Goal: Task Accomplishment & Management: Complete application form

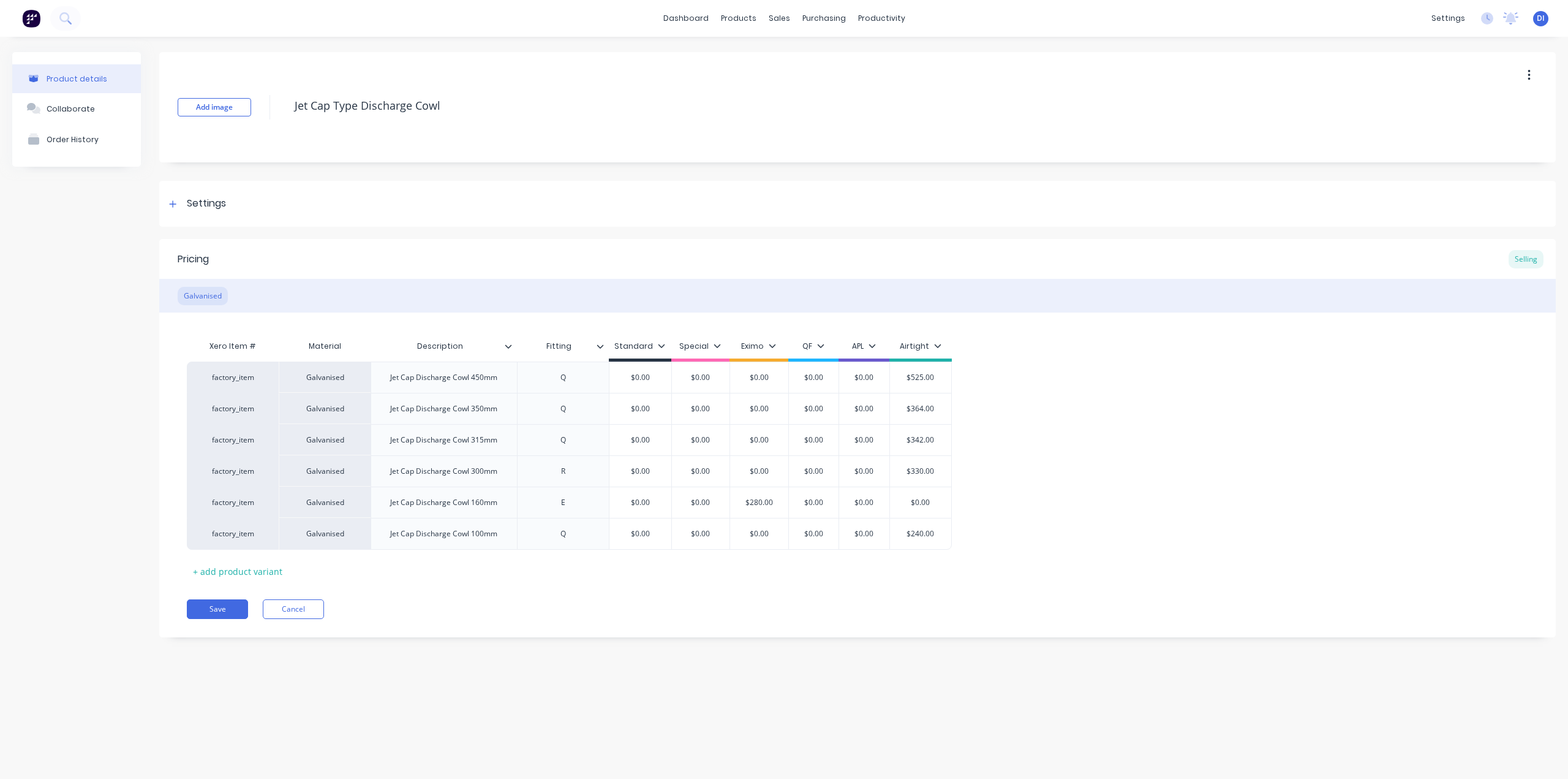
click at [31, 22] on img at bounding box center [31, 18] width 18 height 18
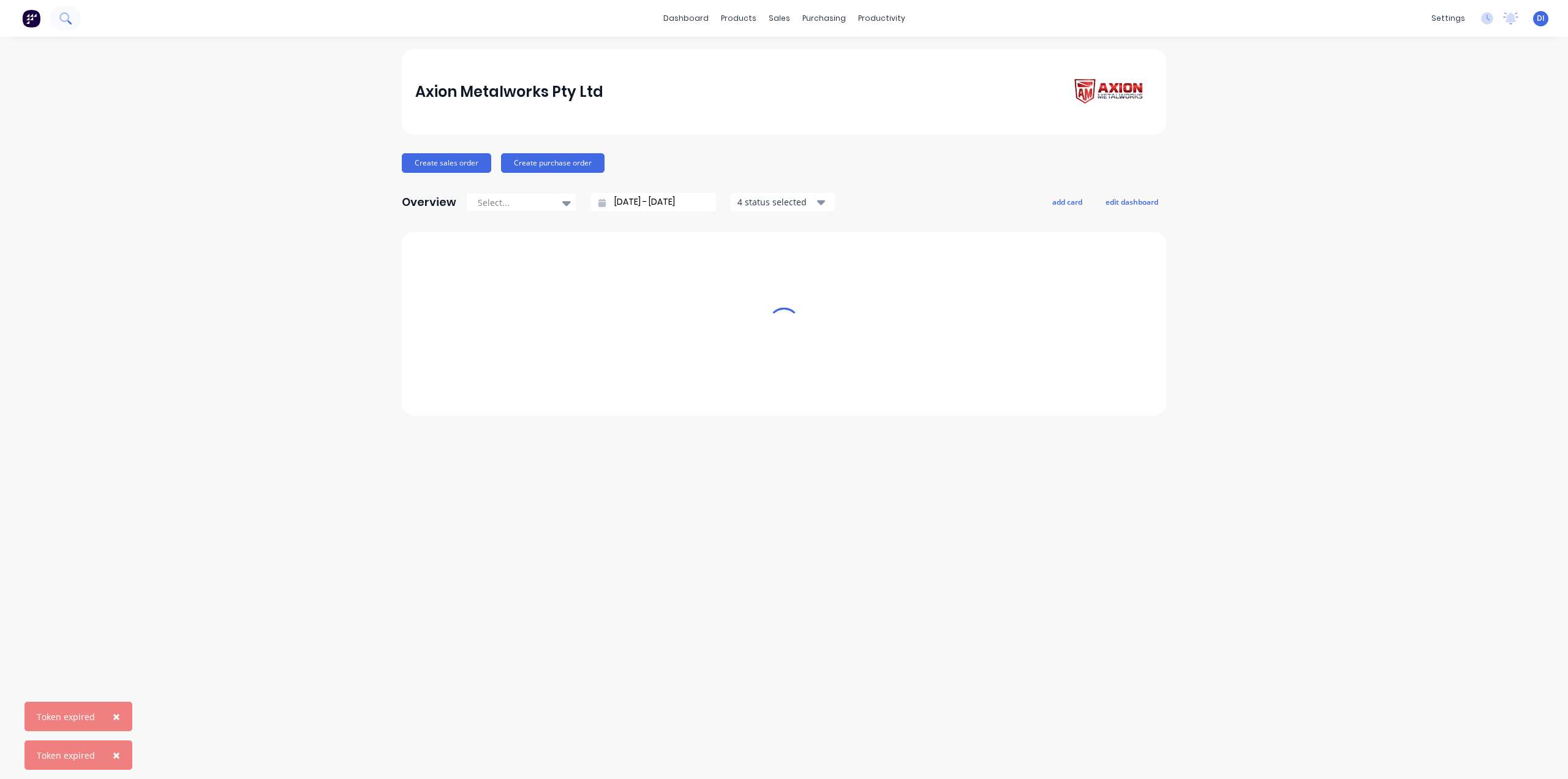
click at [63, 17] on icon at bounding box center [65, 17] width 12 height 12
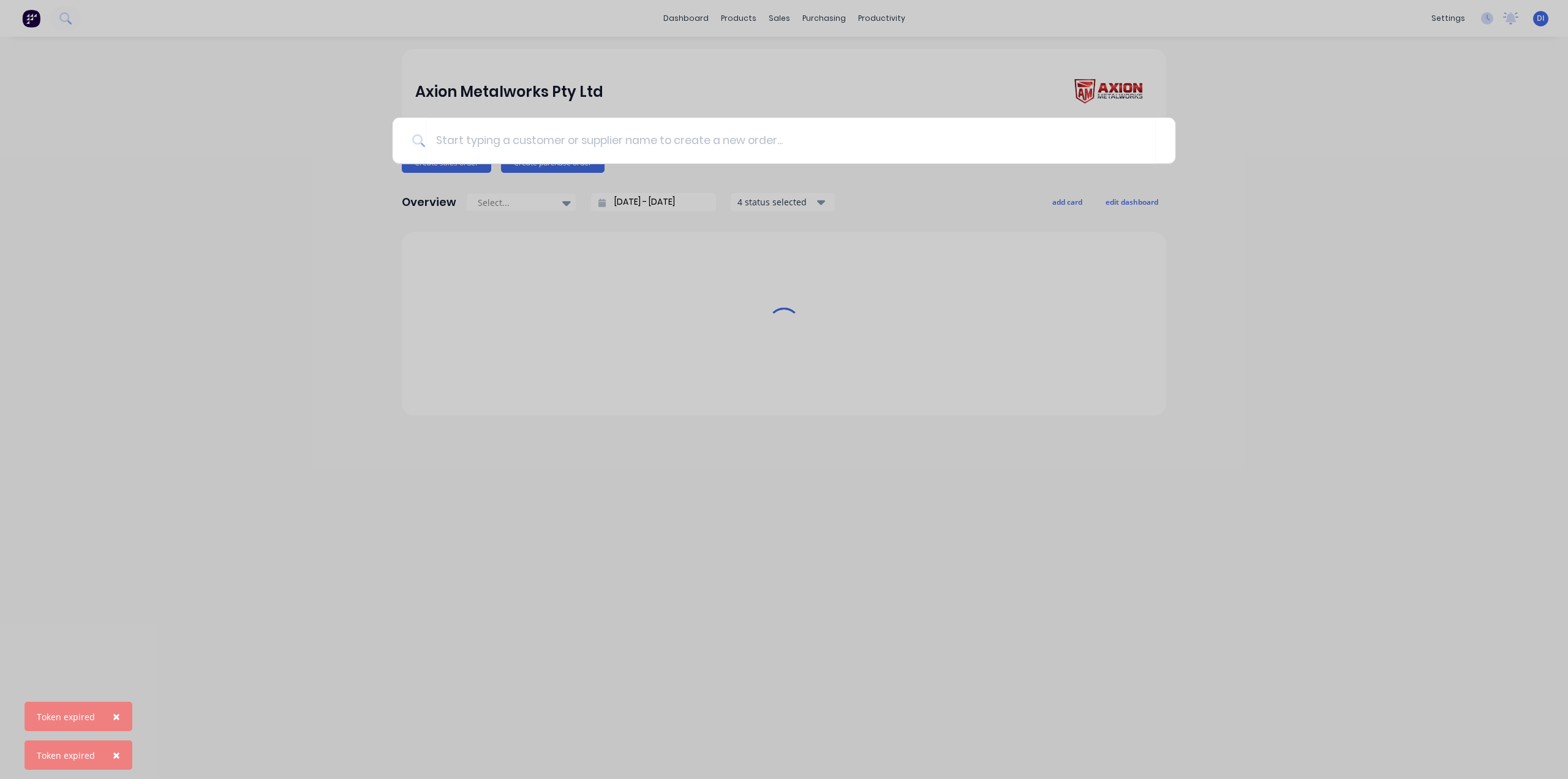
click at [29, 20] on div at bounding box center [784, 390] width 1568 height 779
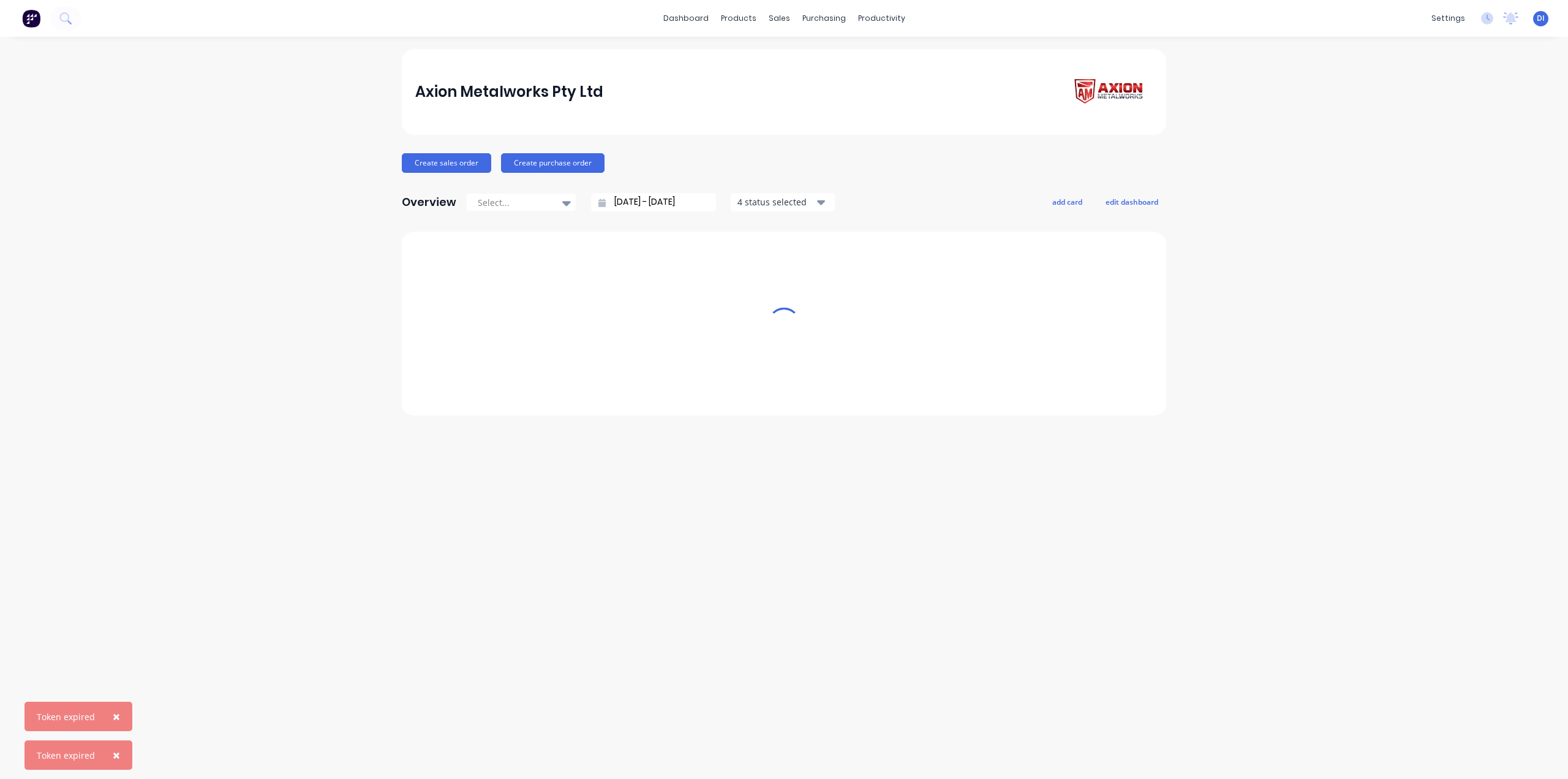
click at [29, 20] on img at bounding box center [31, 18] width 18 height 18
click at [29, 12] on img at bounding box center [31, 18] width 18 height 18
click at [77, 15] on button at bounding box center [65, 18] width 31 height 25
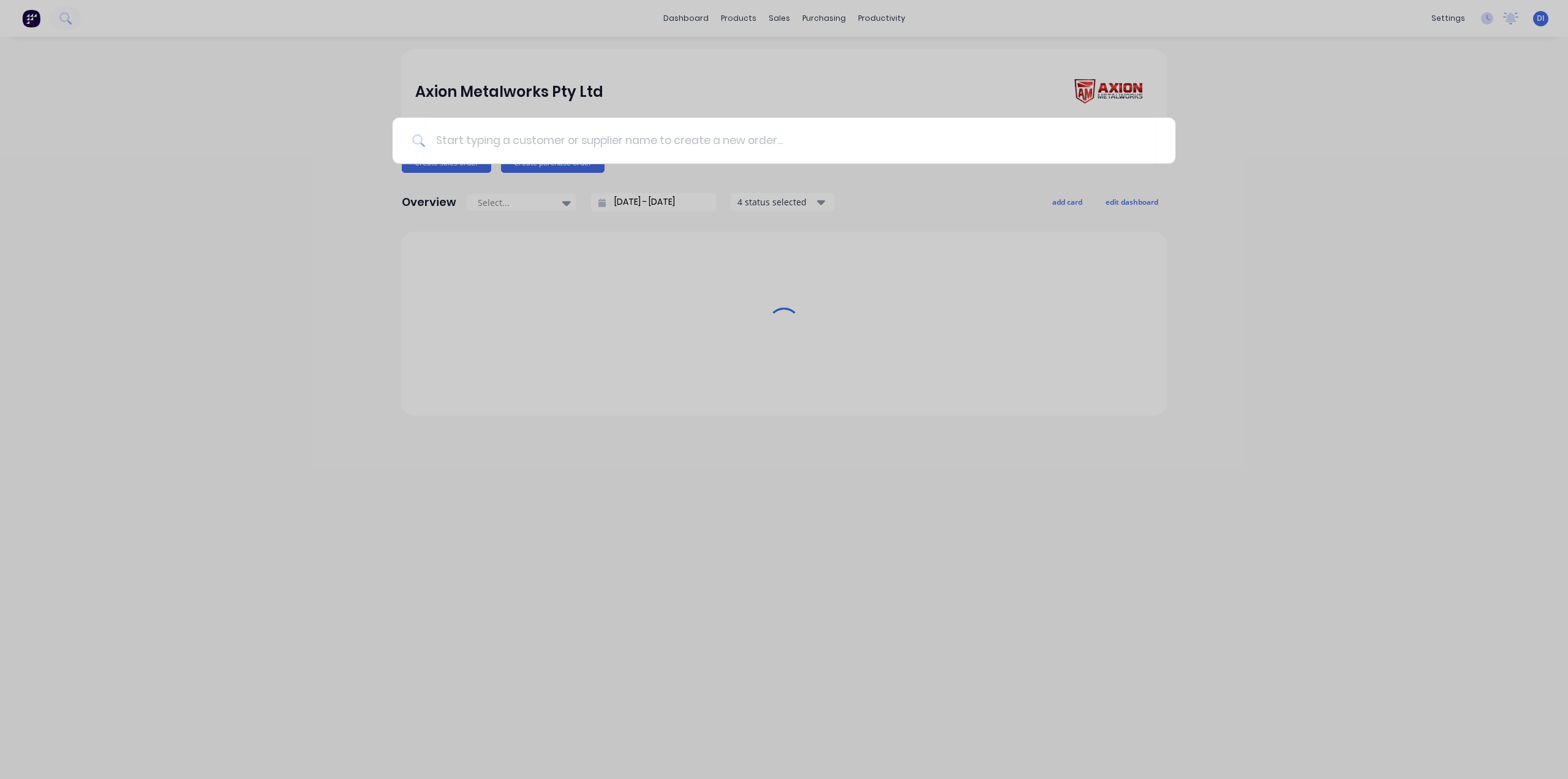
type input "503269"
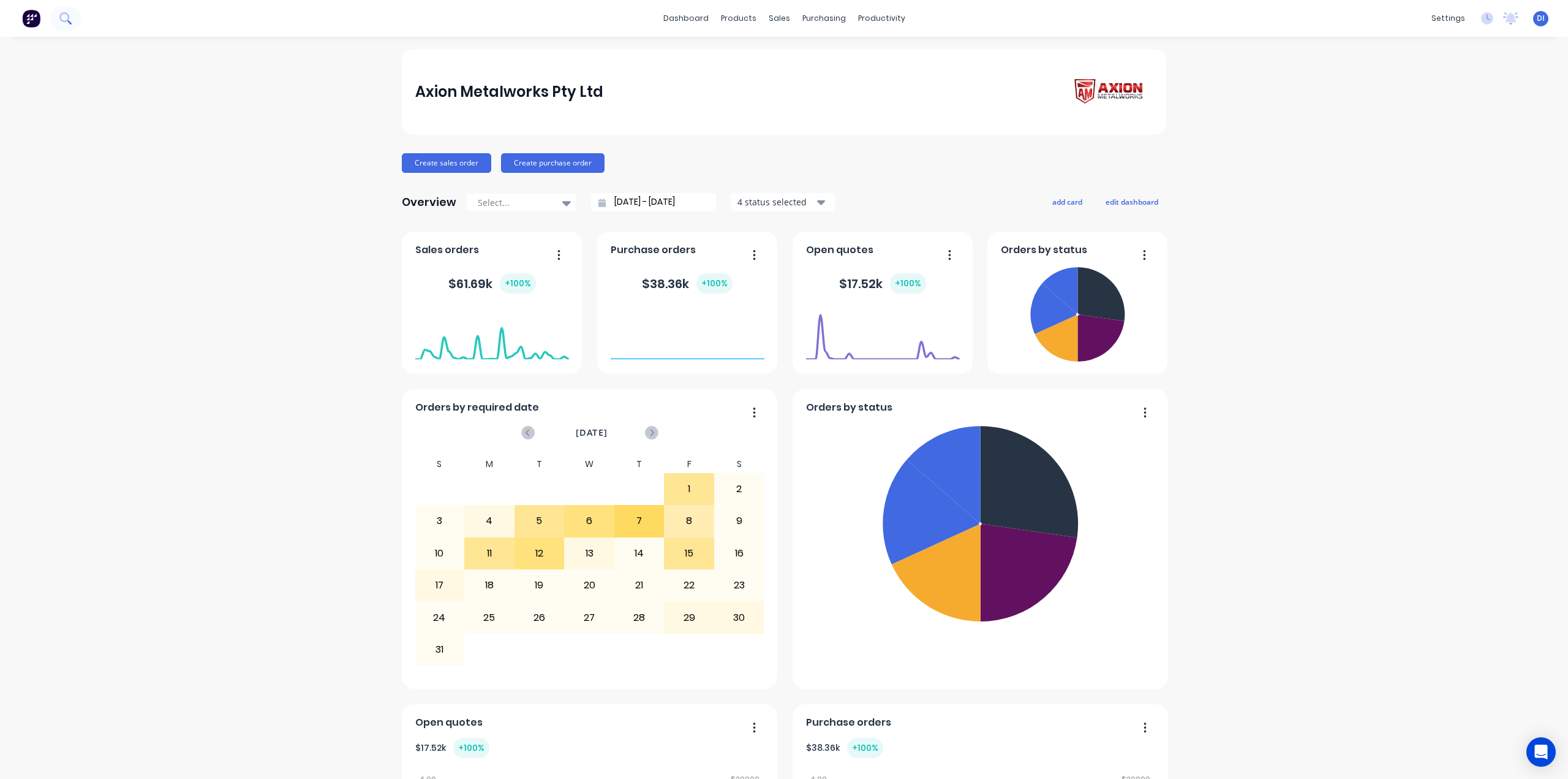
click at [58, 18] on button at bounding box center [65, 18] width 31 height 25
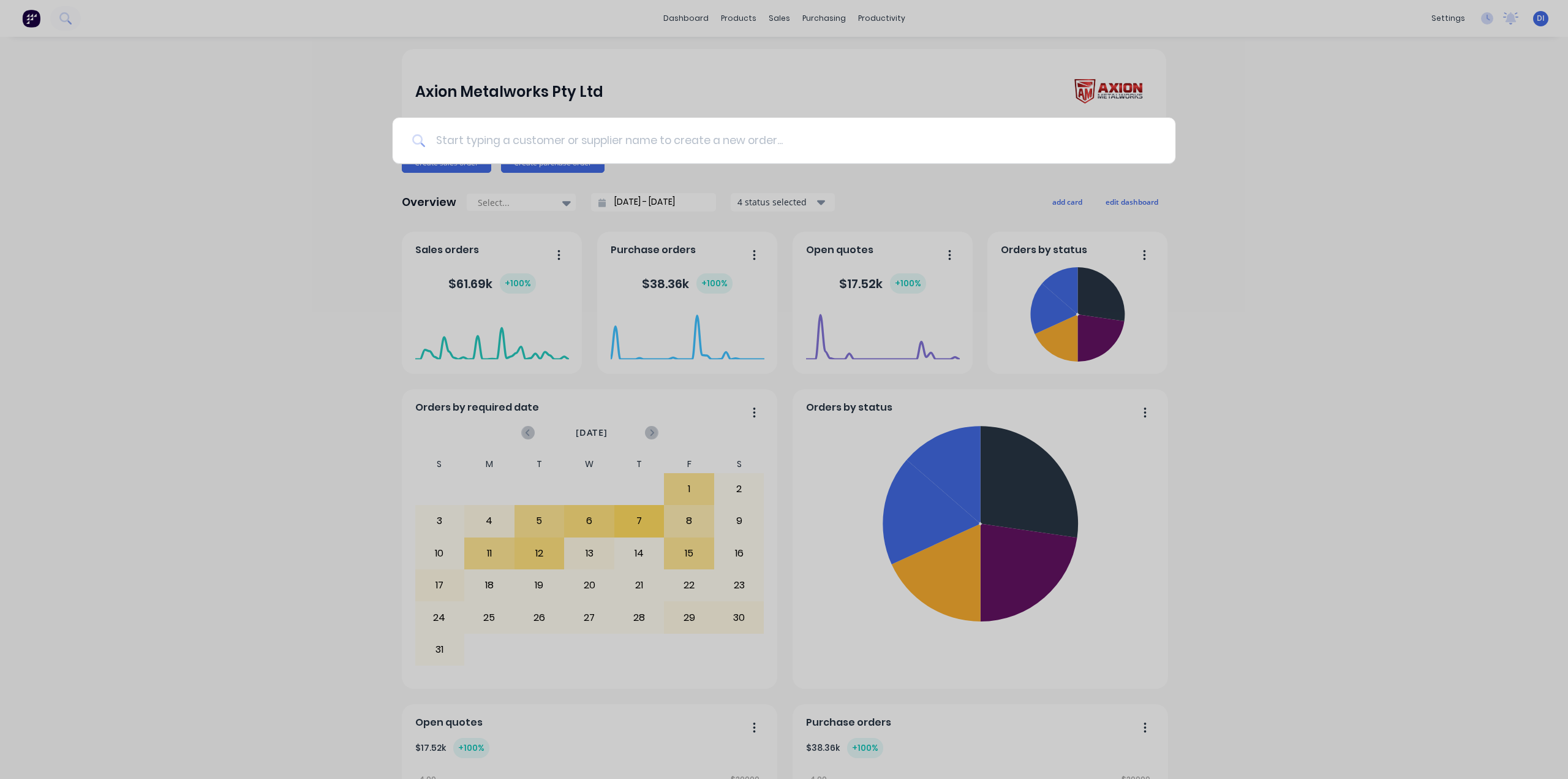
click at [474, 149] on input at bounding box center [790, 140] width 730 height 46
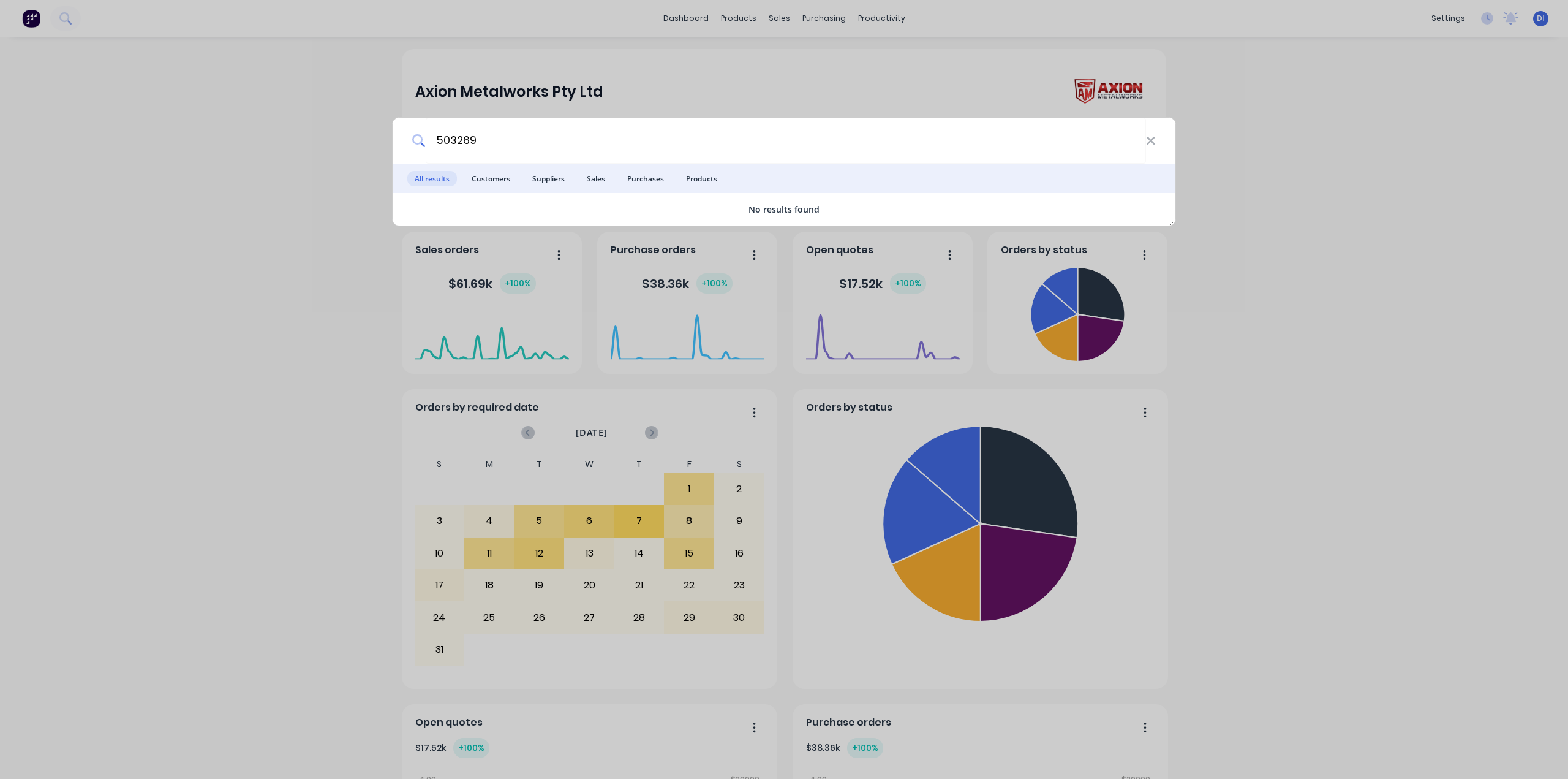
type input "503269"
click at [1255, 141] on div "503269 All results Customers Suppliers Sales Purchases Products No results found" at bounding box center [784, 390] width 1568 height 779
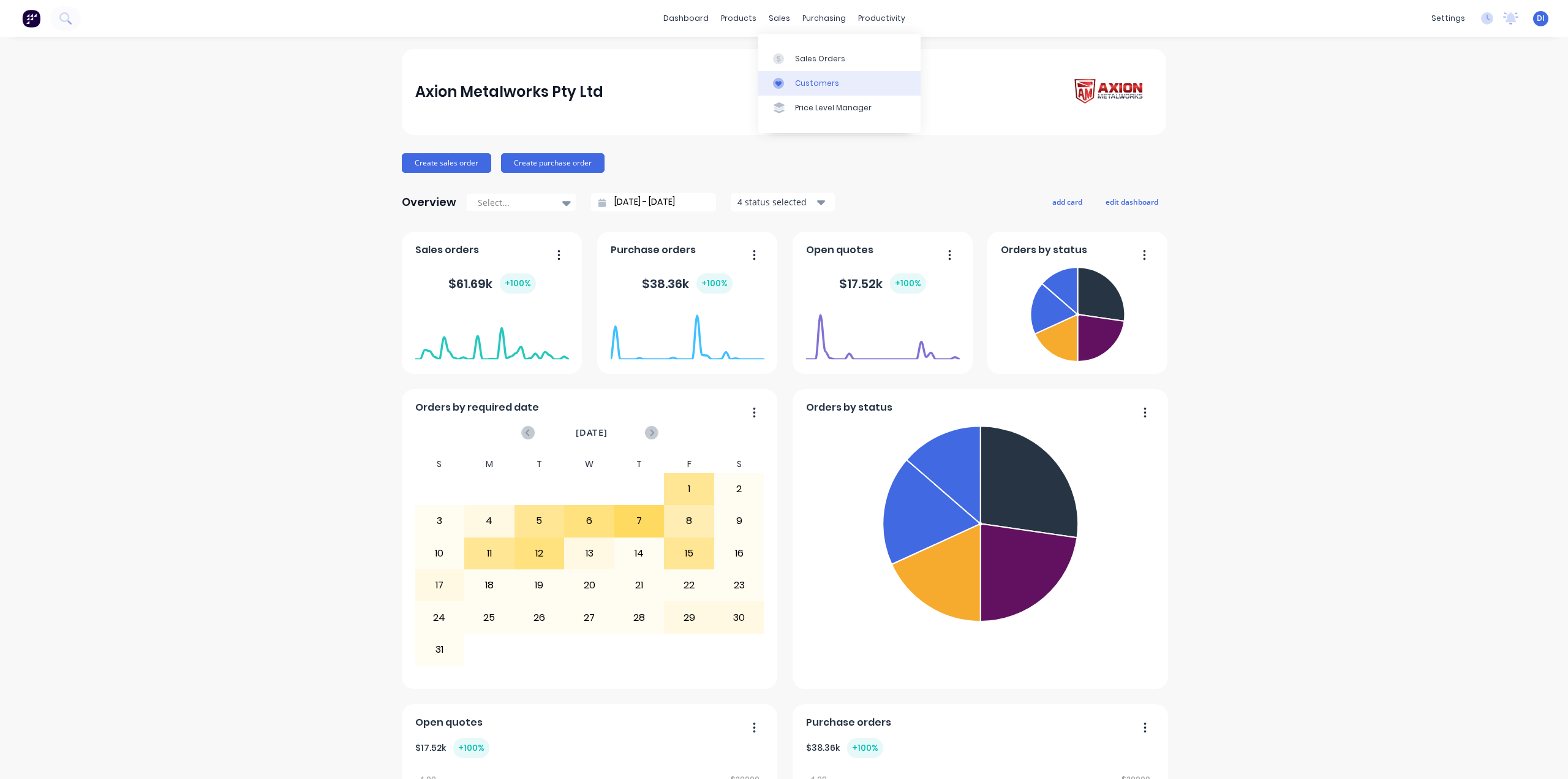
click at [798, 78] on div "Customers" at bounding box center [817, 84] width 44 height 11
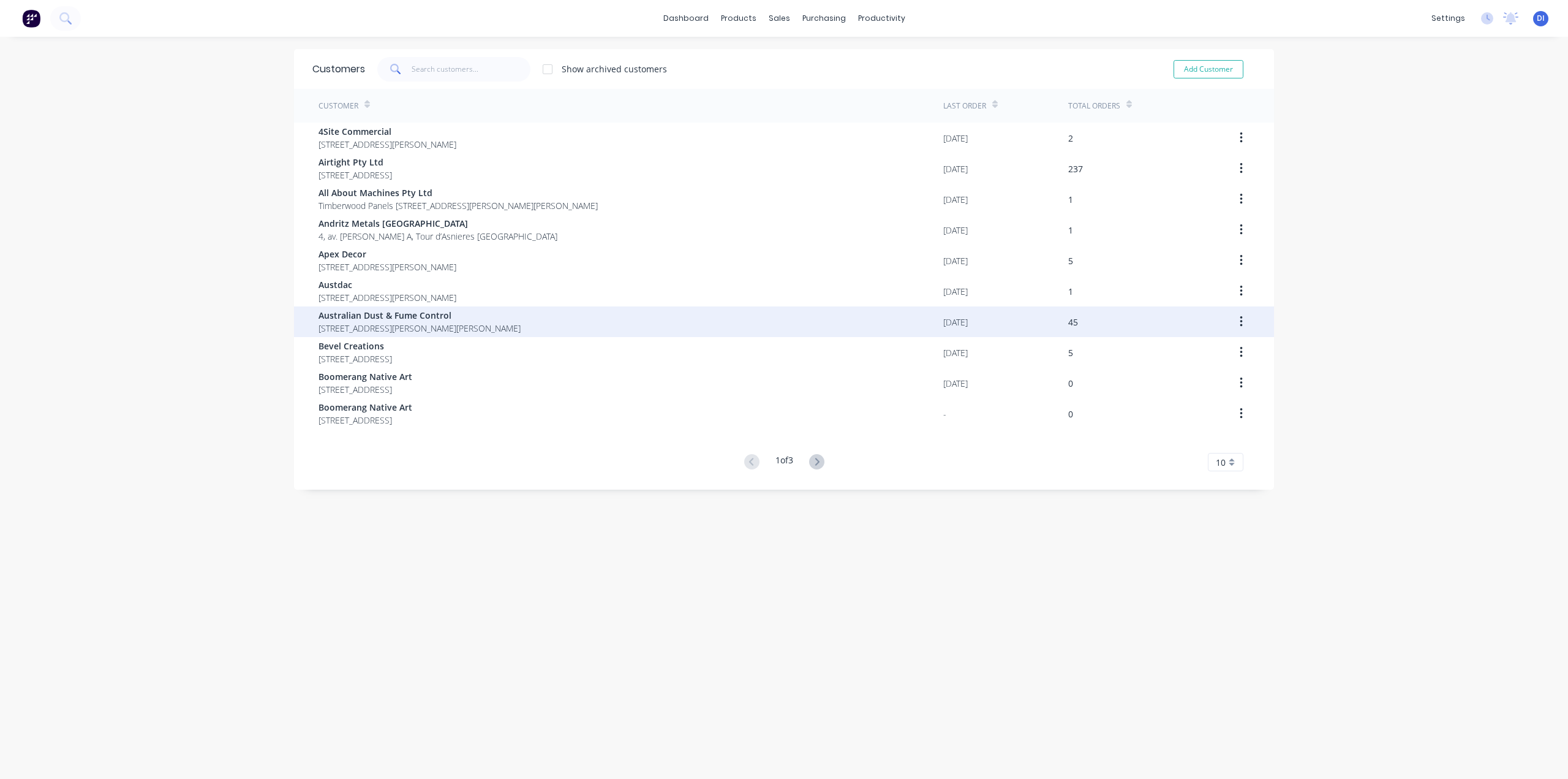
click at [592, 322] on div "Australian Dust & Fume Control 26 Hargraves Place Wetherill Park New South Wale…" at bounding box center [630, 322] width 625 height 31
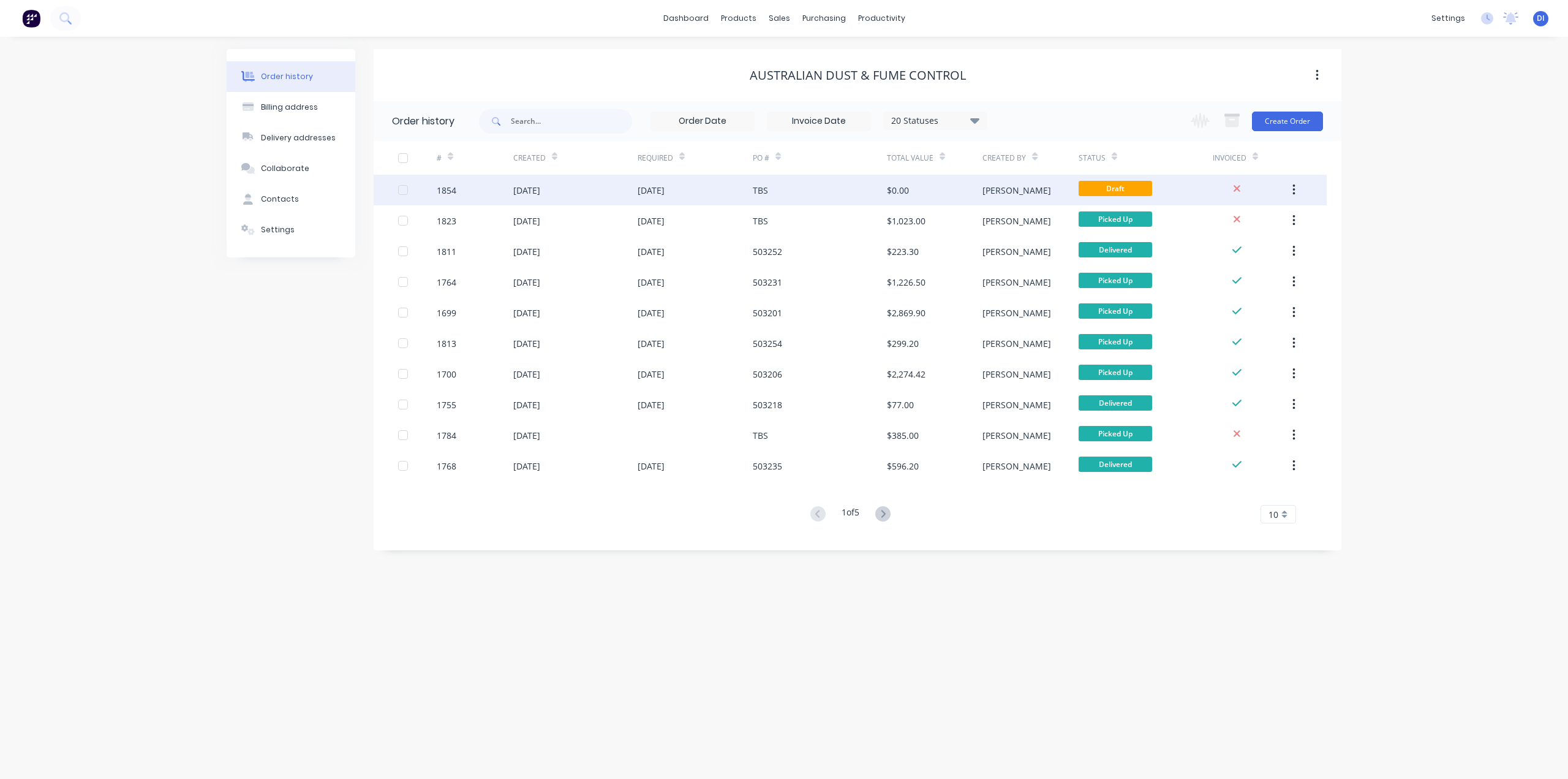
click at [901, 188] on div "$0.00" at bounding box center [898, 190] width 22 height 13
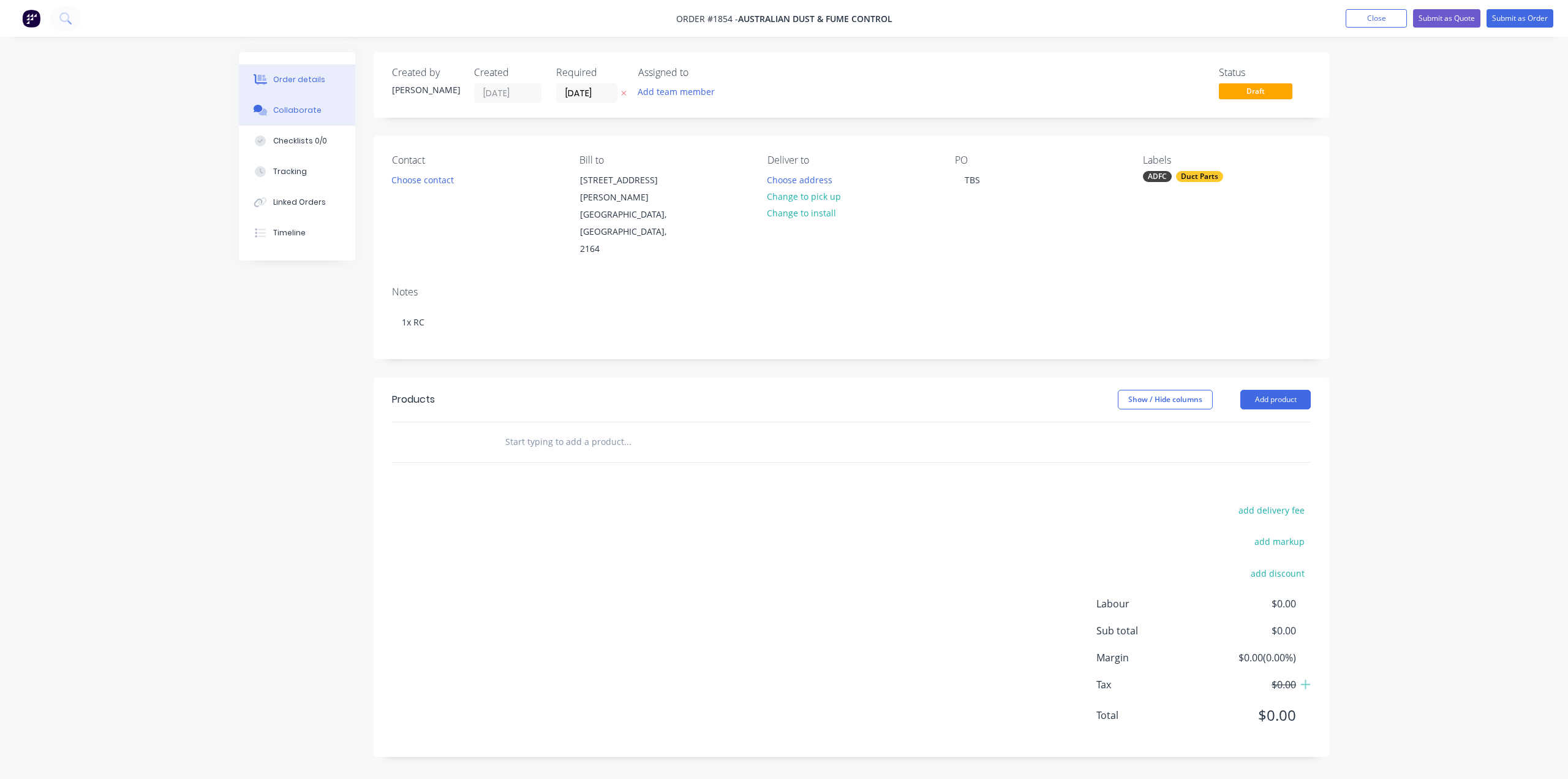
click at [304, 111] on div "Collaborate" at bounding box center [297, 110] width 48 height 11
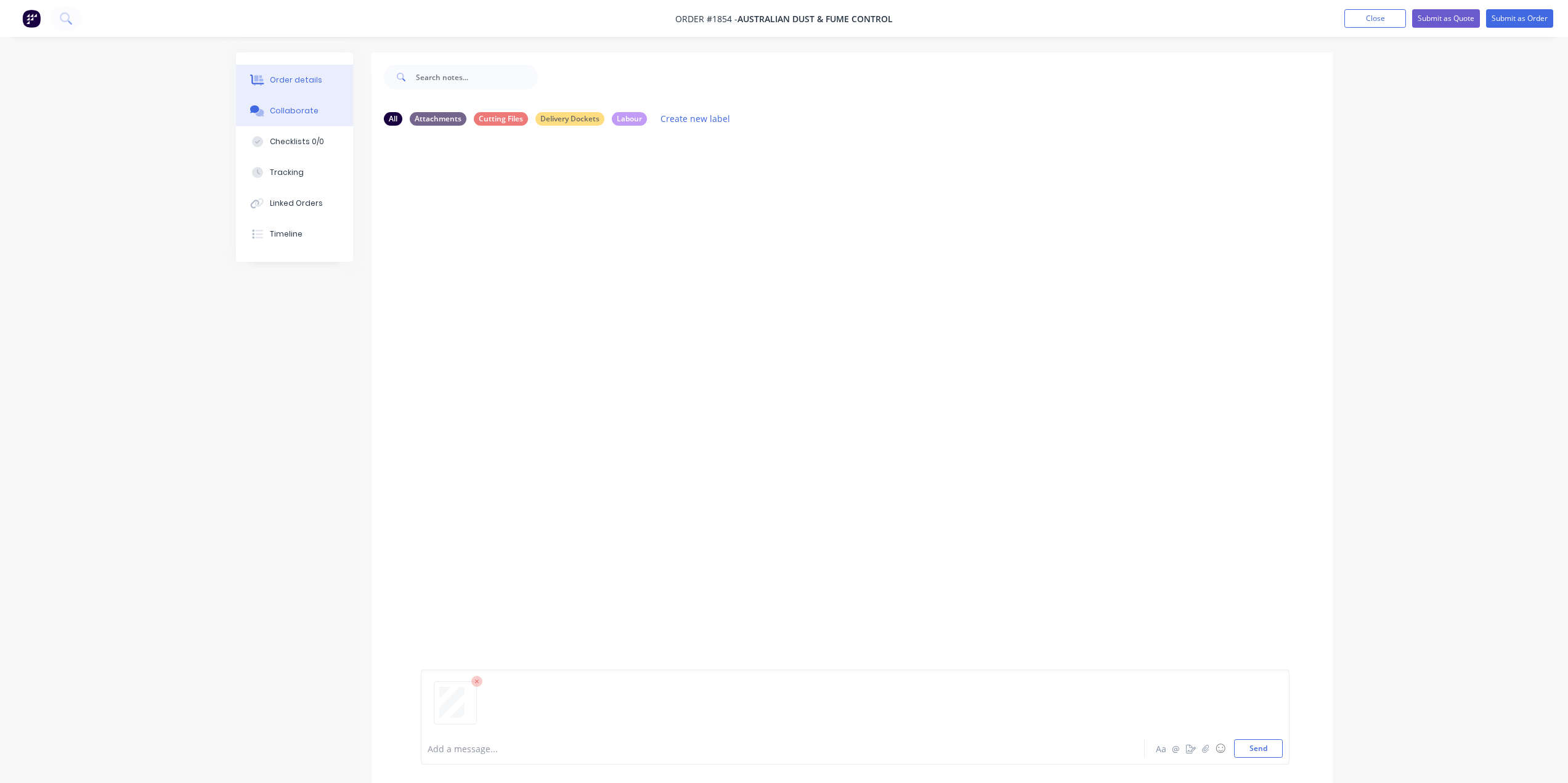
click at [288, 80] on div "Order details" at bounding box center [295, 80] width 52 height 11
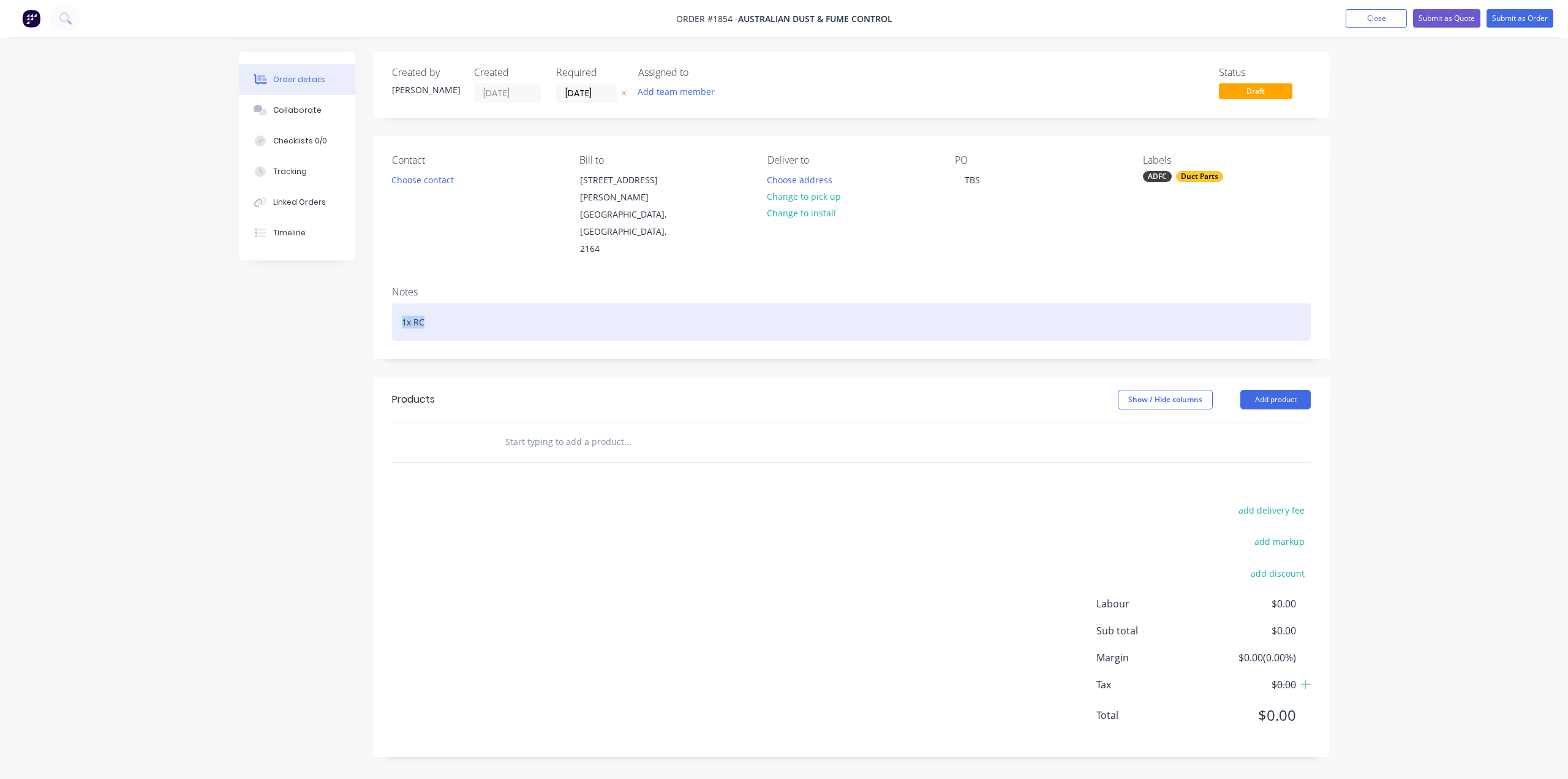
drag, startPoint x: 414, startPoint y: 290, endPoint x: 388, endPoint y: 290, distance: 26.0
click at [388, 290] on div "Notes 1x RC" at bounding box center [851, 318] width 956 height 82
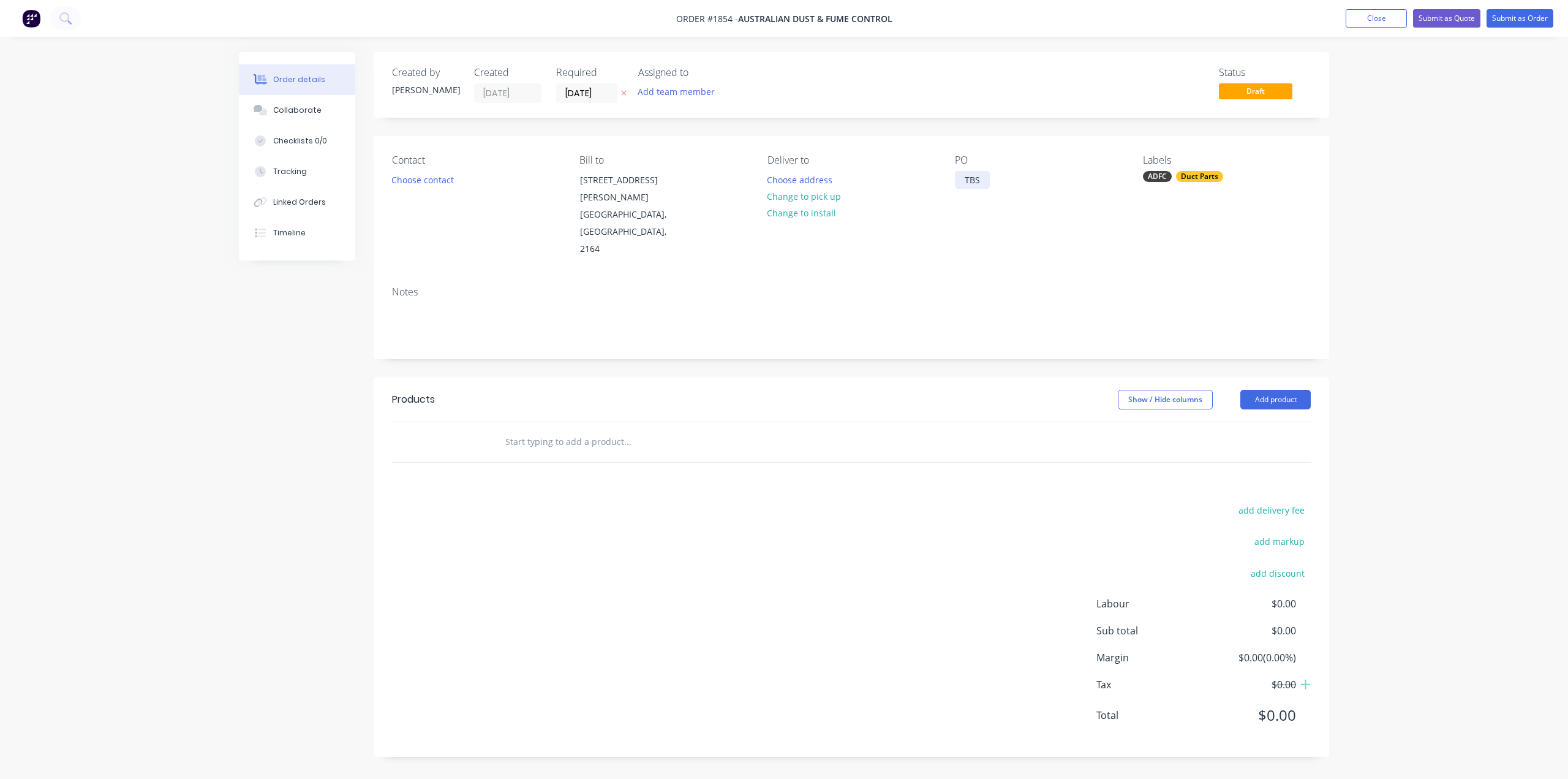
click at [973, 182] on div "TBS" at bounding box center [972, 180] width 35 height 18
click at [973, 175] on div "TBS" at bounding box center [972, 180] width 35 height 18
paste div
click at [963, 179] on div "503269" at bounding box center [980, 180] width 49 height 18
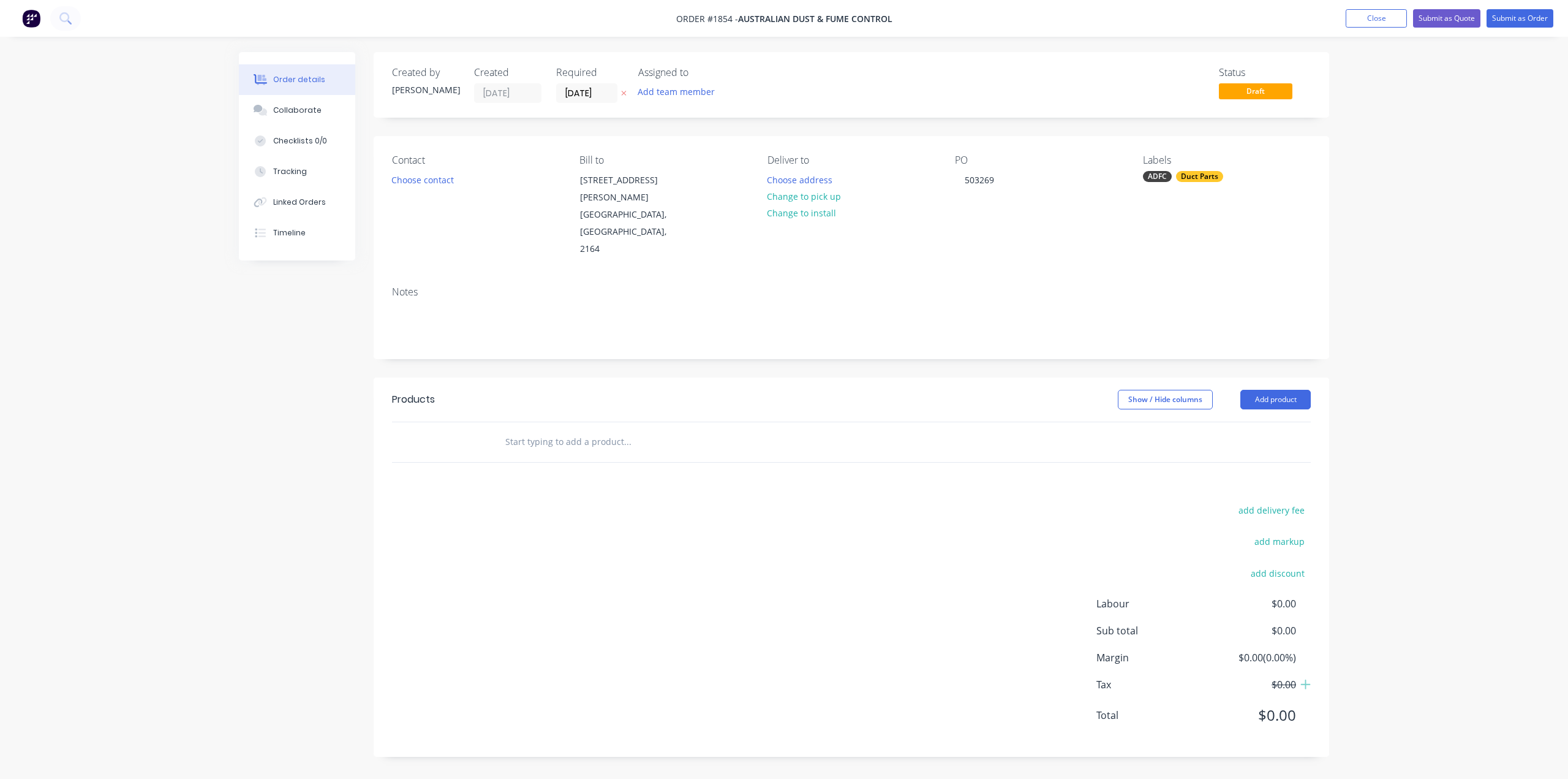
click at [1009, 240] on div "Contact Choose contact Bill to 26 Hargraves Place Wetherill Park, New South Wal…" at bounding box center [851, 207] width 956 height 140
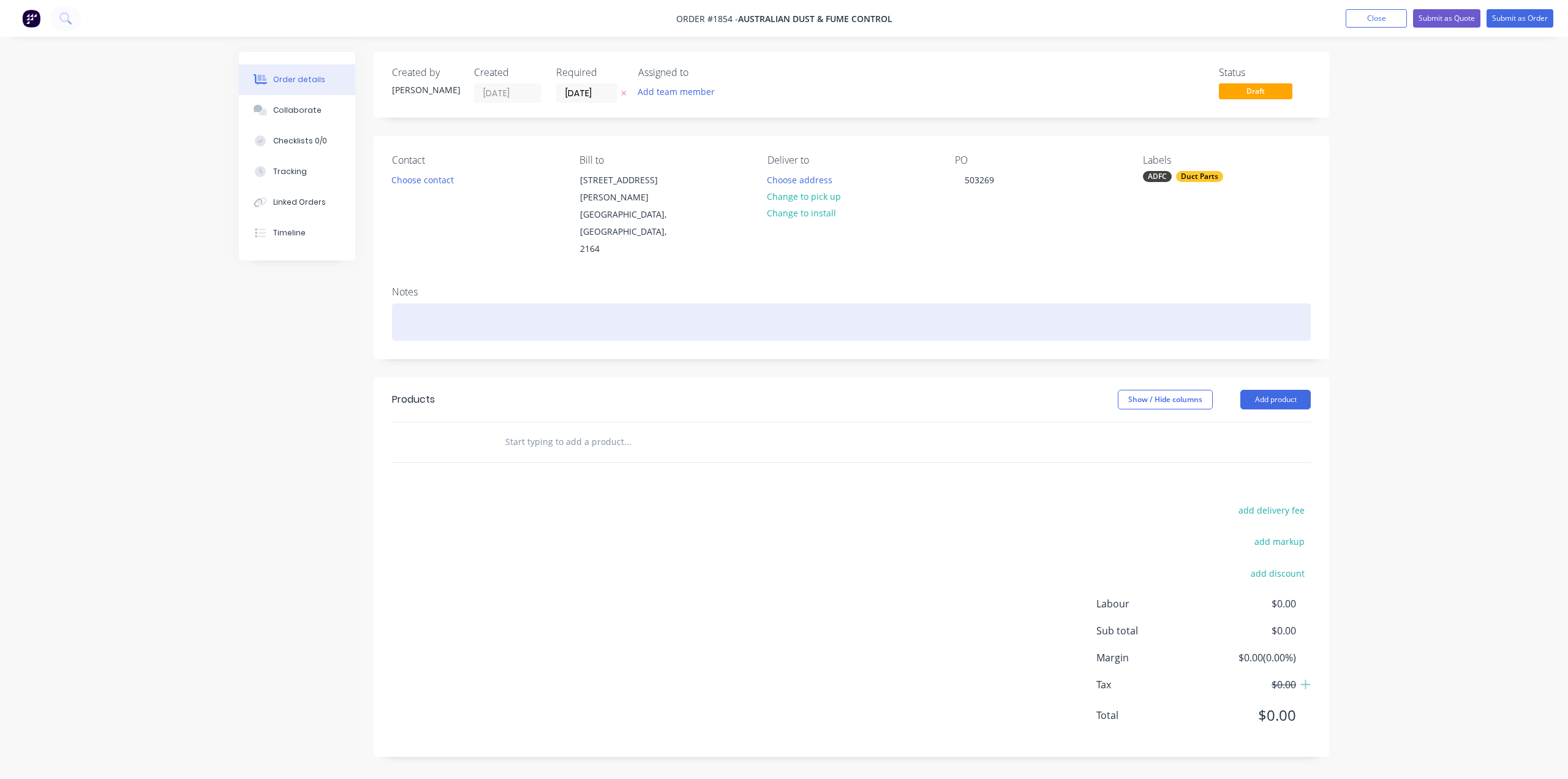
click at [720, 303] on div at bounding box center [851, 321] width 919 height 37
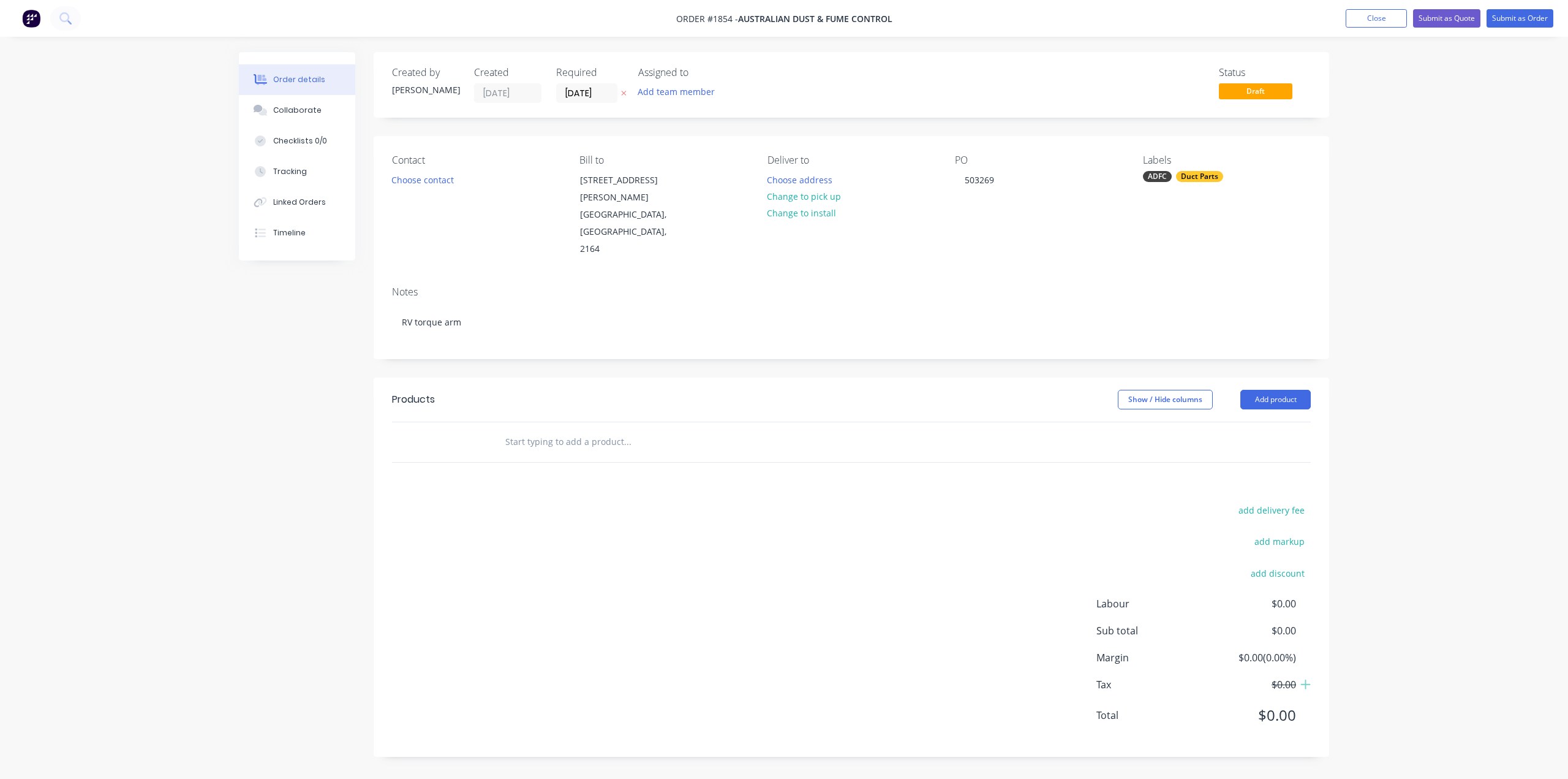
click at [573, 430] on input "text" at bounding box center [627, 441] width 245 height 25
drag, startPoint x: 568, startPoint y: 406, endPoint x: 575, endPoint y: 406, distance: 7.0
click at [568, 430] on input "text" at bounding box center [627, 441] width 245 height 25
paste input "Please supply 1x torque arm for RV yellow painted as previous."
drag, startPoint x: 553, startPoint y: 405, endPoint x: 496, endPoint y: 406, distance: 57.0
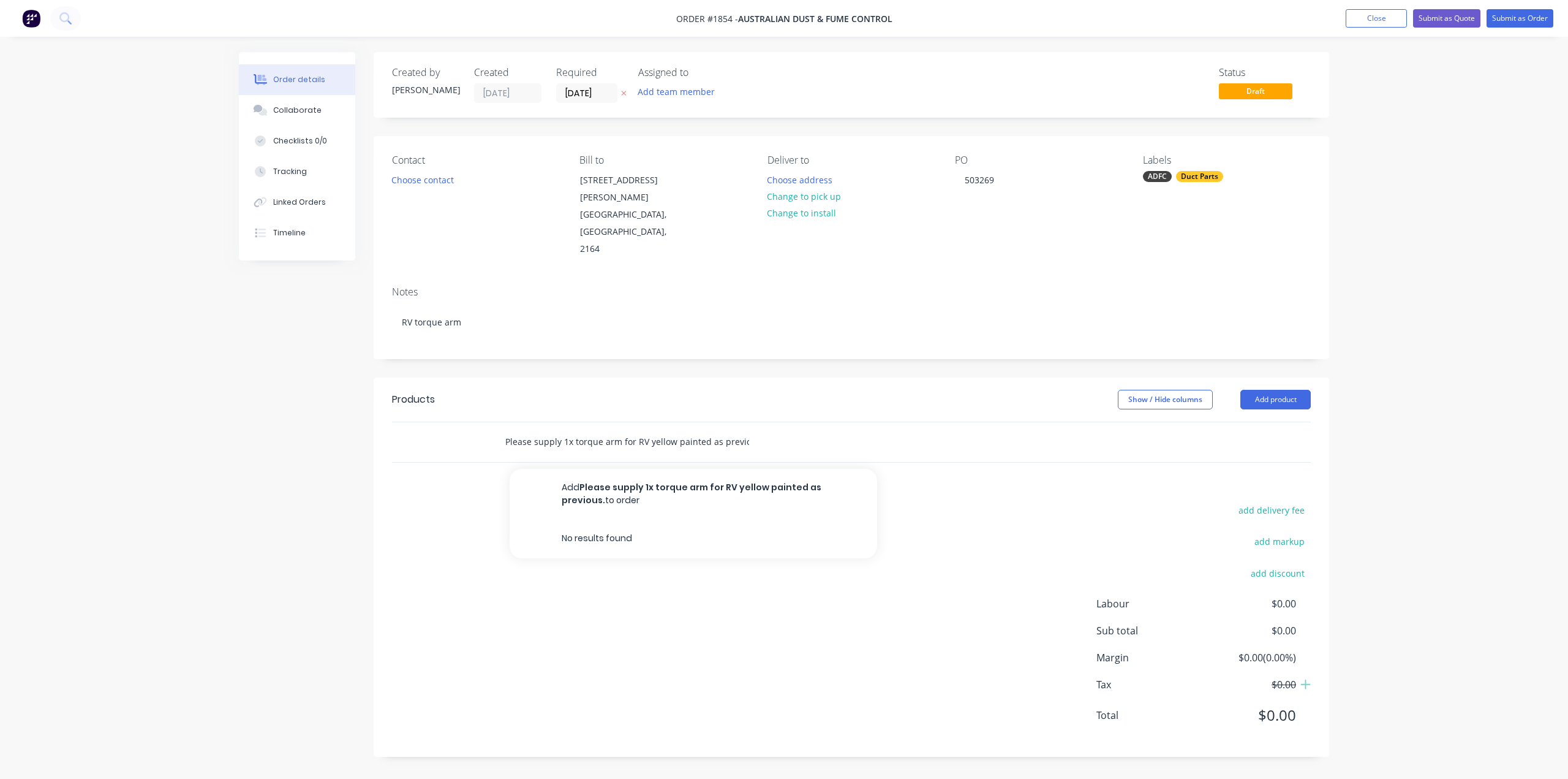
click at [496, 430] on div "Please supply 1x torque arm for RV yellow painted as previous. Add Please suppl…" at bounding box center [678, 441] width 367 height 25
type input "Supply only 1x torque arm for RV yellow painted as previous."
click at [933, 441] on div "Products Show / Hide columns Add product Supply only 1x torque arm for RV yello…" at bounding box center [851, 567] width 956 height 379
drag, startPoint x: 922, startPoint y: 409, endPoint x: 892, endPoint y: 409, distance: 30.0
click at [920, 430] on div "Supply only 1x torque arm for RV yellow painted as previous." at bounding box center [710, 441] width 431 height 25
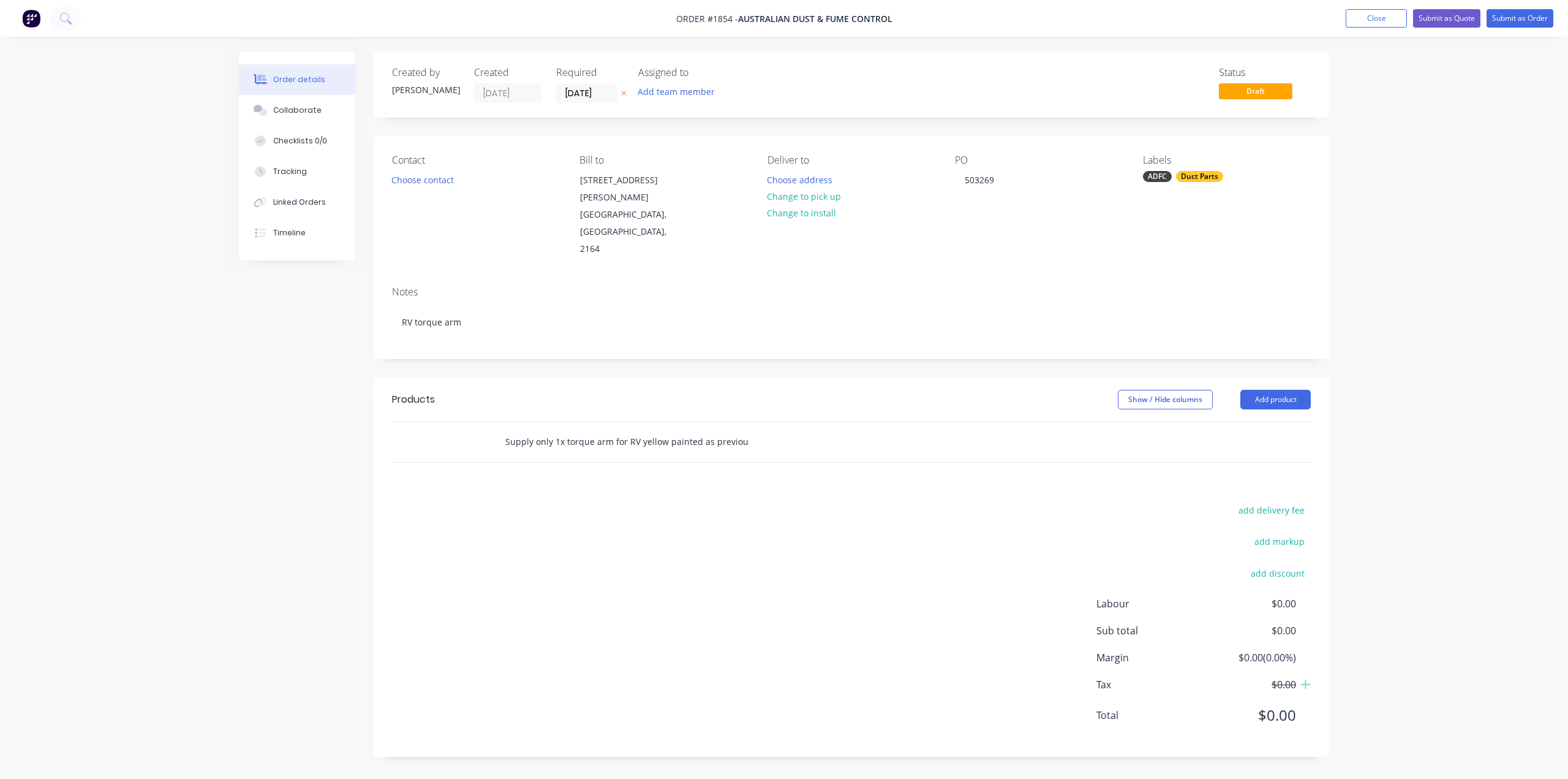
click at [700, 430] on input "Supply only 1x torque arm for RV yellow painted as previous." at bounding box center [627, 441] width 245 height 25
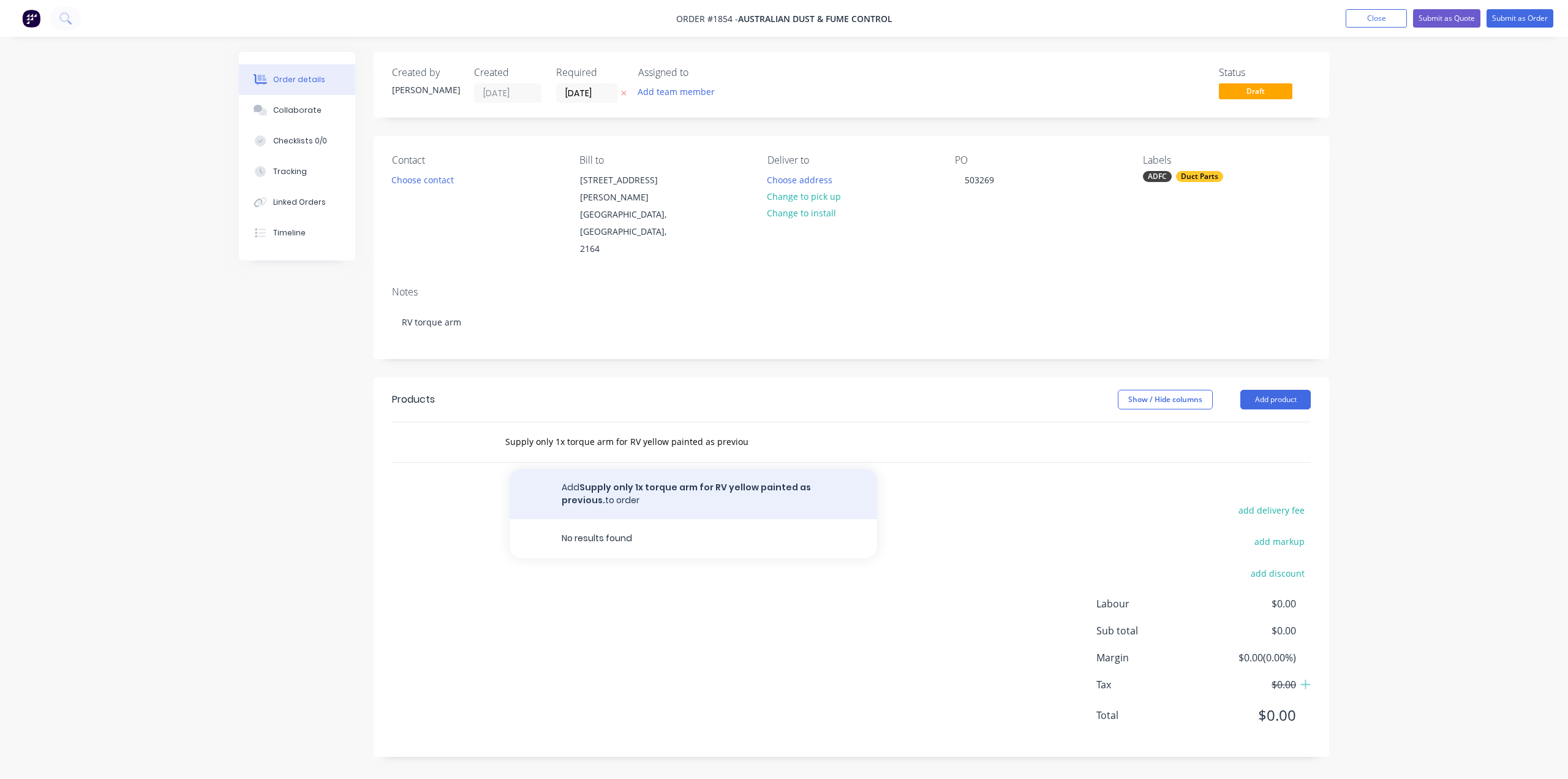
click at [688, 469] on button "Add Supply only 1x torque arm for RV yellow painted as previous. to order" at bounding box center [693, 493] width 367 height 50
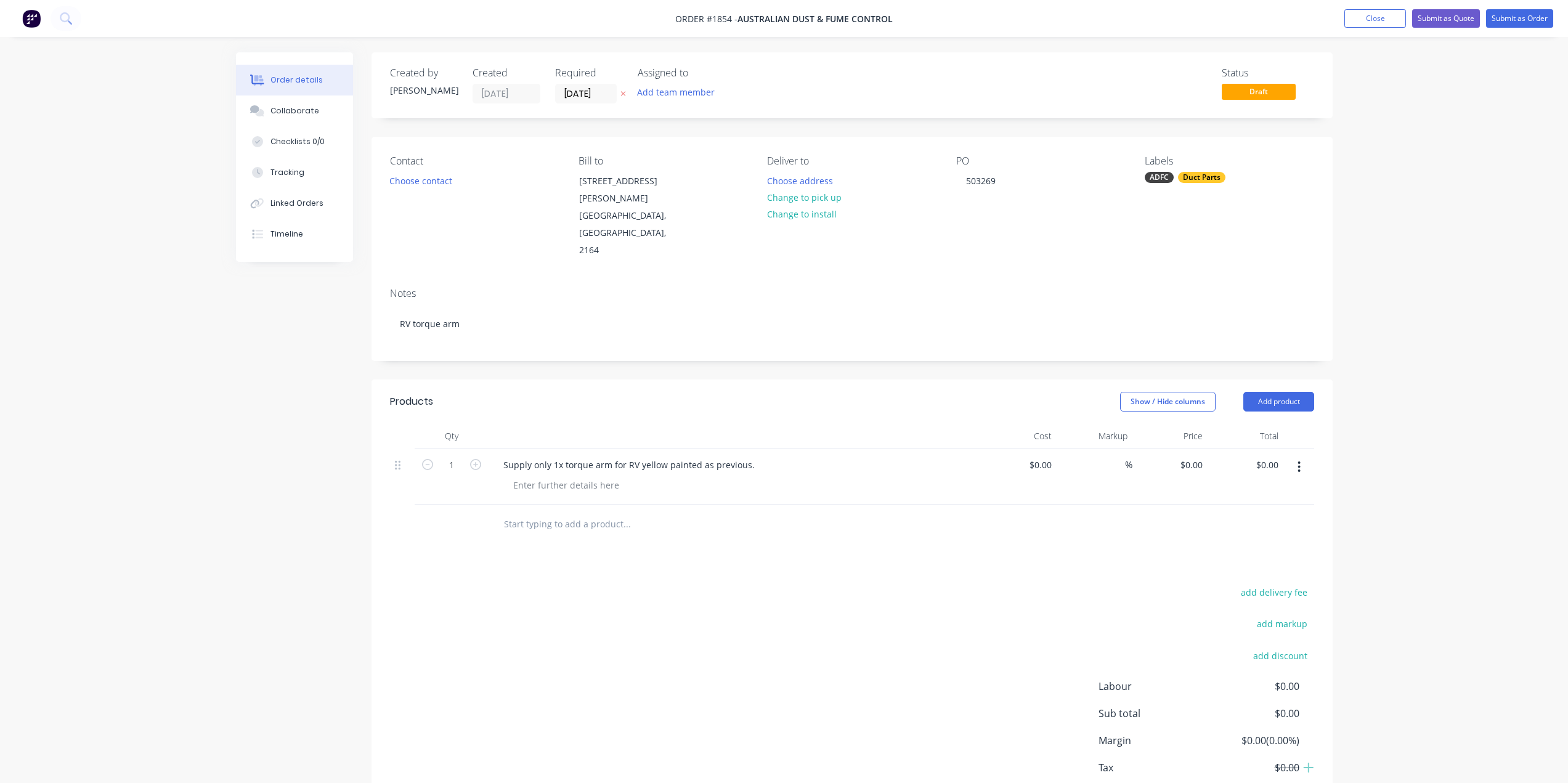
click at [812, 520] on div "Products Show / Hide columns Add product Qty Cost Markup Price Total 1 Supply o…" at bounding box center [852, 610] width 961 height 461
click at [1427, 280] on div "Order details Collaborate Checklists 0/0 Tracking Linked Orders Timeline Order …" at bounding box center [784, 429] width 1568 height 859
drag, startPoint x: 1400, startPoint y: 161, endPoint x: 1404, endPoint y: 166, distance: 6.4
click at [1404, 166] on div "Order details Collaborate Checklists 0/0 Tracking Linked Orders Timeline Order …" at bounding box center [784, 429] width 1568 height 859
drag, startPoint x: 1509, startPoint y: 15, endPoint x: 1509, endPoint y: 22, distance: 7.0
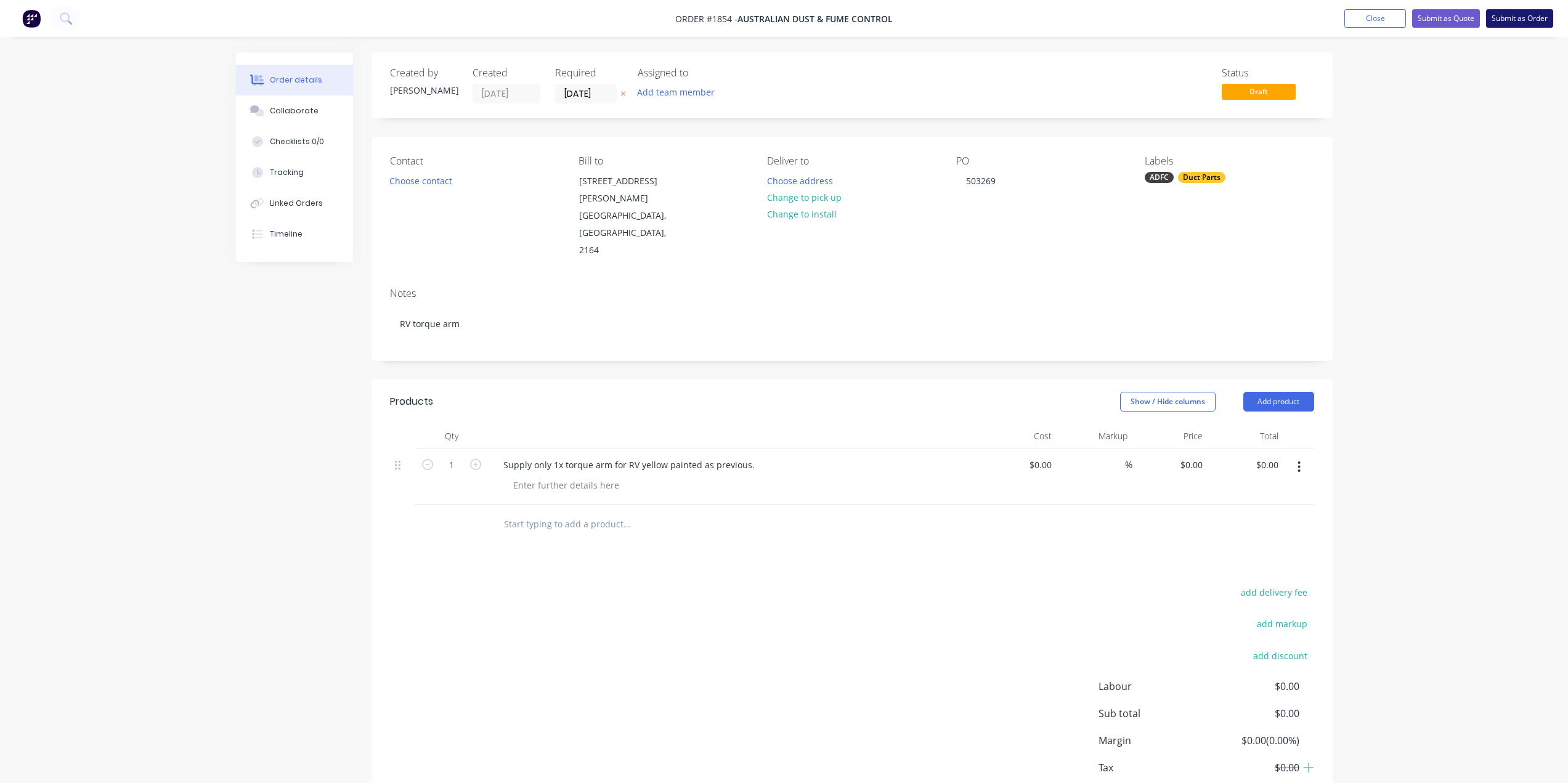
click at [1509, 22] on button "Submit as Order" at bounding box center [1519, 18] width 67 height 18
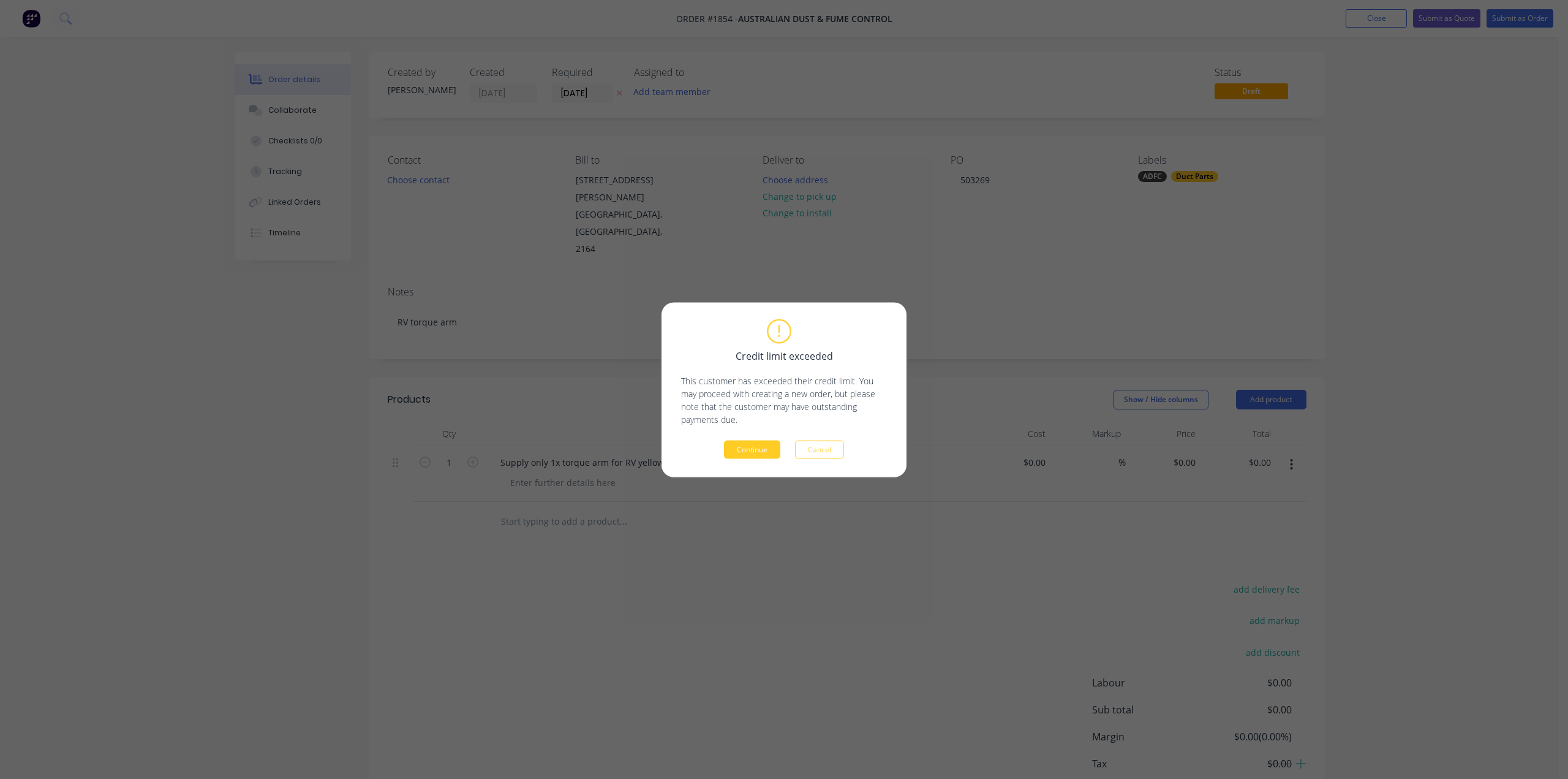
click at [751, 447] on button "Continue" at bounding box center [752, 450] width 56 height 18
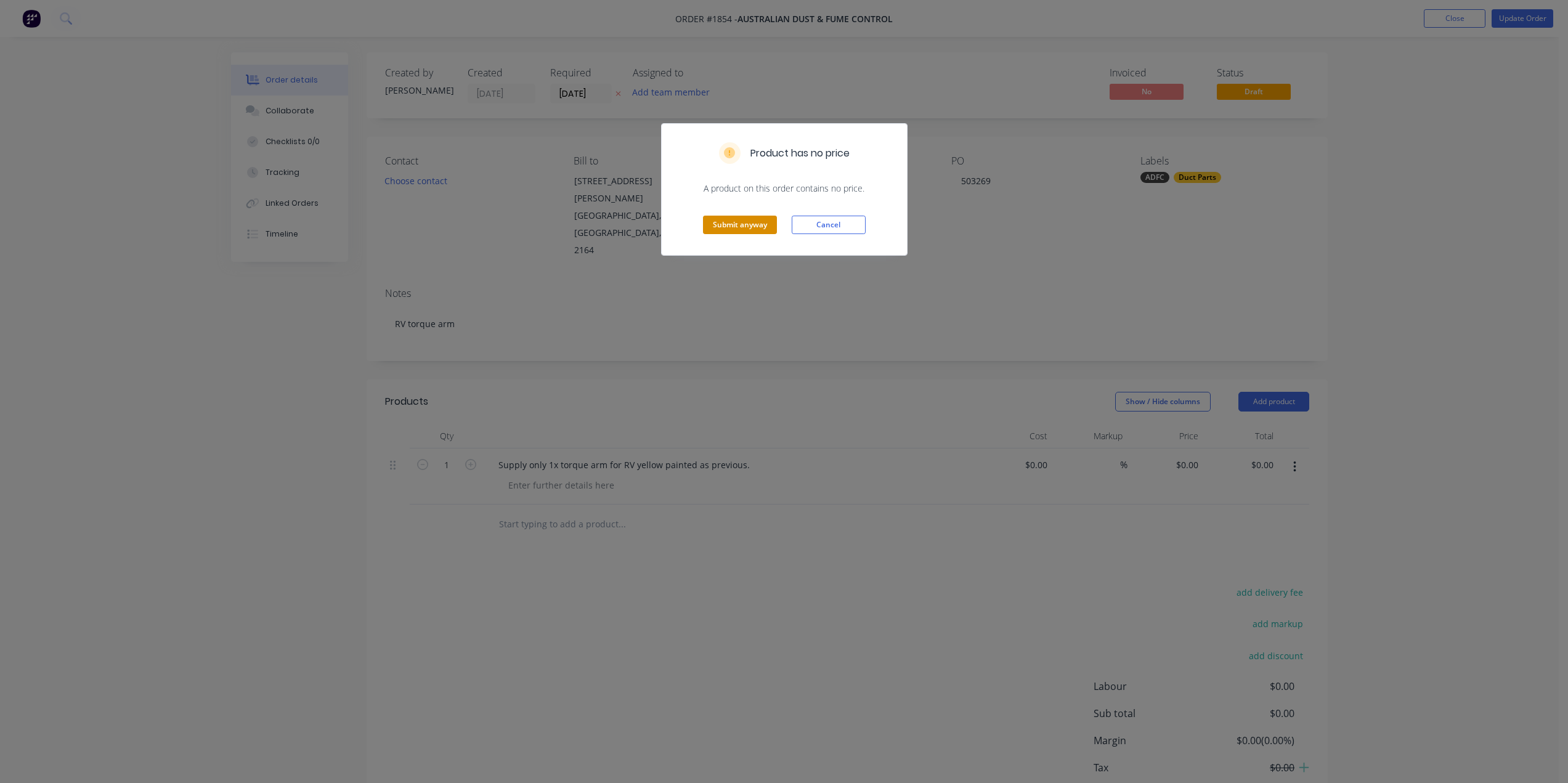
click at [744, 222] on button "Submit anyway" at bounding box center [739, 225] width 74 height 18
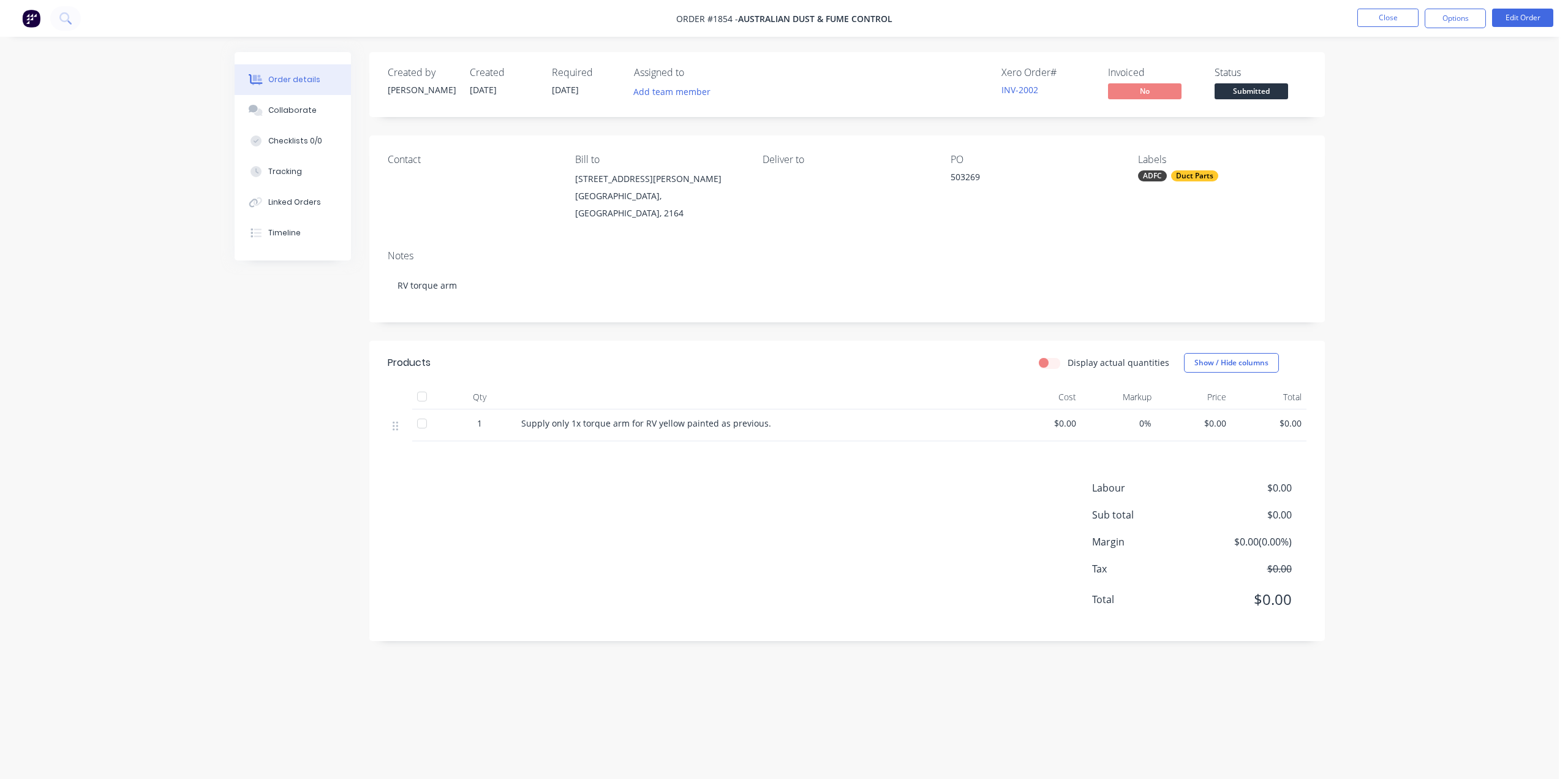
click at [1410, 232] on div "Order details Collaborate Checklists 0/0 Tracking Linked Orders Timeline Order …" at bounding box center [779, 390] width 1559 height 779
click at [1450, 19] on button "Options" at bounding box center [1454, 18] width 61 height 20
click at [1382, 147] on div "Work Order" at bounding box center [1419, 148] width 113 height 18
drag, startPoint x: 1407, startPoint y: 101, endPoint x: 1410, endPoint y: 126, distance: 25.2
click at [1410, 126] on div "WORK ORDER Back With pricing Without pricing Custom" at bounding box center [1419, 98] width 135 height 128
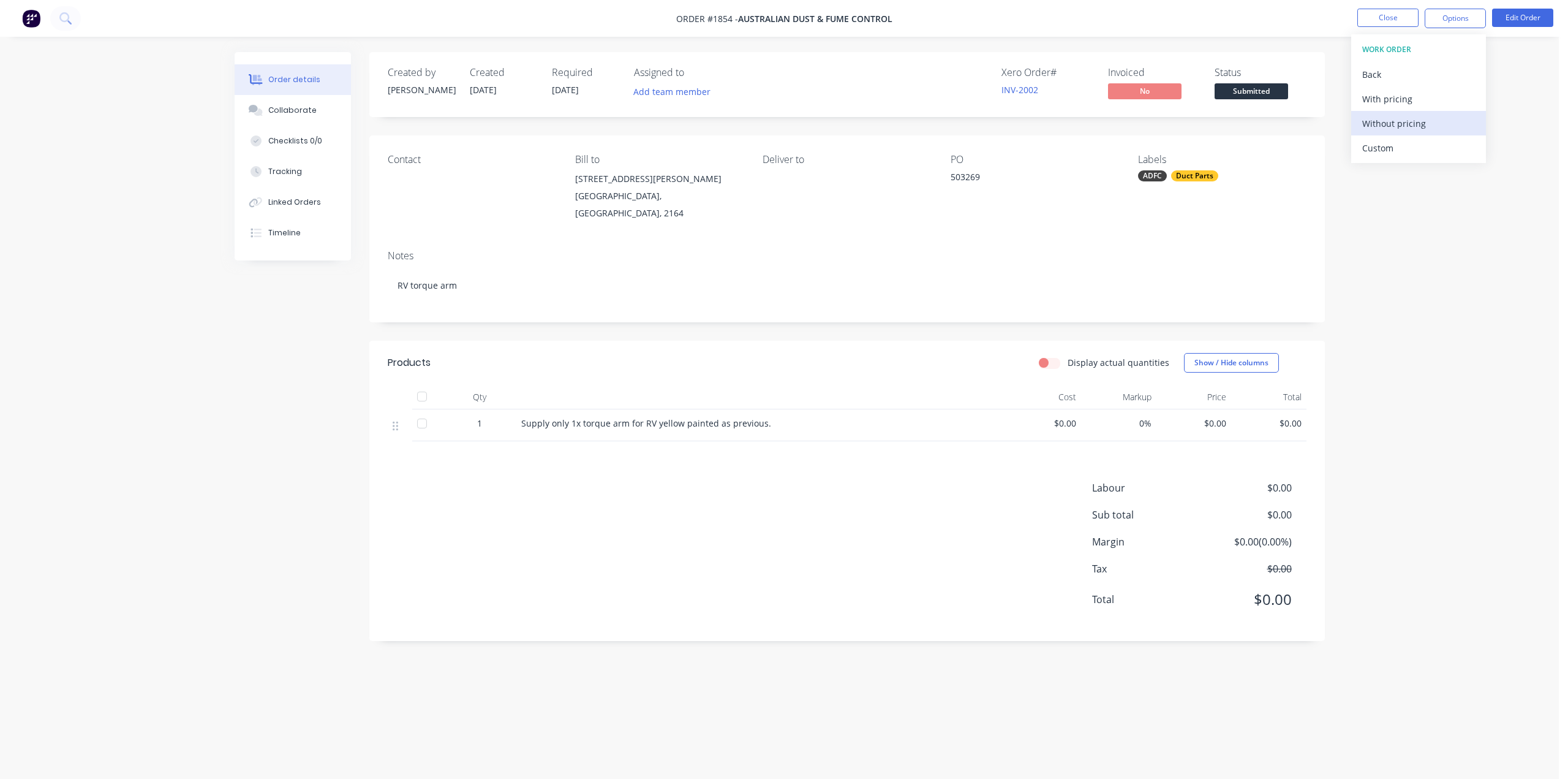
click at [1410, 125] on div "Without pricing" at bounding box center [1419, 124] width 113 height 18
click at [1512, 95] on div "Order details Collaborate Checklists 0/0 Tracking Linked Orders Timeline Order …" at bounding box center [779, 390] width 1559 height 779
drag, startPoint x: 1387, startPoint y: 19, endPoint x: 1435, endPoint y: 171, distance: 159.4
click at [1435, 171] on div "Order #1854 - Australian Dust & Fume Control Close Options Edit Order Order det…" at bounding box center [779, 390] width 1559 height 779
drag, startPoint x: 1464, startPoint y: 20, endPoint x: 1462, endPoint y: 30, distance: 10.2
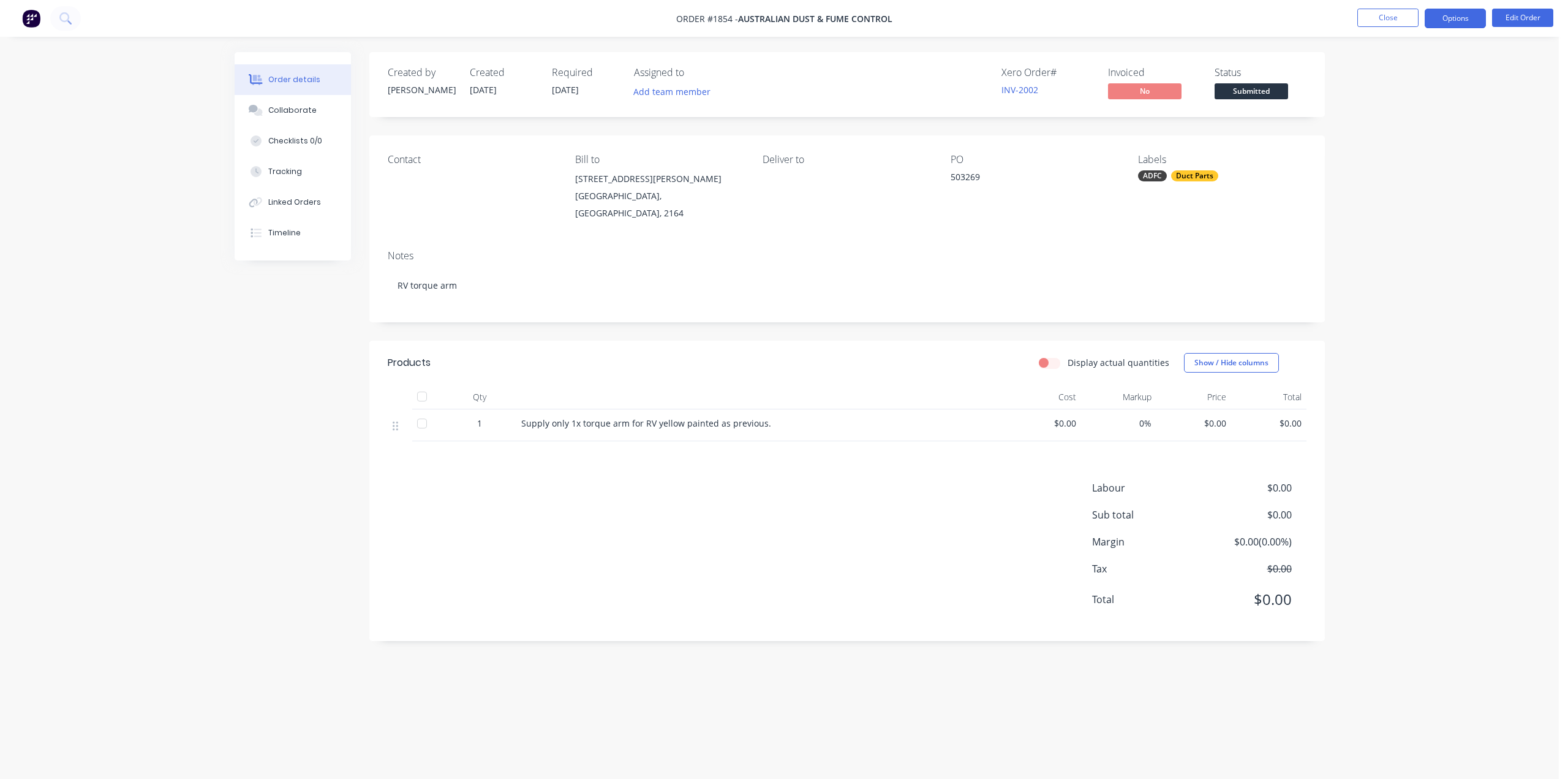
click at [1464, 21] on button "Options" at bounding box center [1454, 18] width 61 height 20
drag, startPoint x: 1510, startPoint y: 60, endPoint x: 1516, endPoint y: 23, distance: 37.5
click at [1511, 60] on div "Order details Collaborate Checklists 0/0 Tracking Linked Orders Timeline Order …" at bounding box center [779, 390] width 1559 height 779
click at [1516, 17] on button "Edit Order" at bounding box center [1523, 17] width 61 height 18
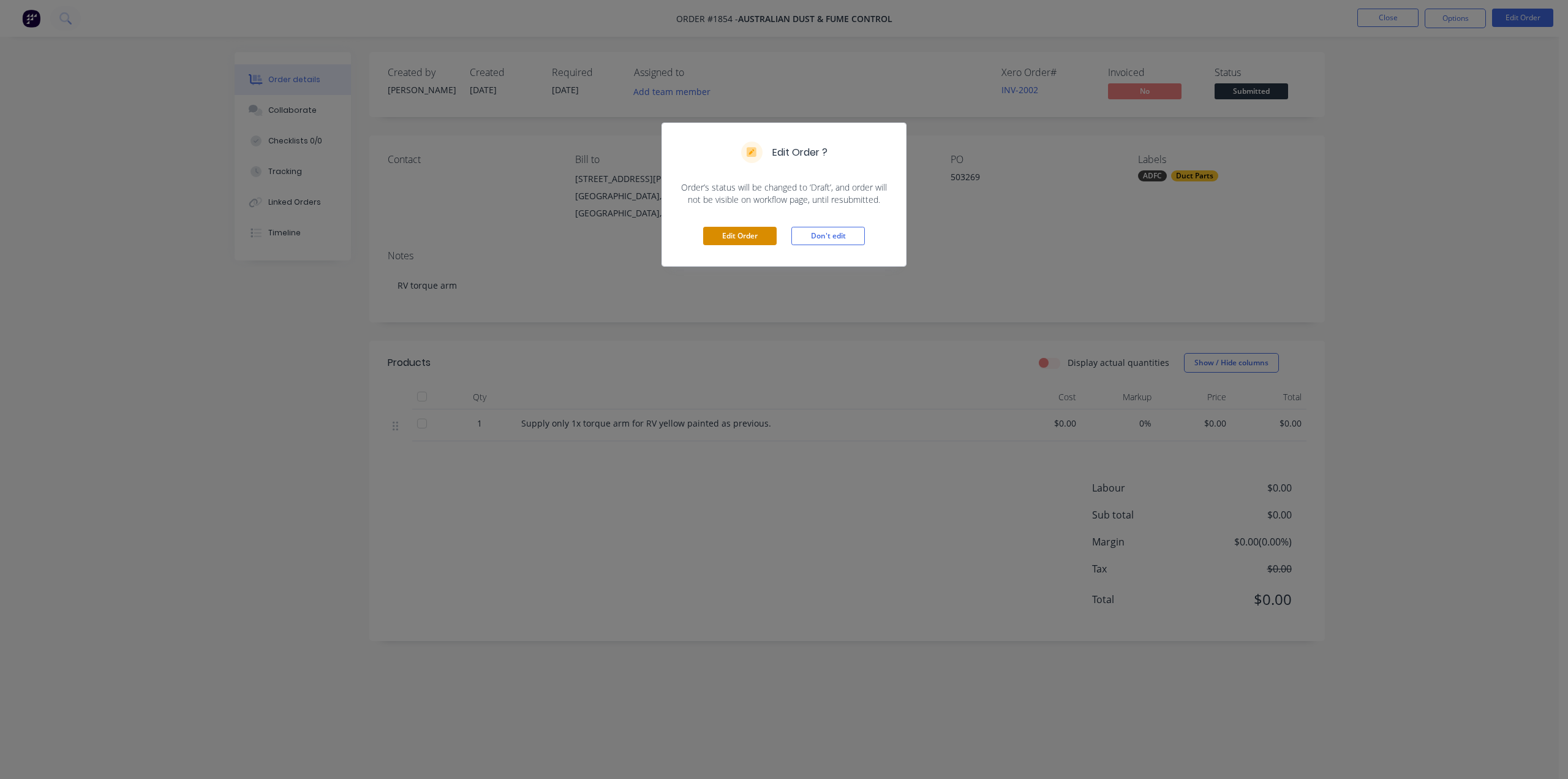
click at [733, 238] on button "Edit Order" at bounding box center [739, 236] width 74 height 18
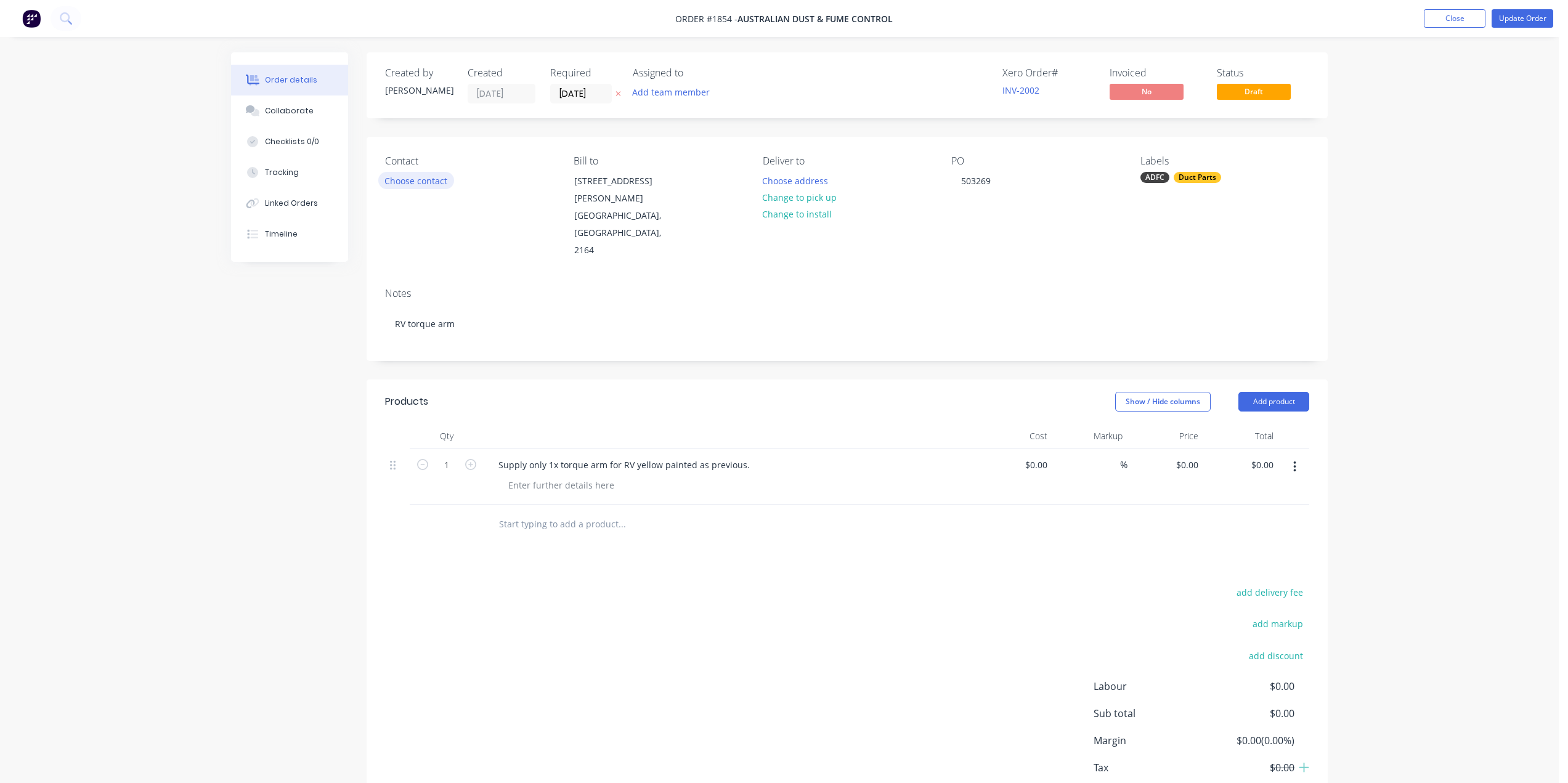
click at [438, 180] on button "Choose contact" at bounding box center [416, 180] width 76 height 16
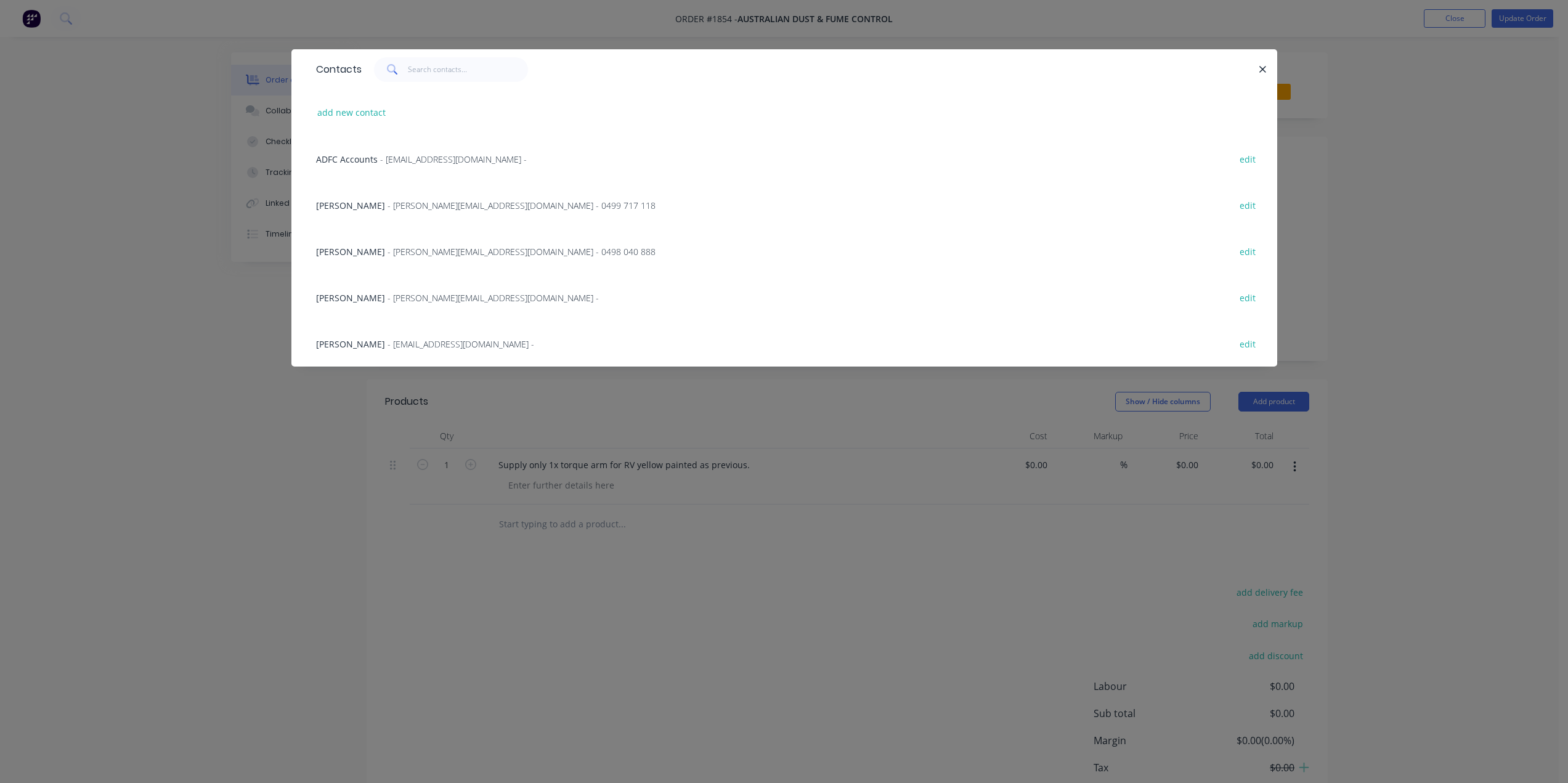
click at [405, 292] on div "Chirag Sachdeva - chirag@australiandustcontrol.com.au -" at bounding box center [456, 298] width 283 height 13
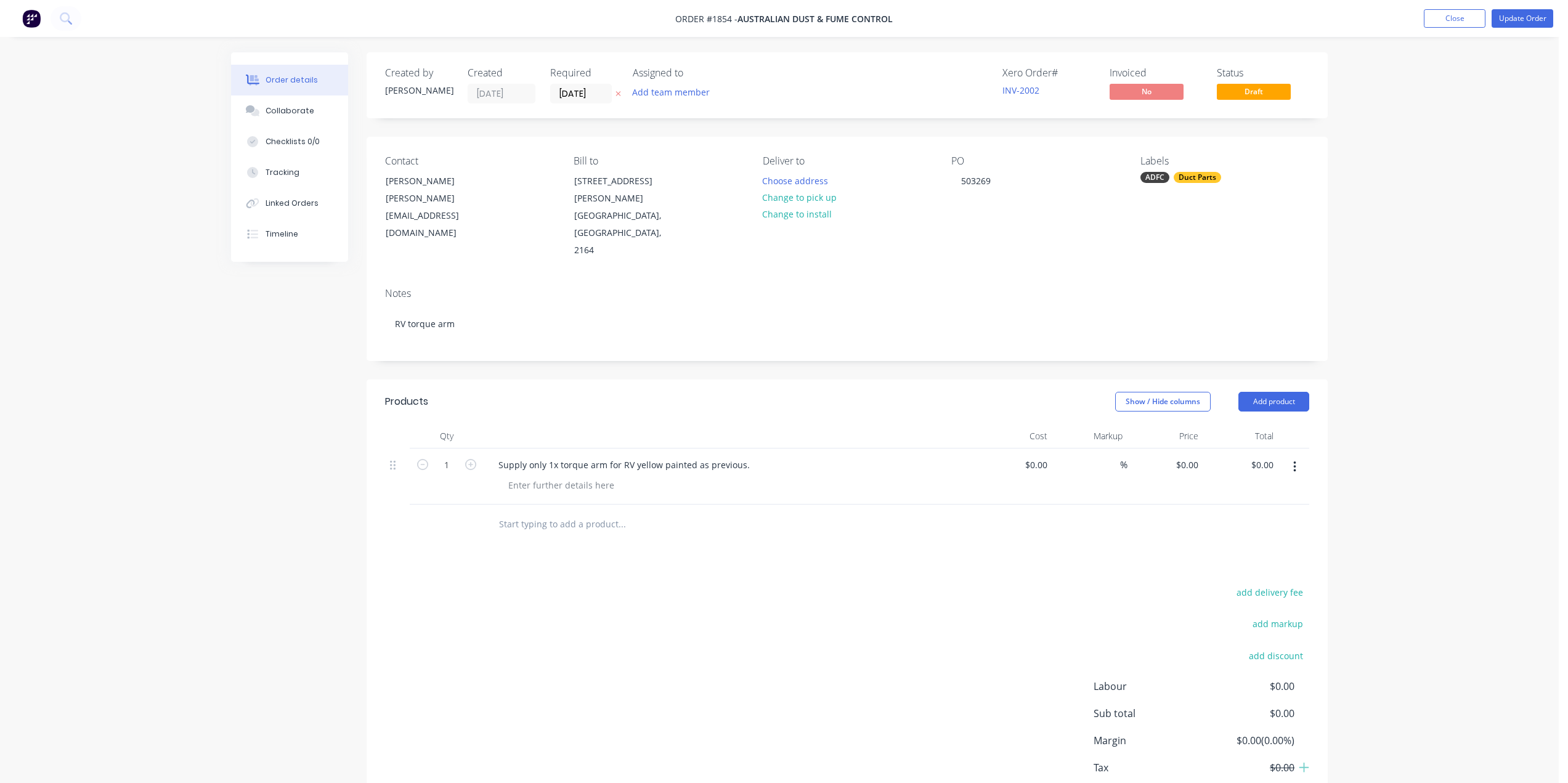
click at [1377, 253] on div "Order details Collaborate Checklists 0/0 Tracking Linked Orders Timeline Order …" at bounding box center [779, 429] width 1559 height 859
click at [810, 196] on button "Change to pick up" at bounding box center [800, 198] width 88 height 16
click at [1389, 196] on div "Order details Collaborate Checklists 0/0 Tracking Linked Orders Timeline Order …" at bounding box center [779, 429] width 1559 height 859
click at [1514, 18] on button "Update Order" at bounding box center [1521, 18] width 61 height 18
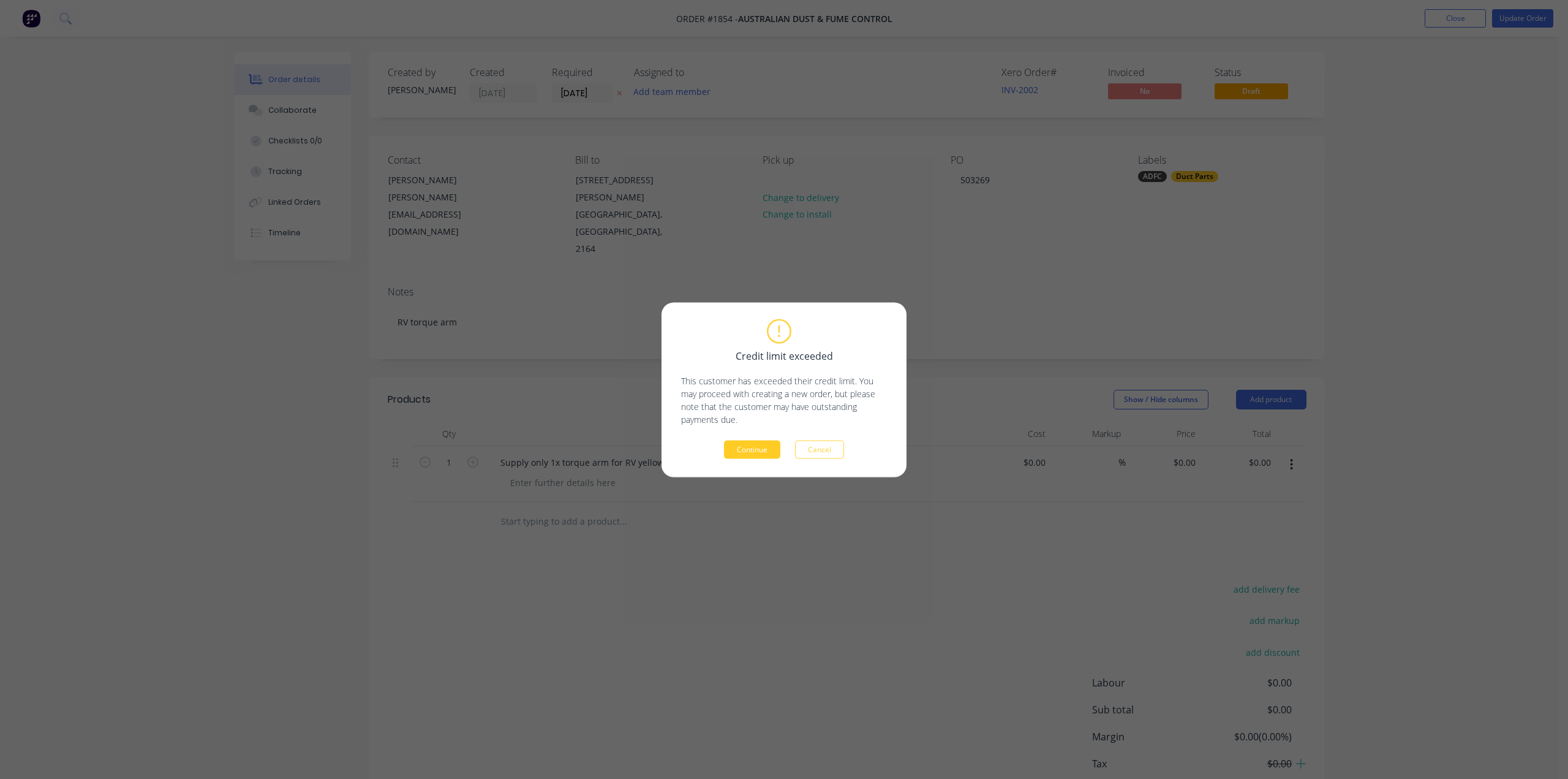
click at [752, 450] on button "Continue" at bounding box center [752, 450] width 56 height 18
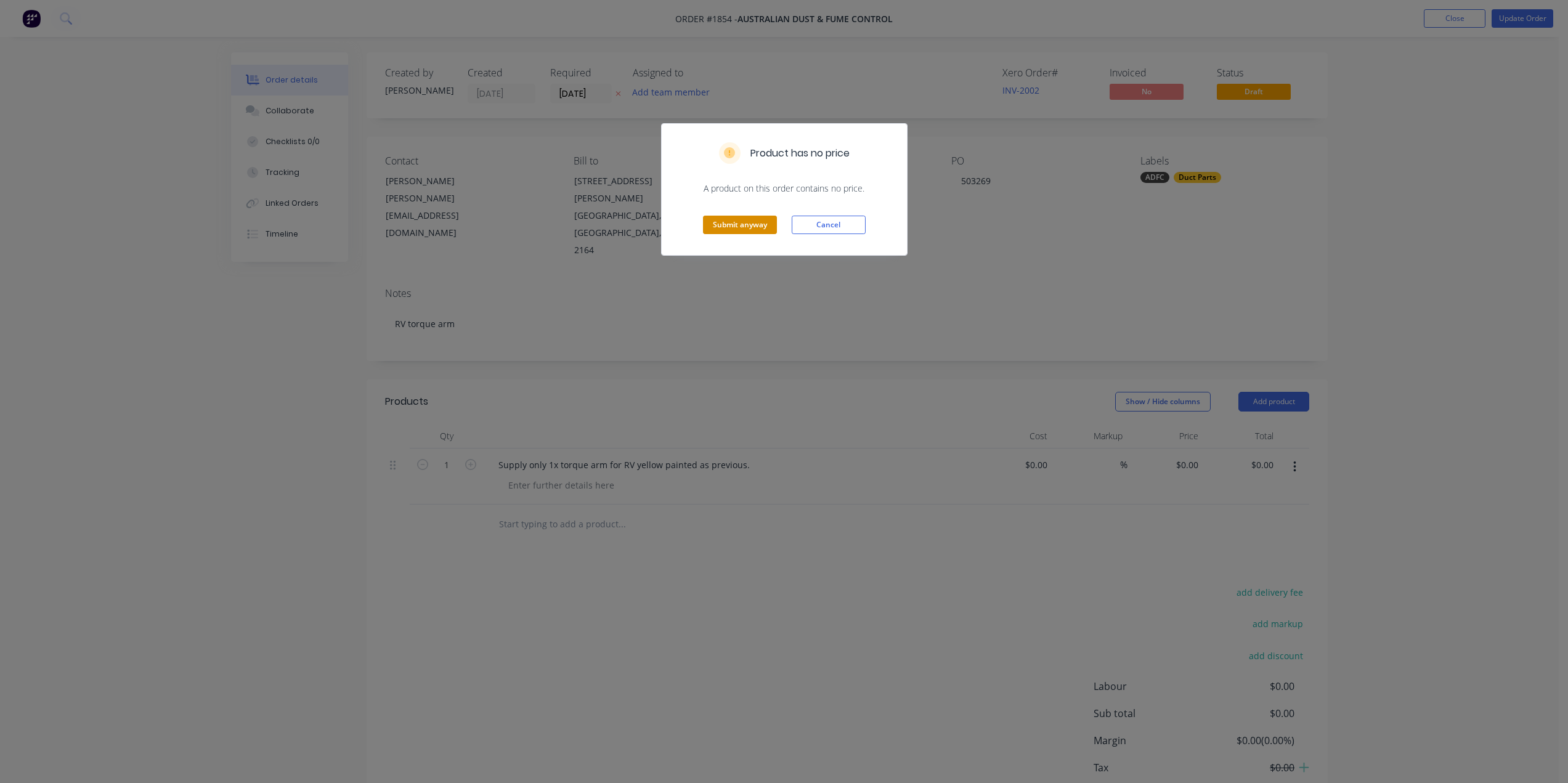
click at [764, 222] on button "Submit anyway" at bounding box center [739, 225] width 74 height 18
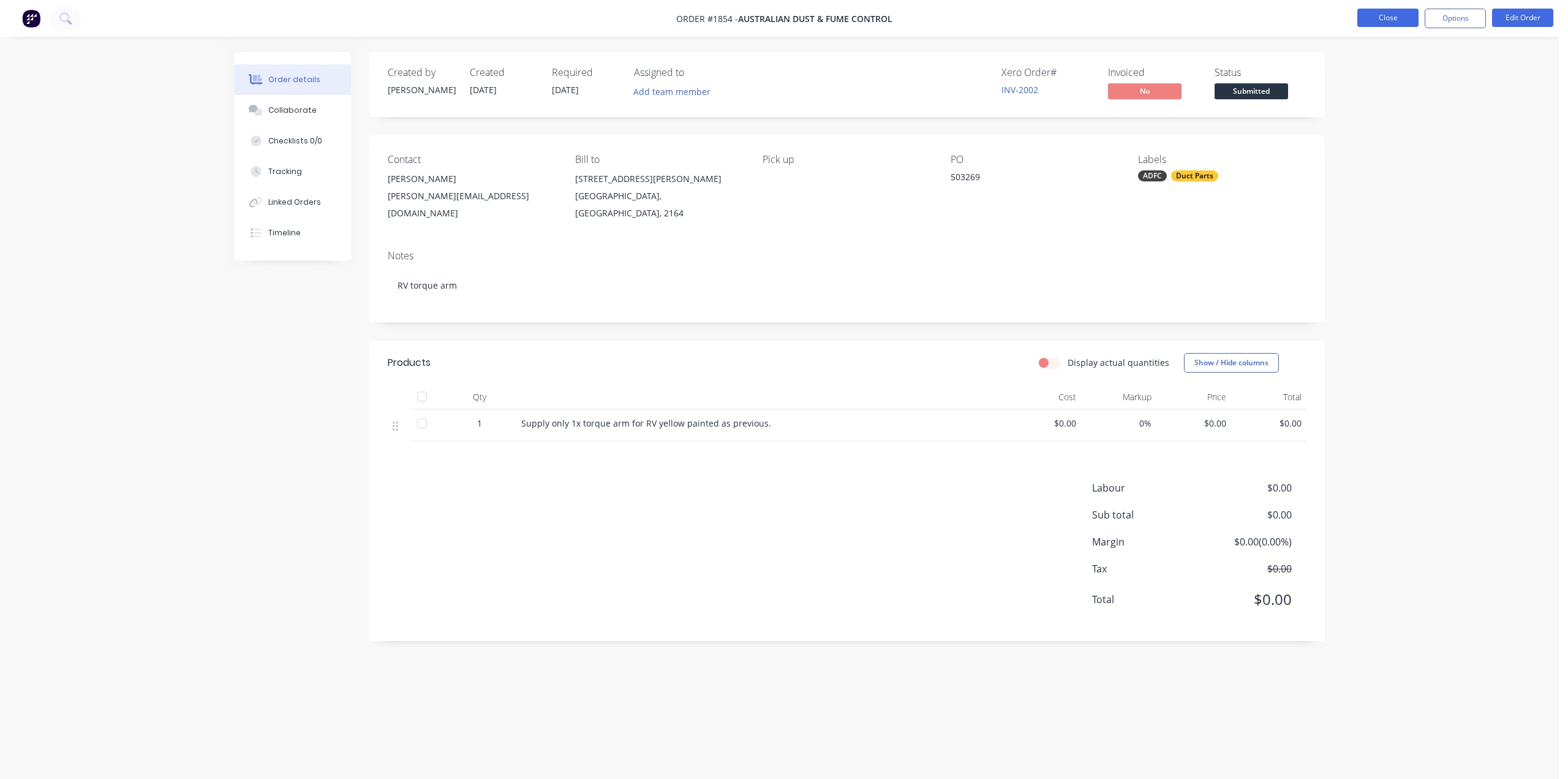
click at [1399, 18] on button "Close" at bounding box center [1387, 17] width 61 height 18
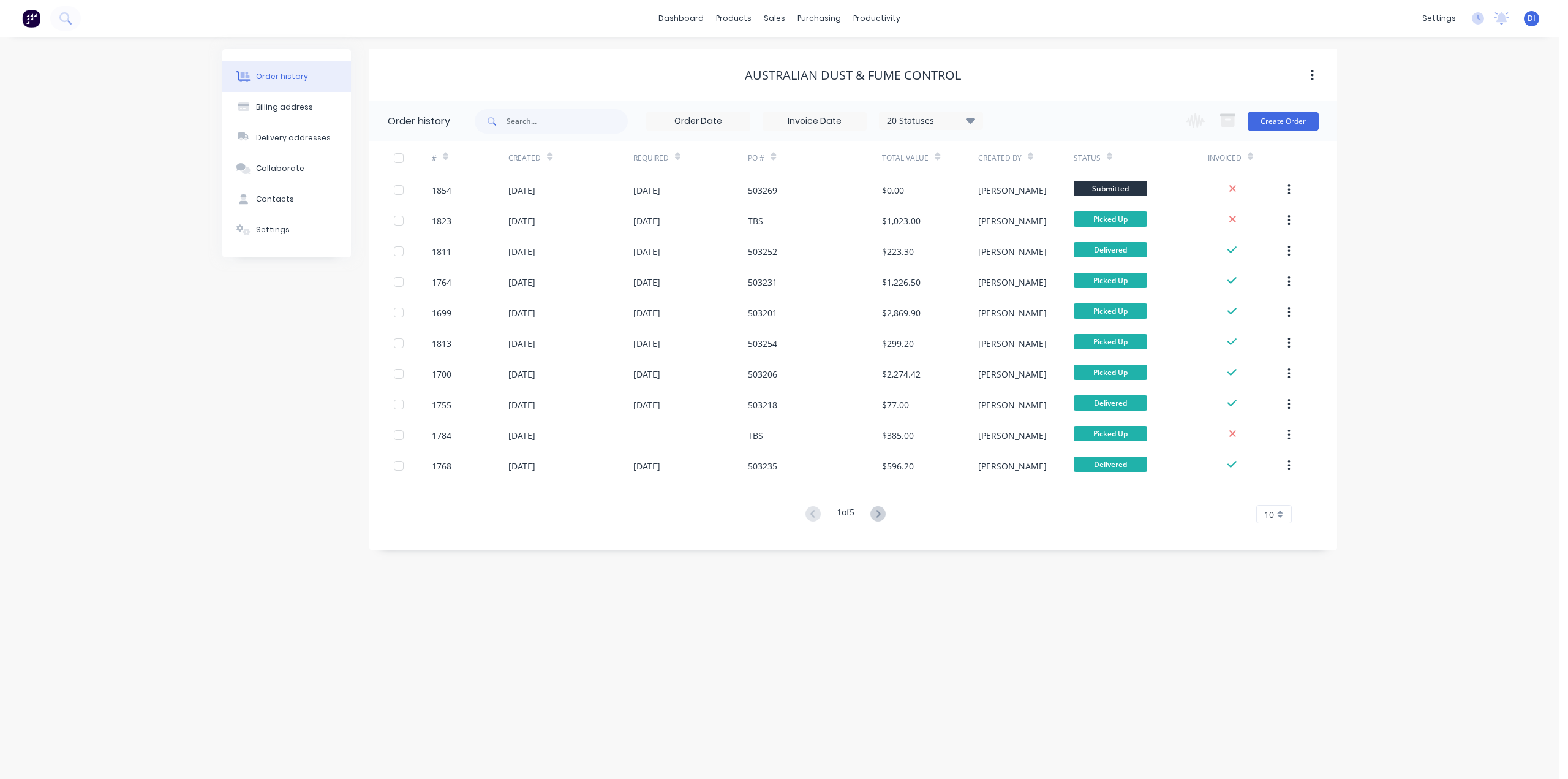
click at [1402, 169] on div "Order history Billing address Delivery addresses Collaborate Contacts Settings …" at bounding box center [779, 408] width 1559 height 743
click at [68, 19] on icon at bounding box center [64, 16] width 10 height 10
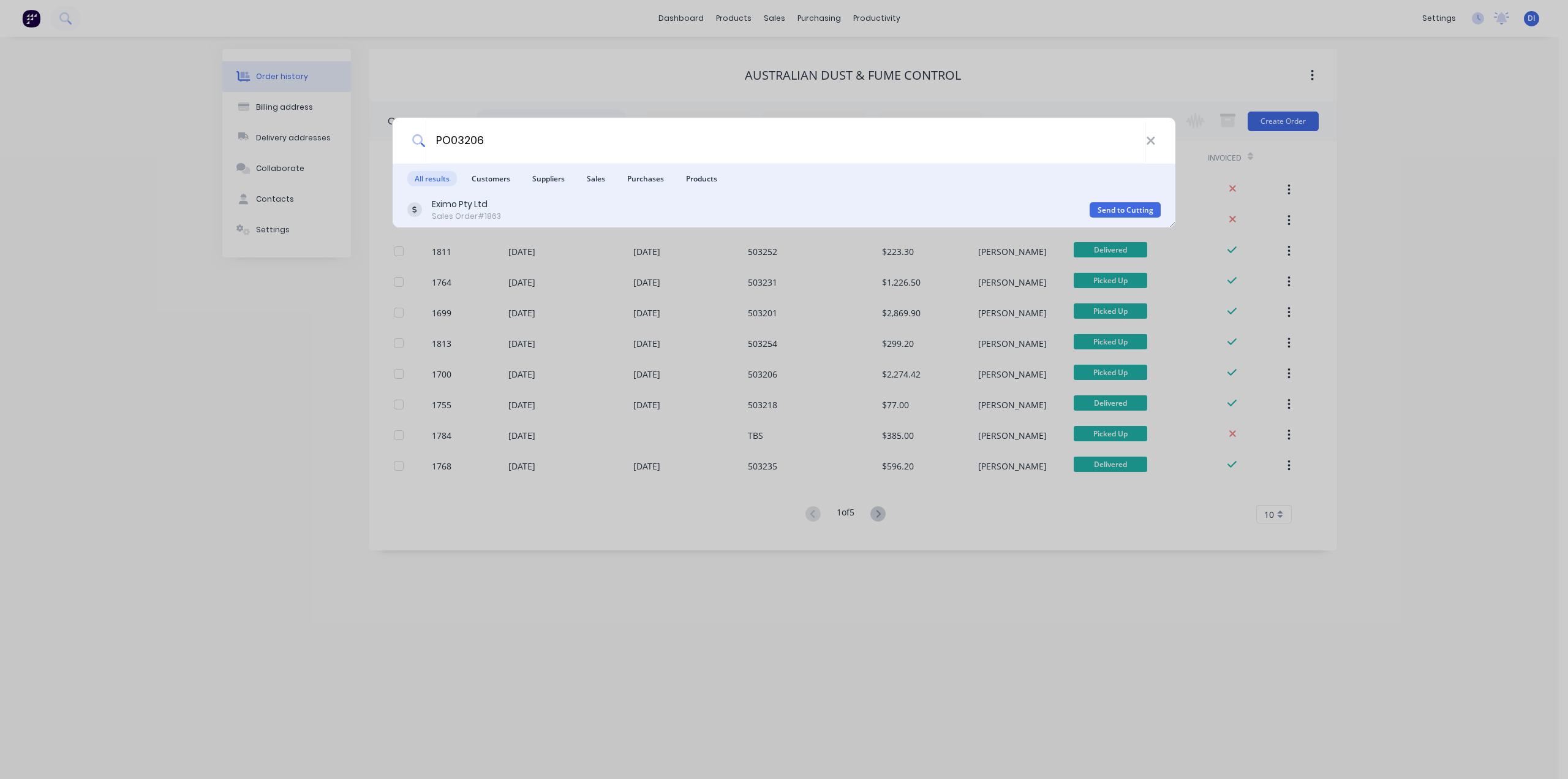
type input "PO03206"
click at [557, 206] on div "Eximo Pty Ltd Sales Order #1863" at bounding box center [749, 210] width 682 height 24
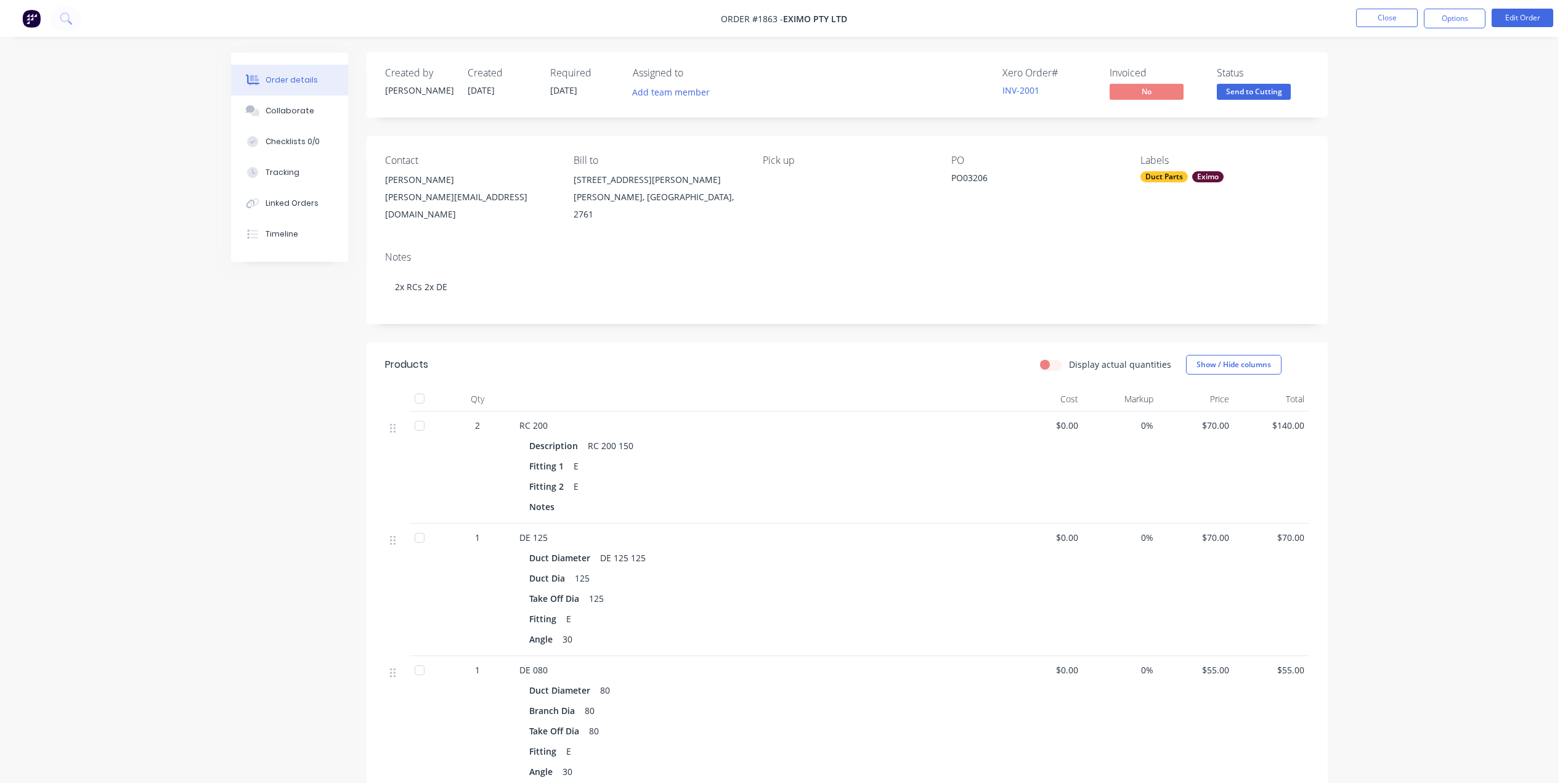
click at [1430, 307] on div "Order details Collaborate Checklists 0/0 Tracking Linked Orders Timeline Order …" at bounding box center [779, 504] width 1559 height 1008
click at [294, 69] on button "Order details" at bounding box center [290, 80] width 117 height 31
click at [1401, 18] on button "Close" at bounding box center [1386, 17] width 61 height 18
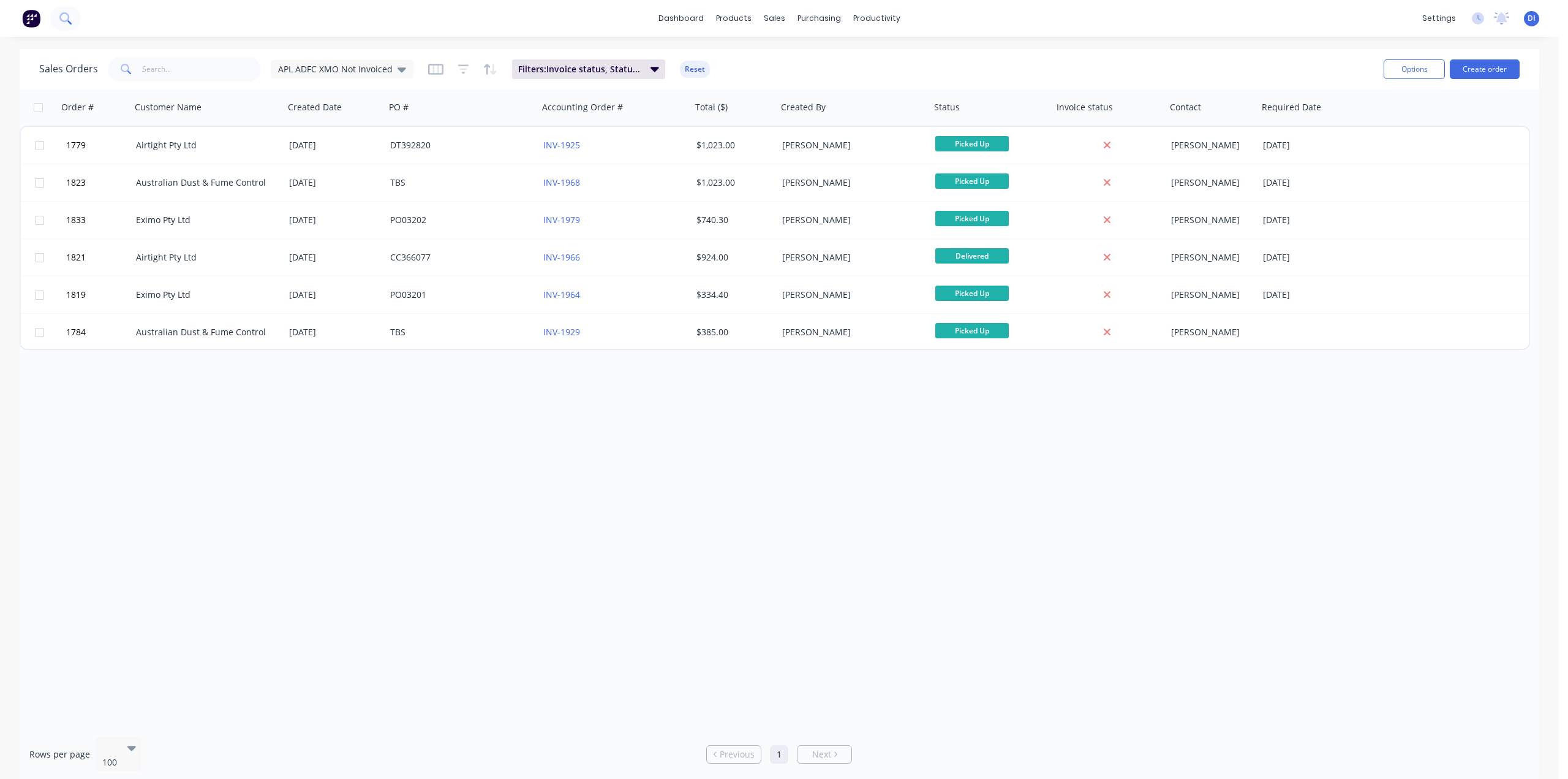
click at [68, 20] on icon at bounding box center [65, 17] width 12 height 12
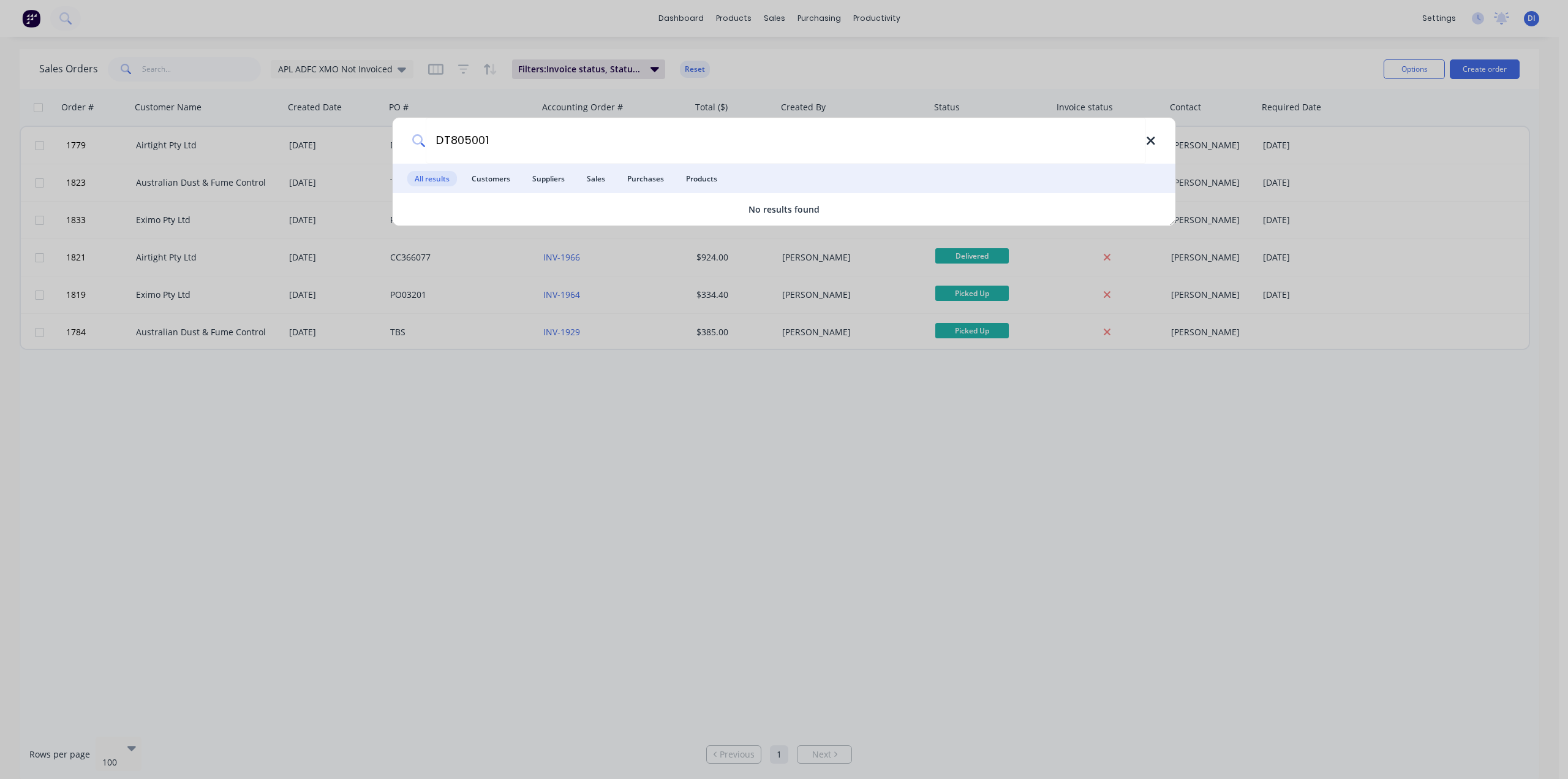
type input "DT805001"
click at [1154, 142] on icon at bounding box center [1151, 140] width 10 height 14
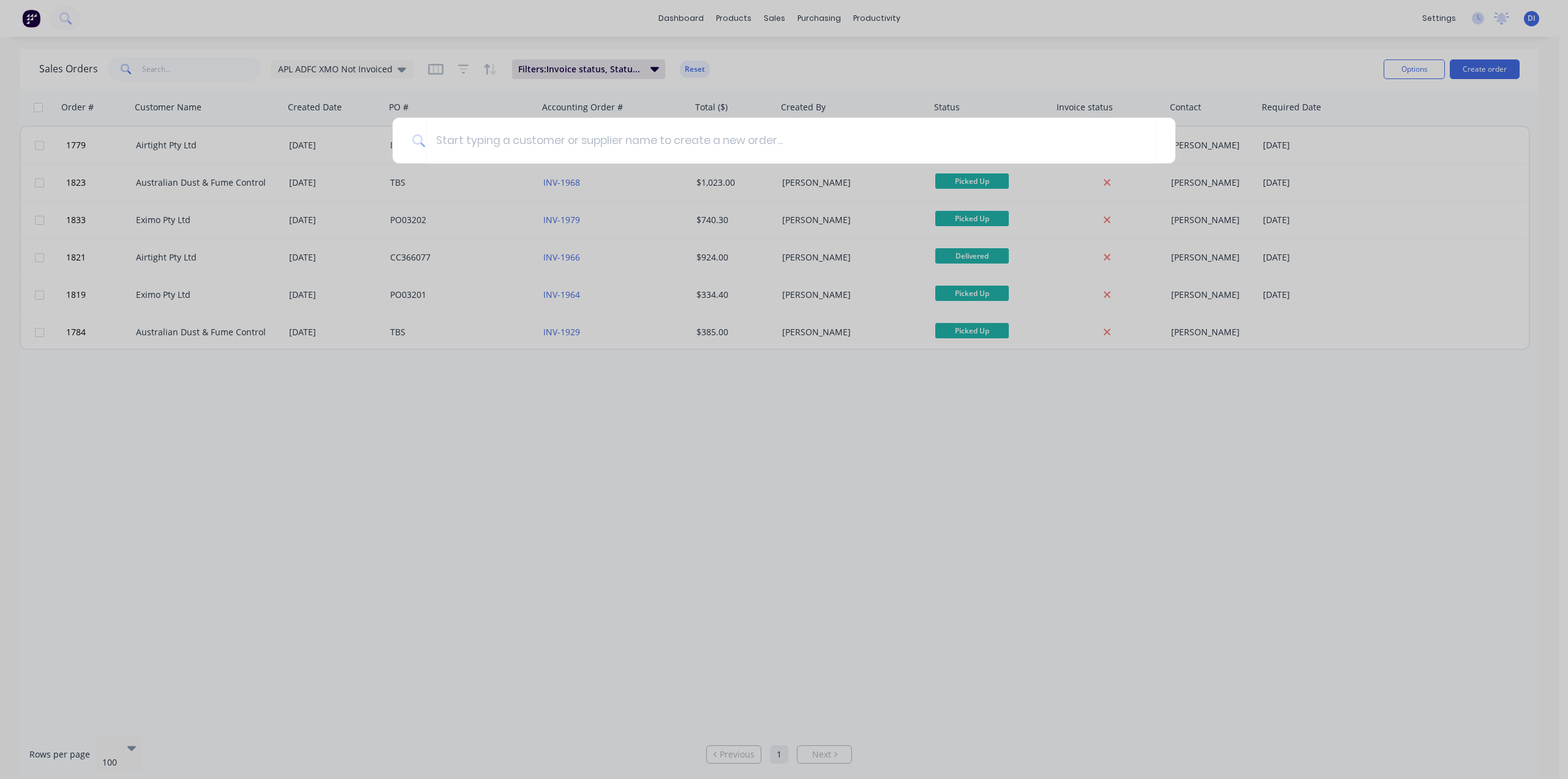
click at [1424, 483] on div at bounding box center [784, 390] width 1568 height 779
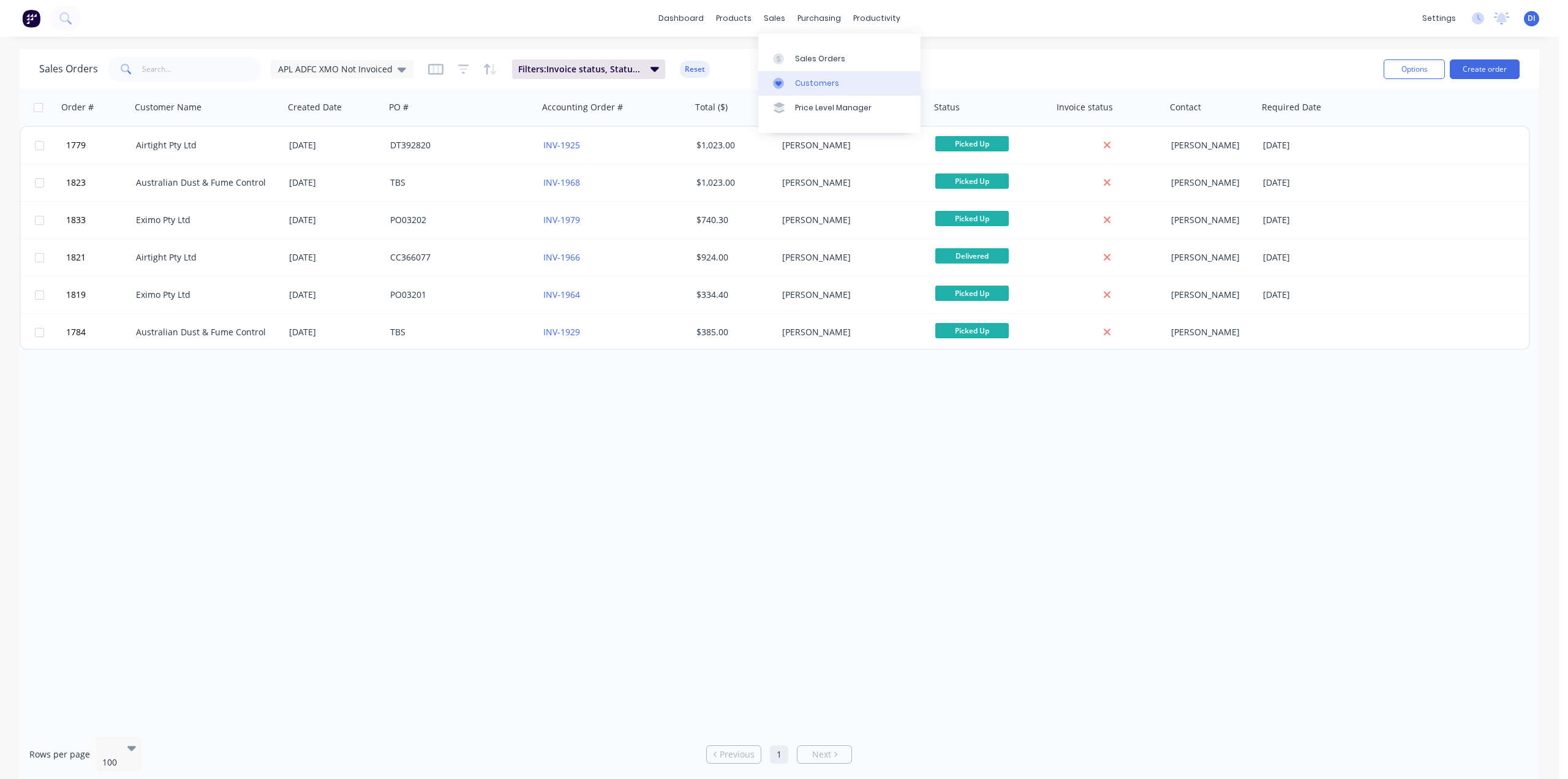
click at [799, 79] on div "Customers" at bounding box center [817, 84] width 44 height 11
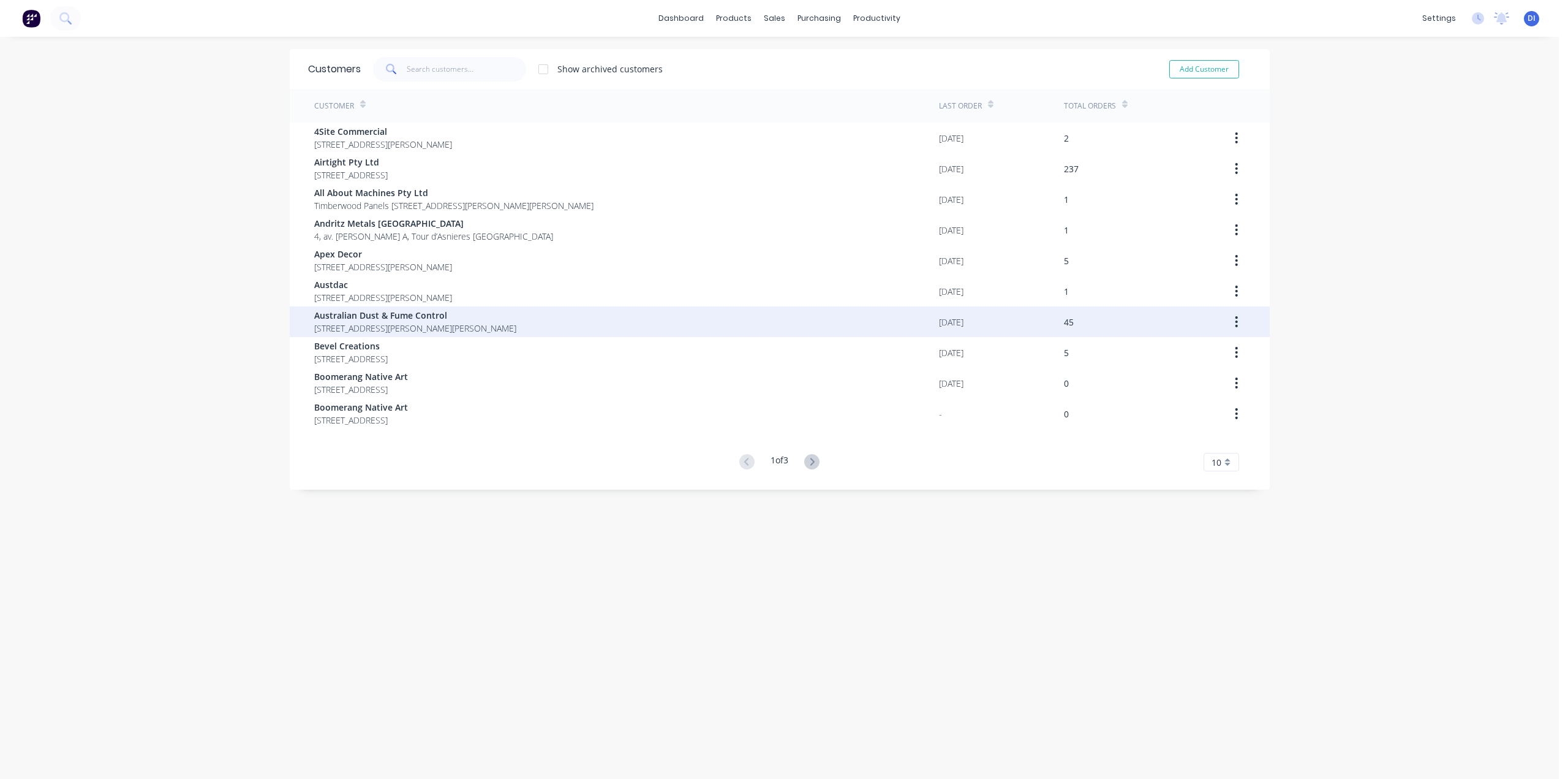
click at [497, 319] on span "Australian Dust & Fume Control" at bounding box center [415, 315] width 202 height 13
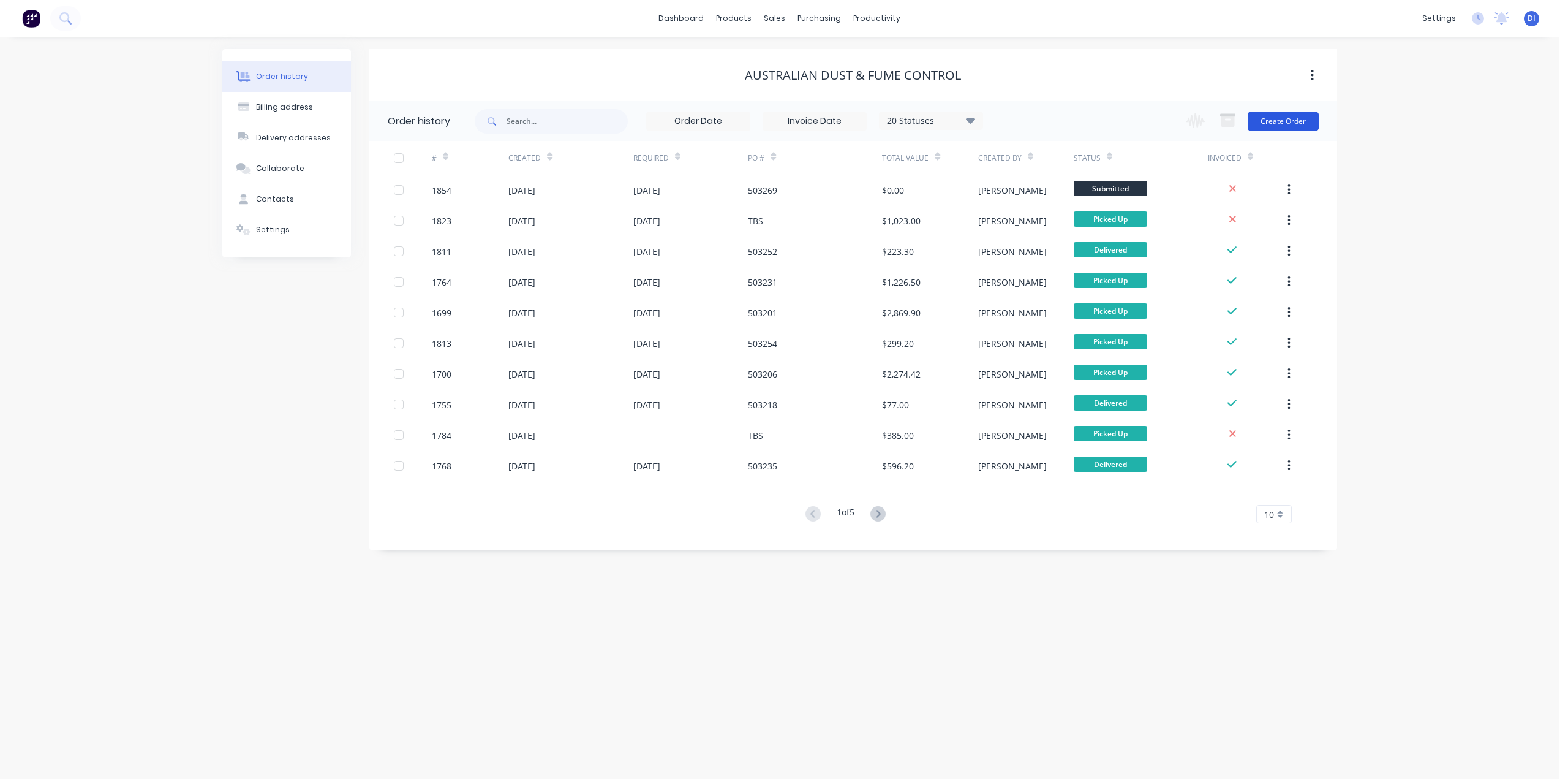
click at [1287, 118] on button "Create Order" at bounding box center [1283, 122] width 71 height 20
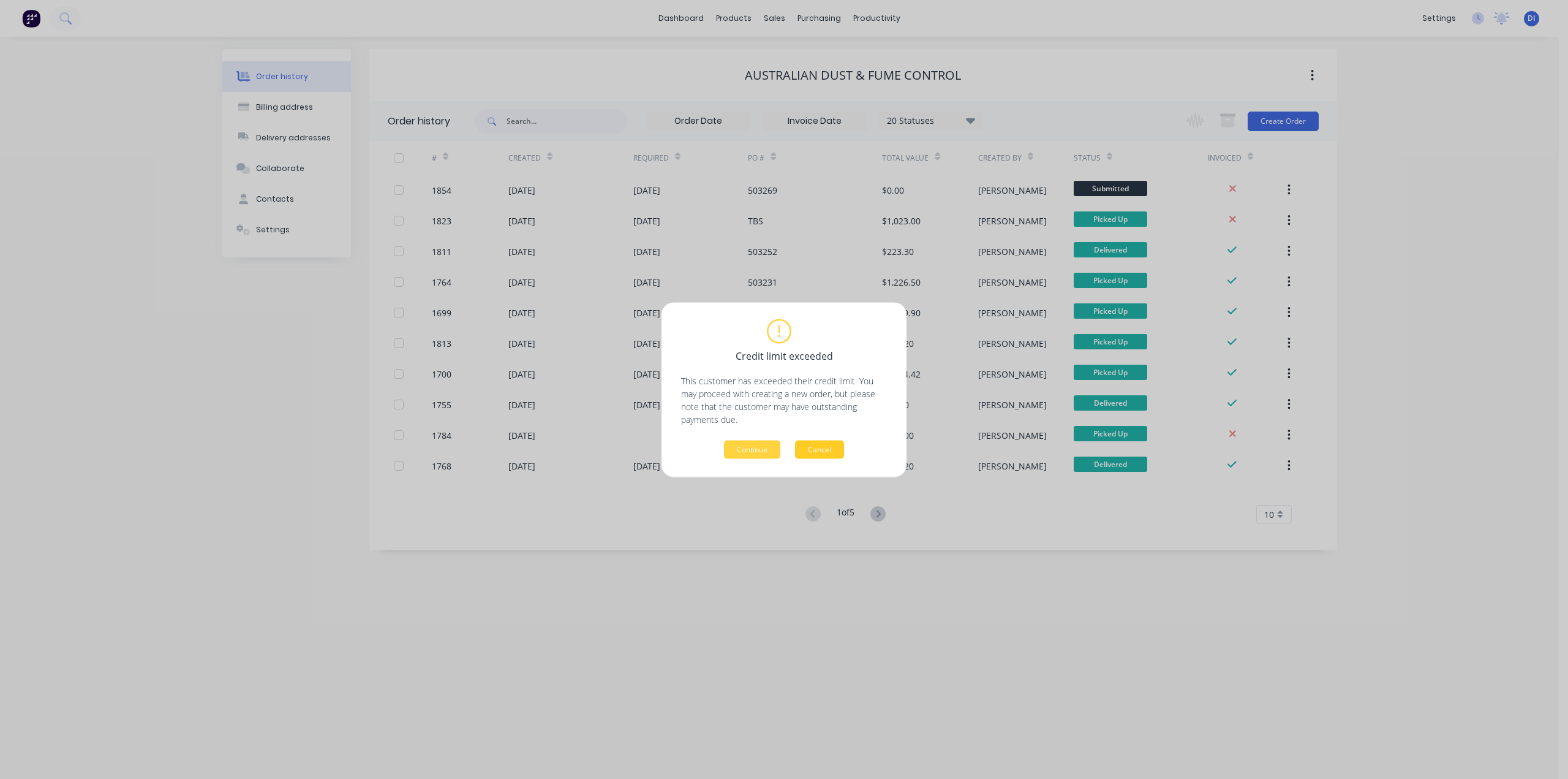
click at [810, 450] on button "Cancel" at bounding box center [819, 450] width 49 height 18
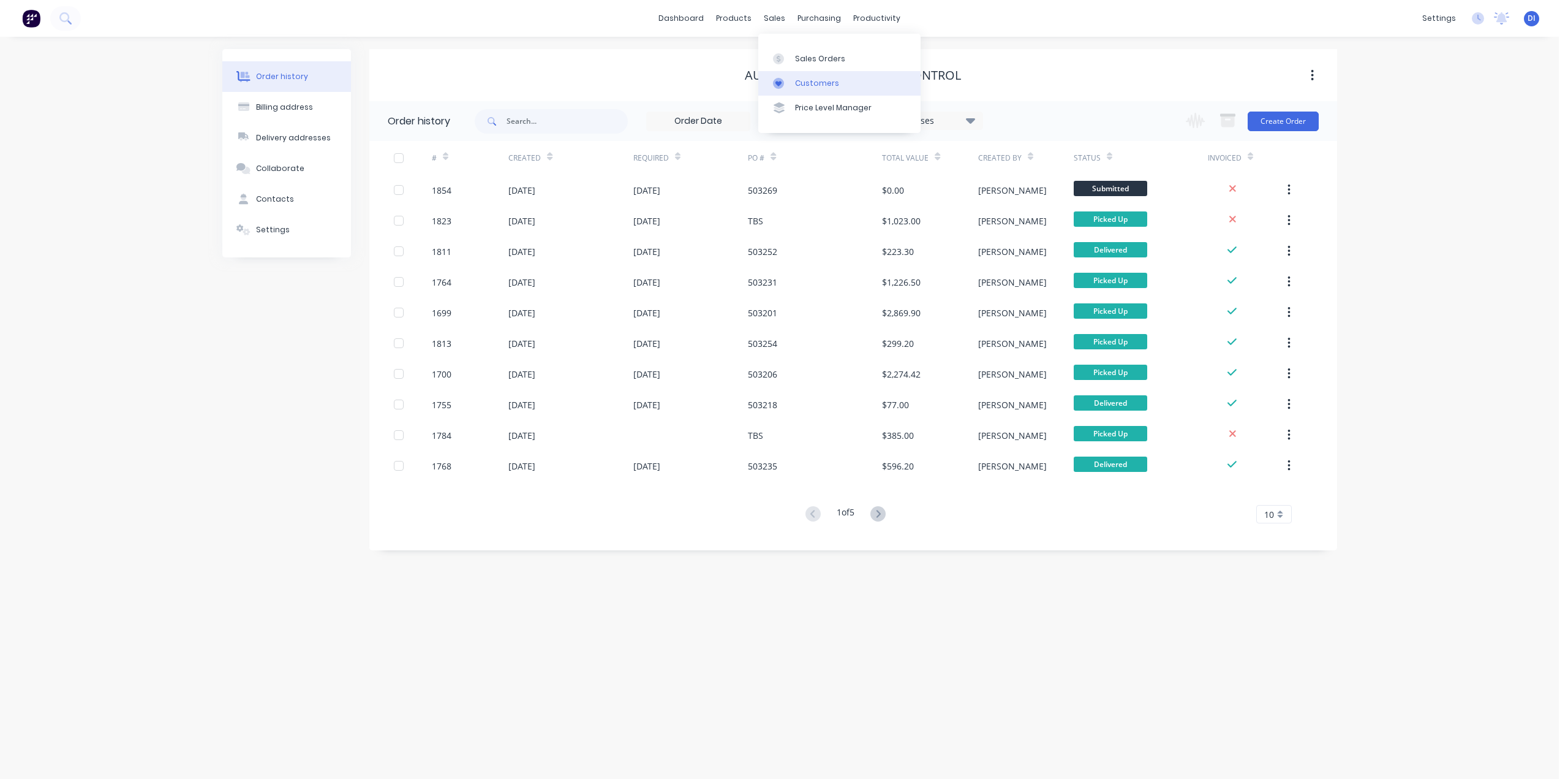
click at [799, 87] on div "Customers" at bounding box center [817, 84] width 44 height 11
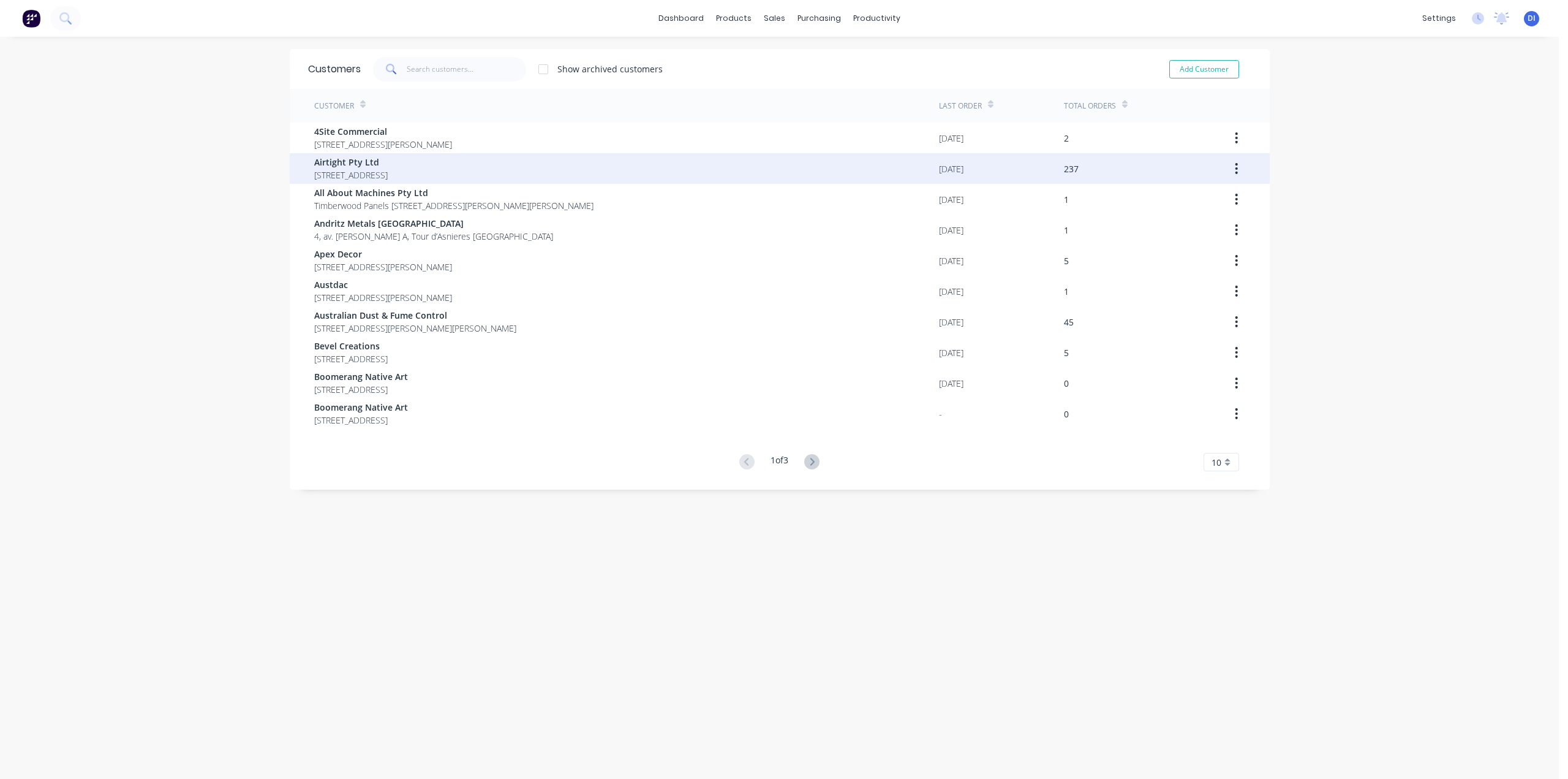
click at [365, 171] on span "18 / 167 Prospect Highway Seven Hills New South Wales 2147" at bounding box center [350, 175] width 74 height 13
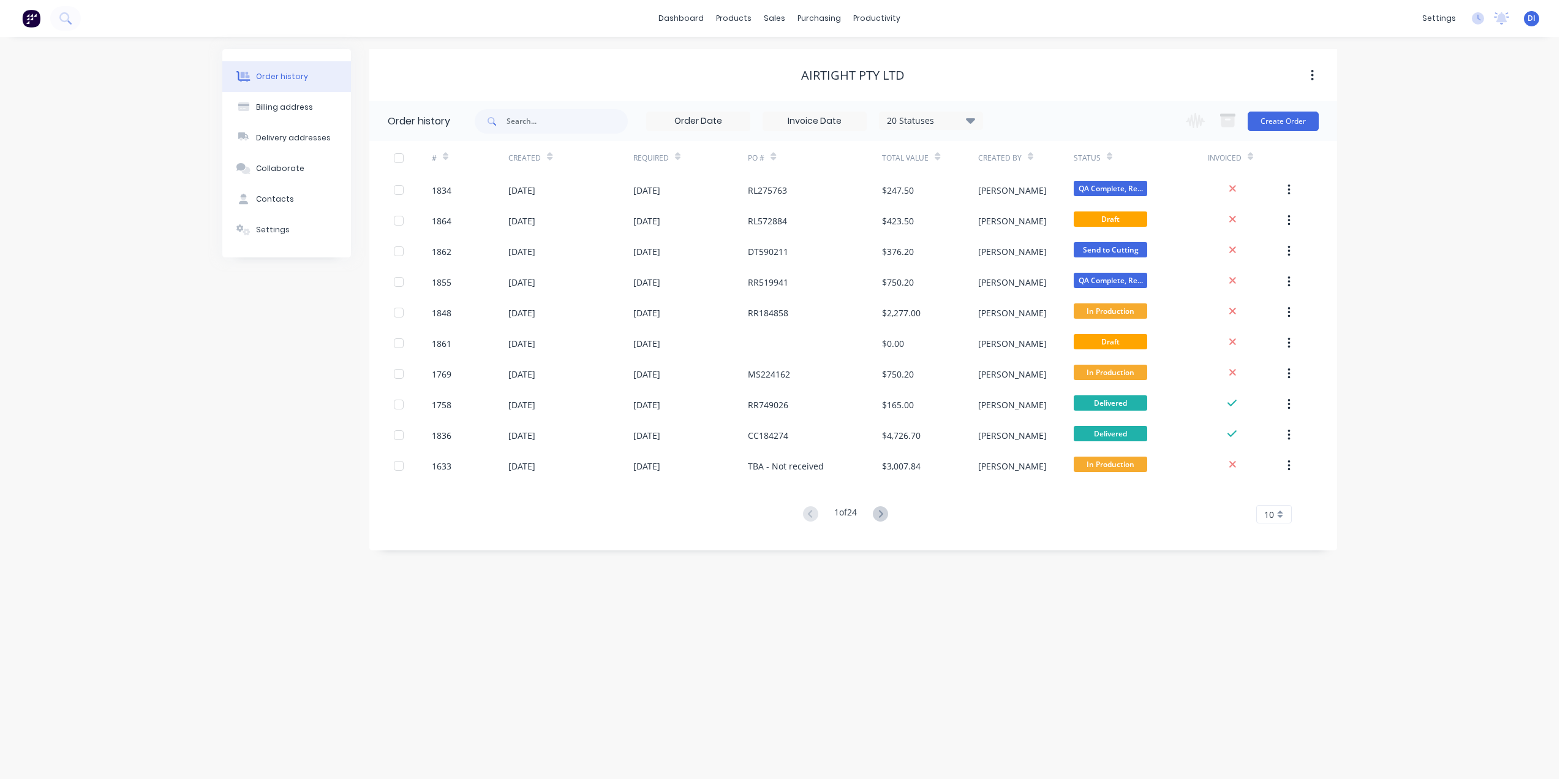
click at [1401, 269] on div "Order history Billing address Delivery addresses Collaborate Contacts Settings …" at bounding box center [779, 408] width 1559 height 743
click at [1277, 120] on button "Create Order" at bounding box center [1283, 122] width 71 height 20
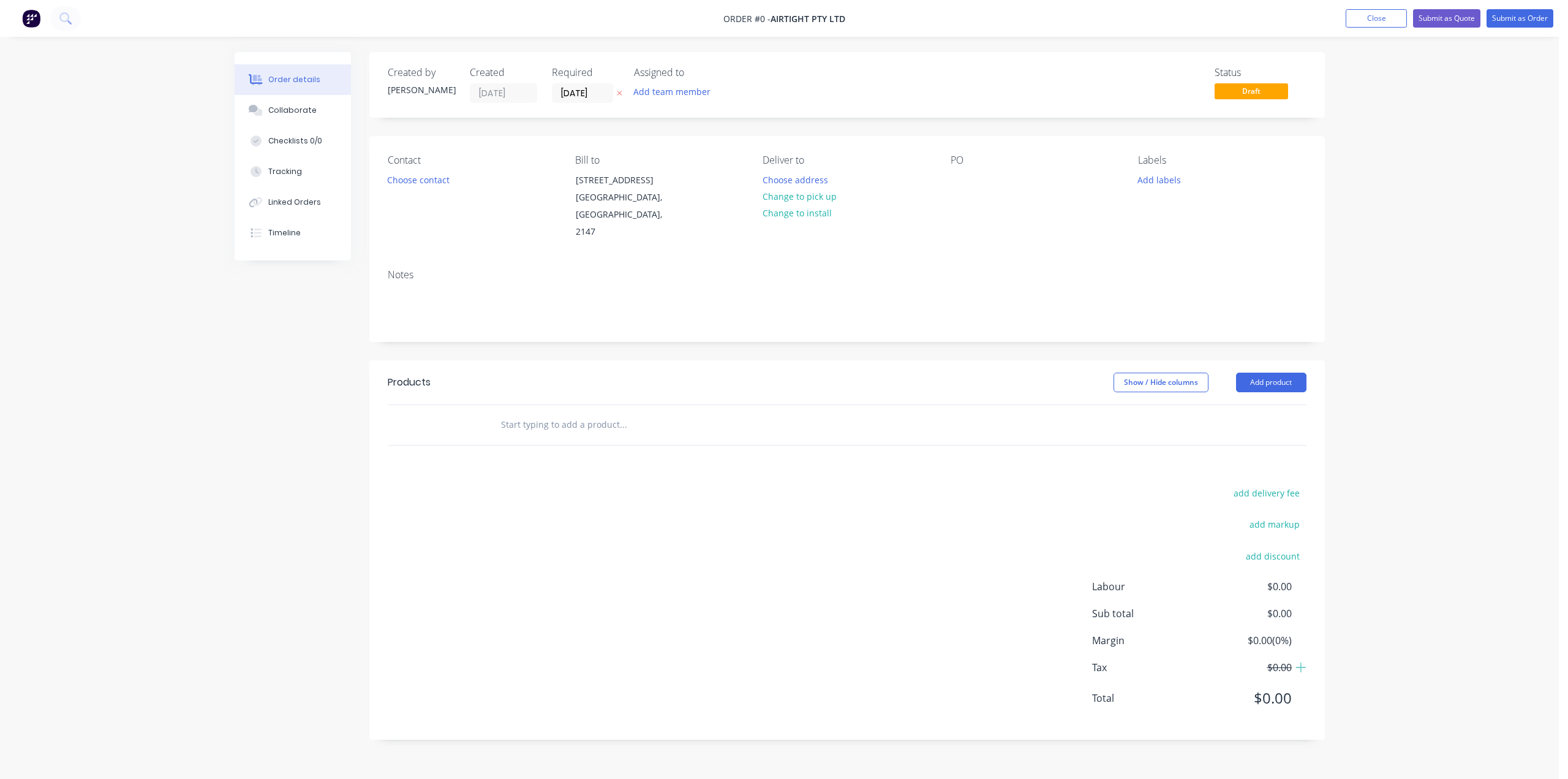
click at [1402, 240] on div "Order details Collaborate Checklists 0/0 Tracking Linked Orders Timeline Order …" at bounding box center [779, 390] width 1559 height 779
click at [407, 181] on button "Choose contact" at bounding box center [417, 179] width 75 height 16
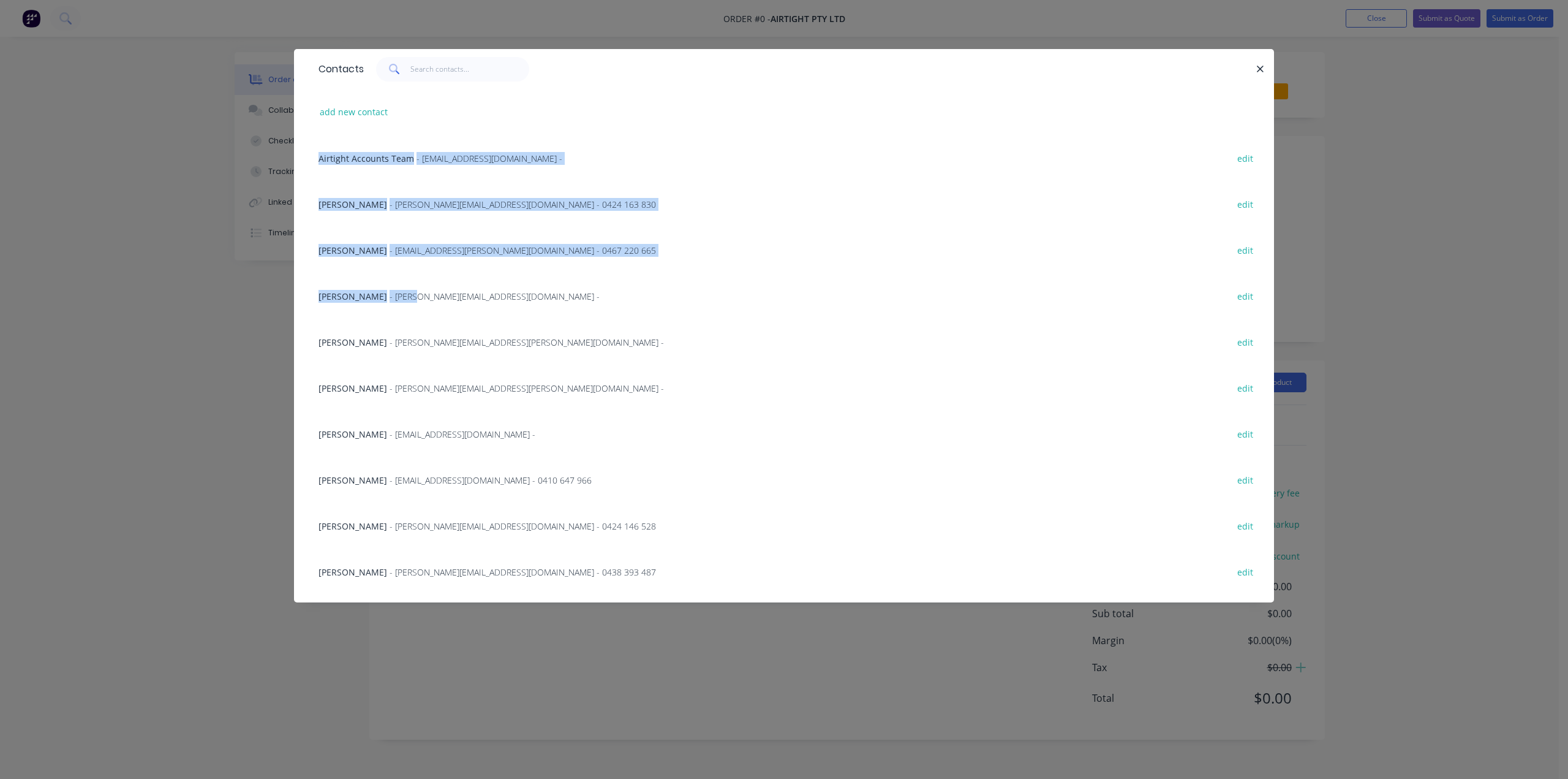
drag, startPoint x: 375, startPoint y: 298, endPoint x: 208, endPoint y: 332, distance: 170.4
click at [208, 332] on div "Contacts add new contact Airtight Accounts Team - suppliers@airtight.com.au - e…" at bounding box center [784, 390] width 1568 height 779
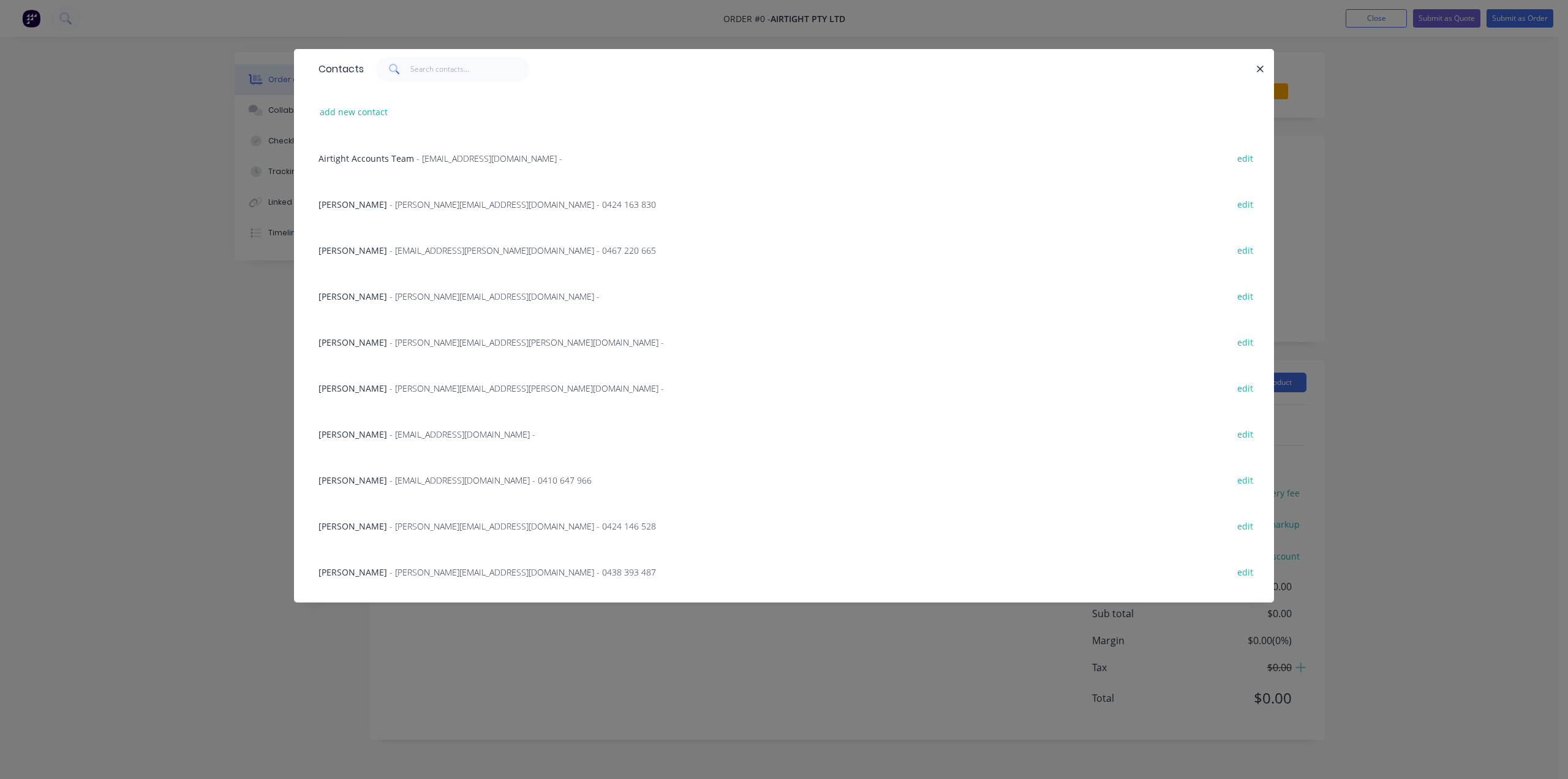
click at [176, 338] on div "Contacts add new contact Airtight Accounts Team - suppliers@airtight.com.au - e…" at bounding box center [784, 390] width 1568 height 779
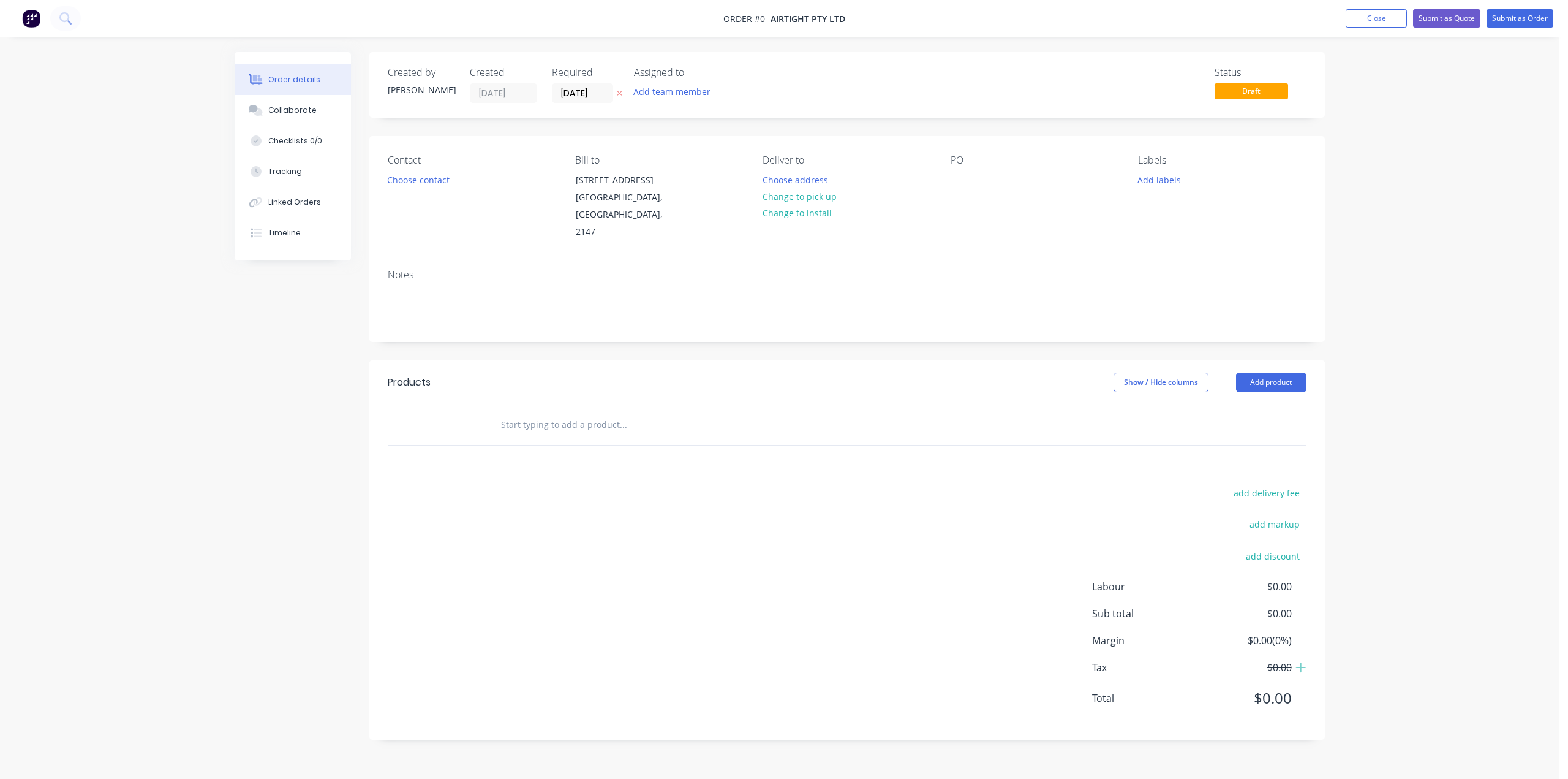
click at [176, 337] on div "Order details Collaborate Checklists 0/0 Tracking Linked Orders Timeline Order …" at bounding box center [779, 390] width 1559 height 779
click at [425, 181] on button "Choose contact" at bounding box center [417, 179] width 75 height 16
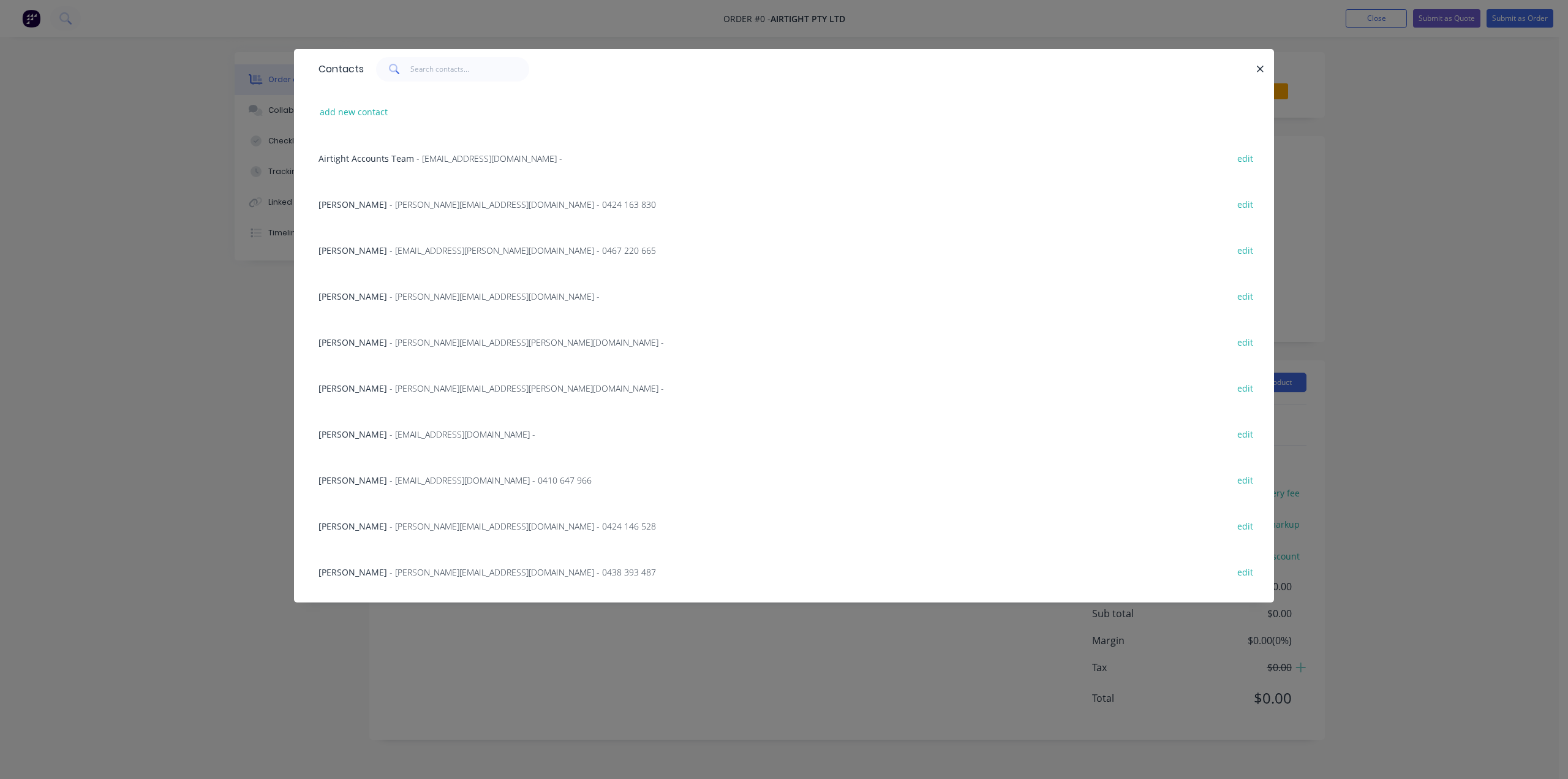
click at [412, 206] on span "- Daniel.T@airtight.com.au - 0424 163 830" at bounding box center [522, 204] width 266 height 12
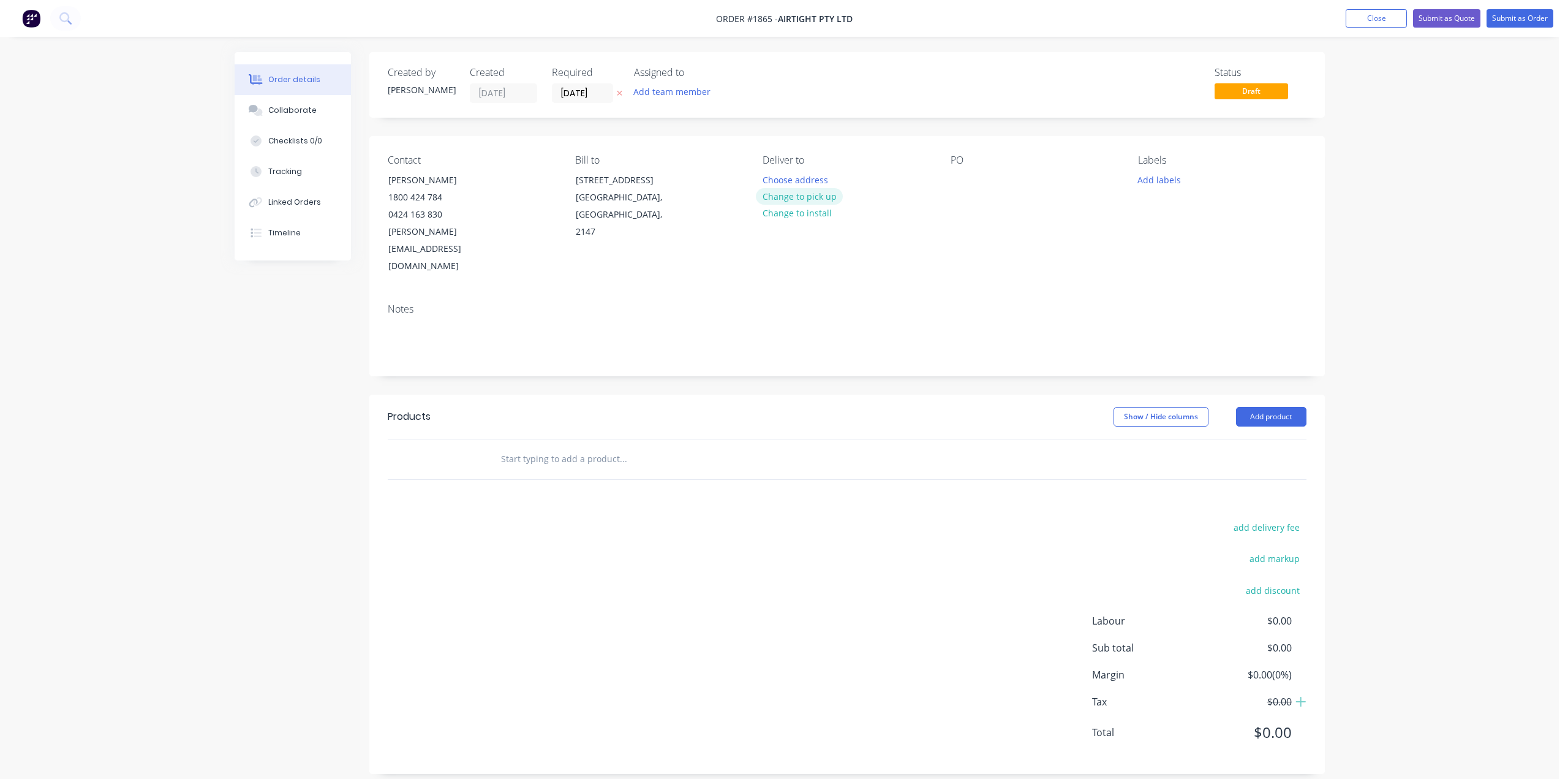
click at [805, 194] on button "Change to pick up" at bounding box center [799, 197] width 87 height 16
drag, startPoint x: 951, startPoint y: 177, endPoint x: 1100, endPoint y: 228, distance: 157.5
click at [952, 177] on div at bounding box center [960, 180] width 20 height 18
paste div
click at [1164, 173] on button "Add labels" at bounding box center [1160, 179] width 56 height 16
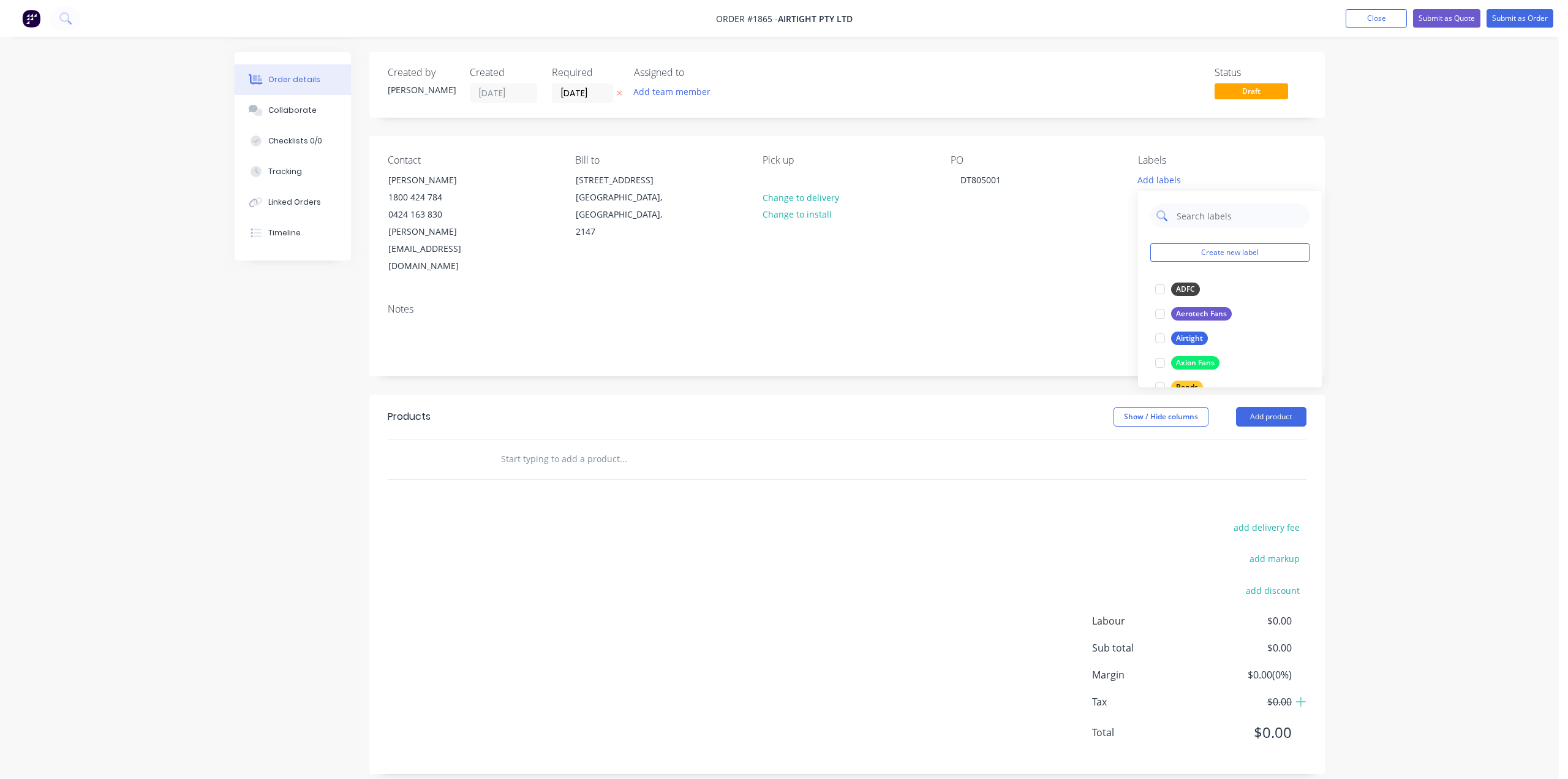
click at [1181, 217] on input "text" at bounding box center [1239, 216] width 128 height 25
click at [1198, 285] on div "Flashing" at bounding box center [1191, 288] width 39 height 14
click at [1196, 213] on input "fla" at bounding box center [1239, 209] width 128 height 25
click at [1194, 213] on input "fla" at bounding box center [1239, 209] width 128 height 25
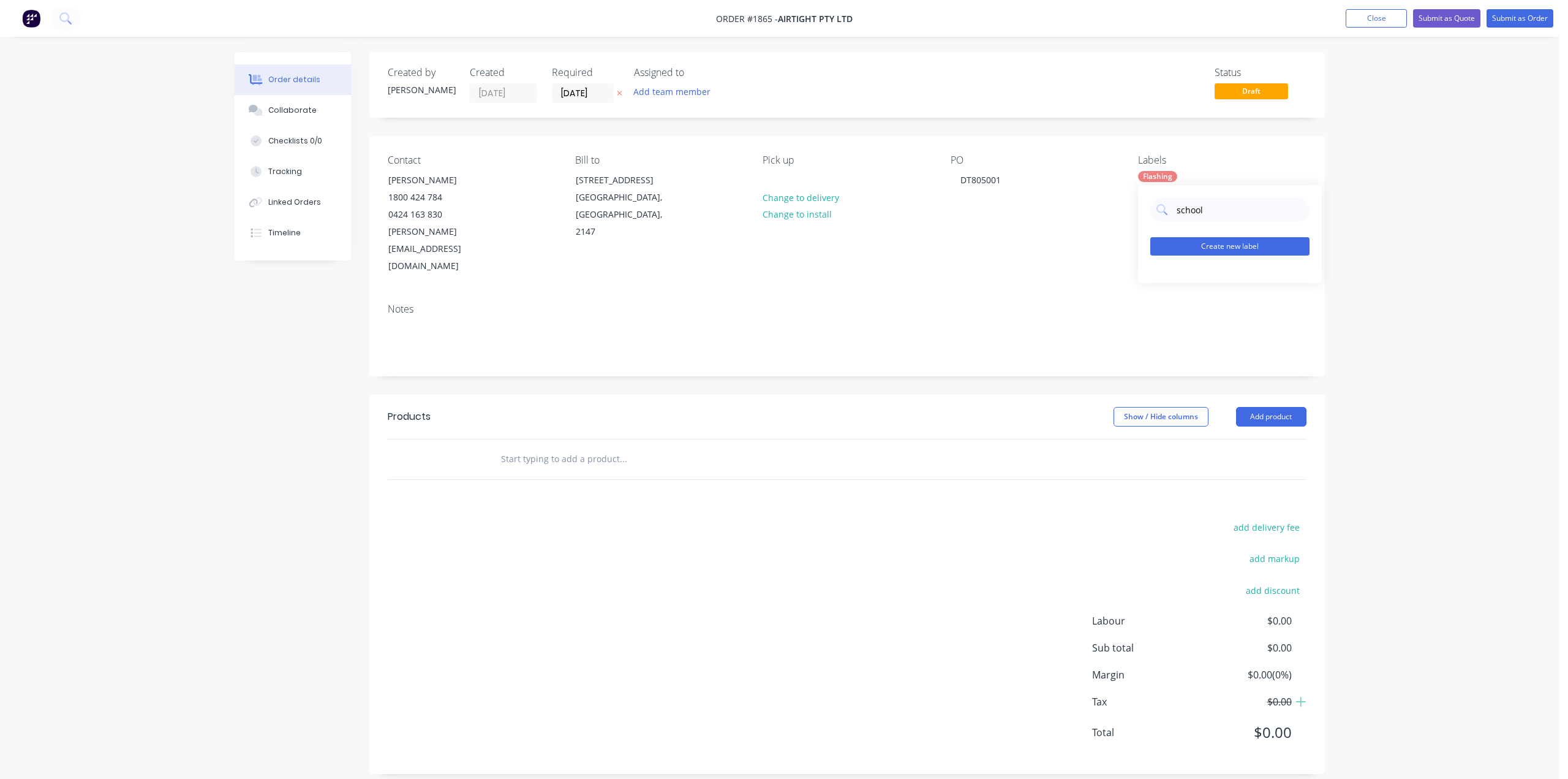
type input "school"
click at [1219, 244] on button "Create new label" at bounding box center [1230, 247] width 159 height 18
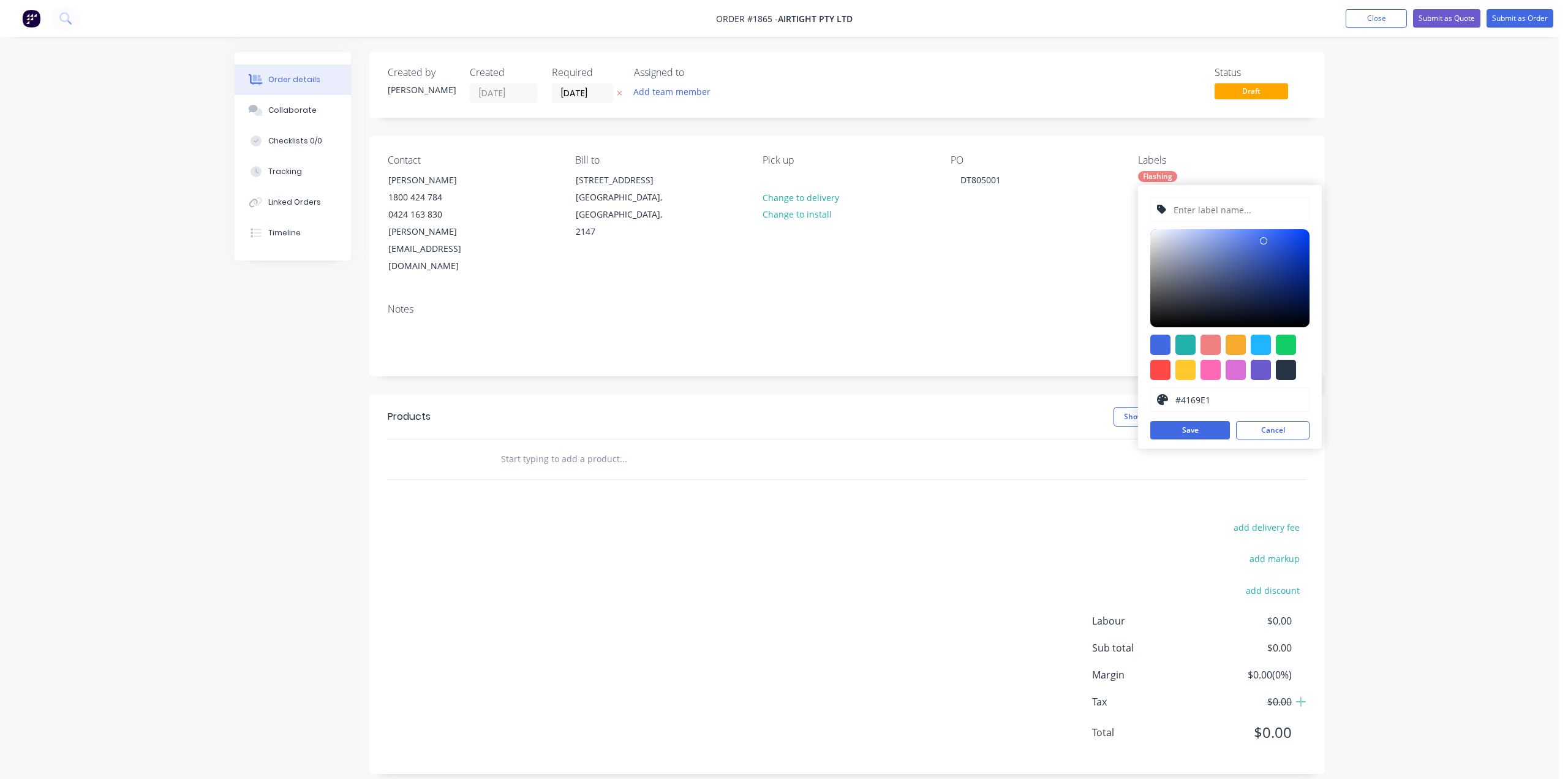
click at [1195, 207] on input "text" at bounding box center [1237, 210] width 130 height 24
type input "School"
click at [1258, 372] on div at bounding box center [1261, 369] width 20 height 20
type input "#6A5ACD"
click at [1184, 430] on button "Save" at bounding box center [1191, 430] width 80 height 18
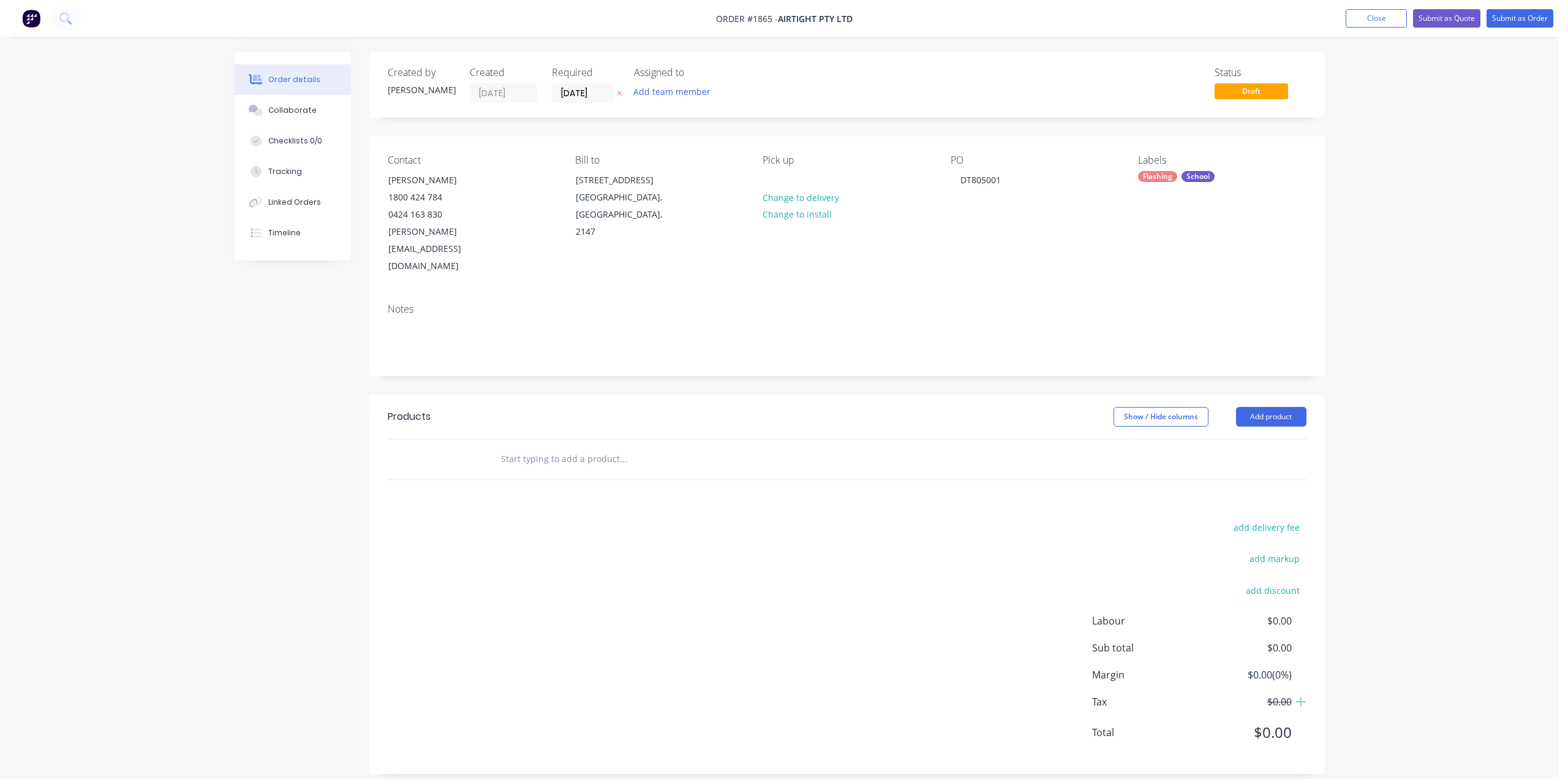
click at [1042, 294] on div "Notes" at bounding box center [847, 335] width 956 height 82
click at [536, 440] on div at bounding box center [706, 460] width 441 height 40
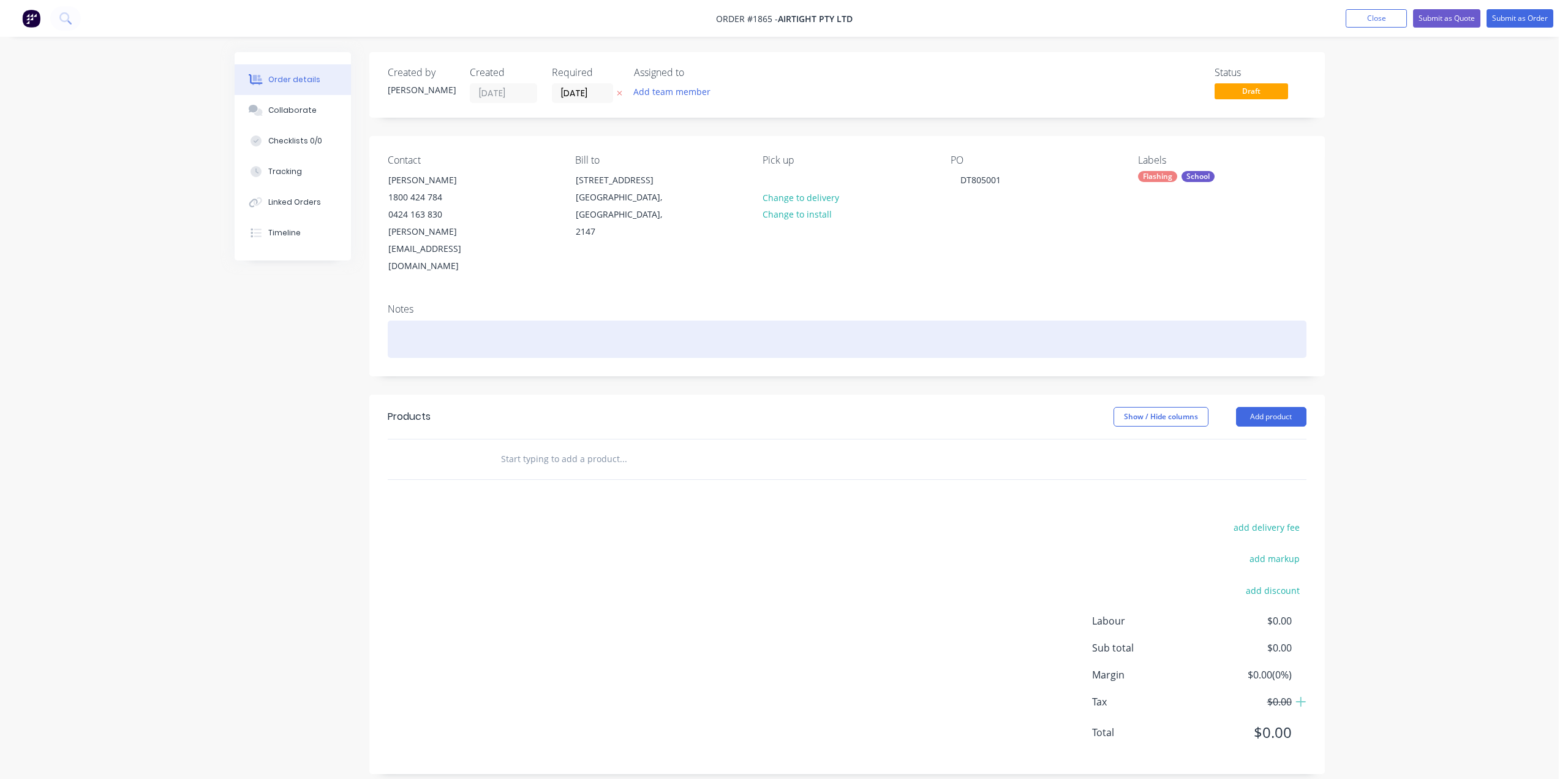
click at [523, 320] on div at bounding box center [847, 339] width 919 height 37
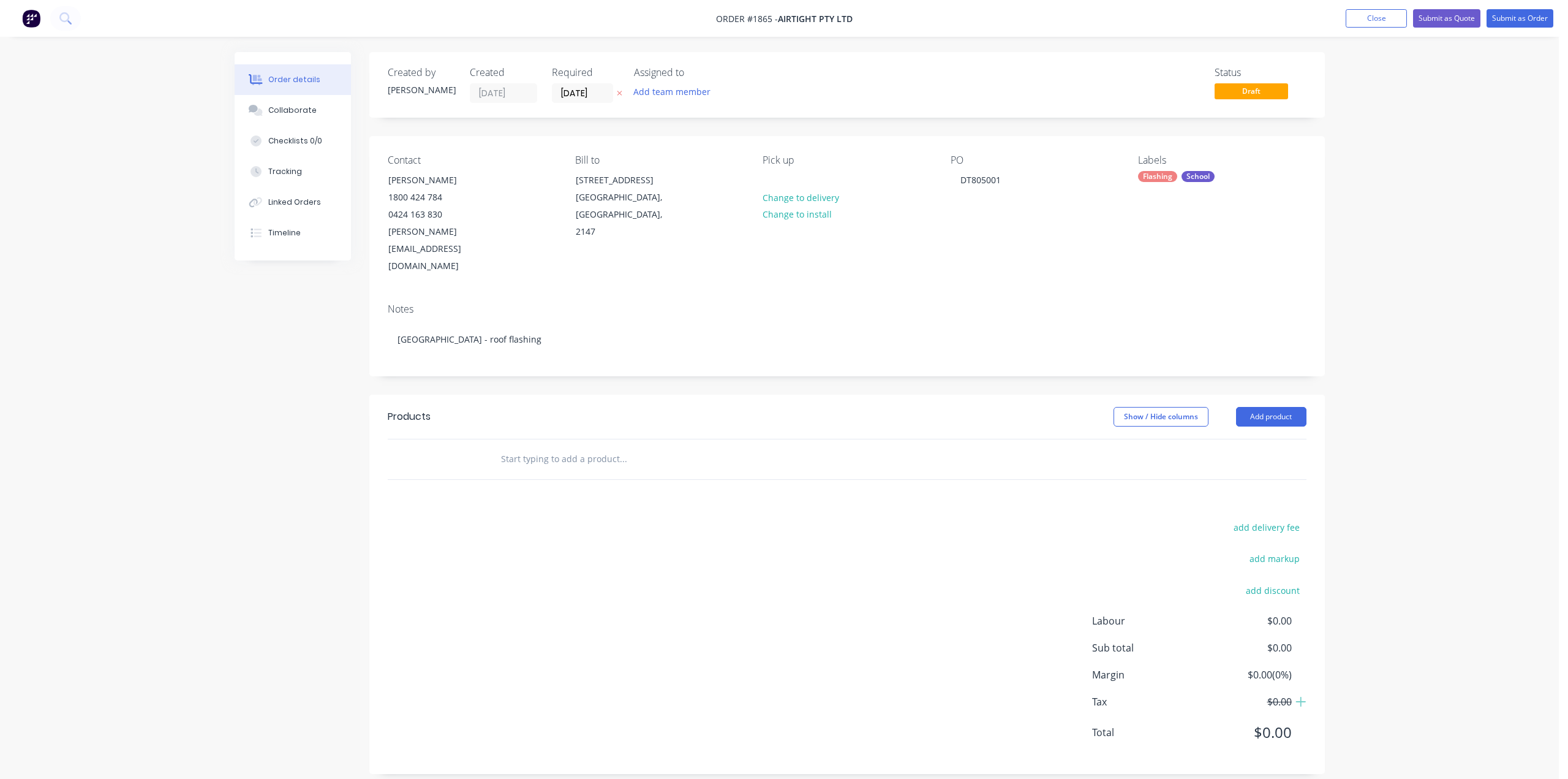
click at [560, 447] on input "text" at bounding box center [622, 459] width 245 height 25
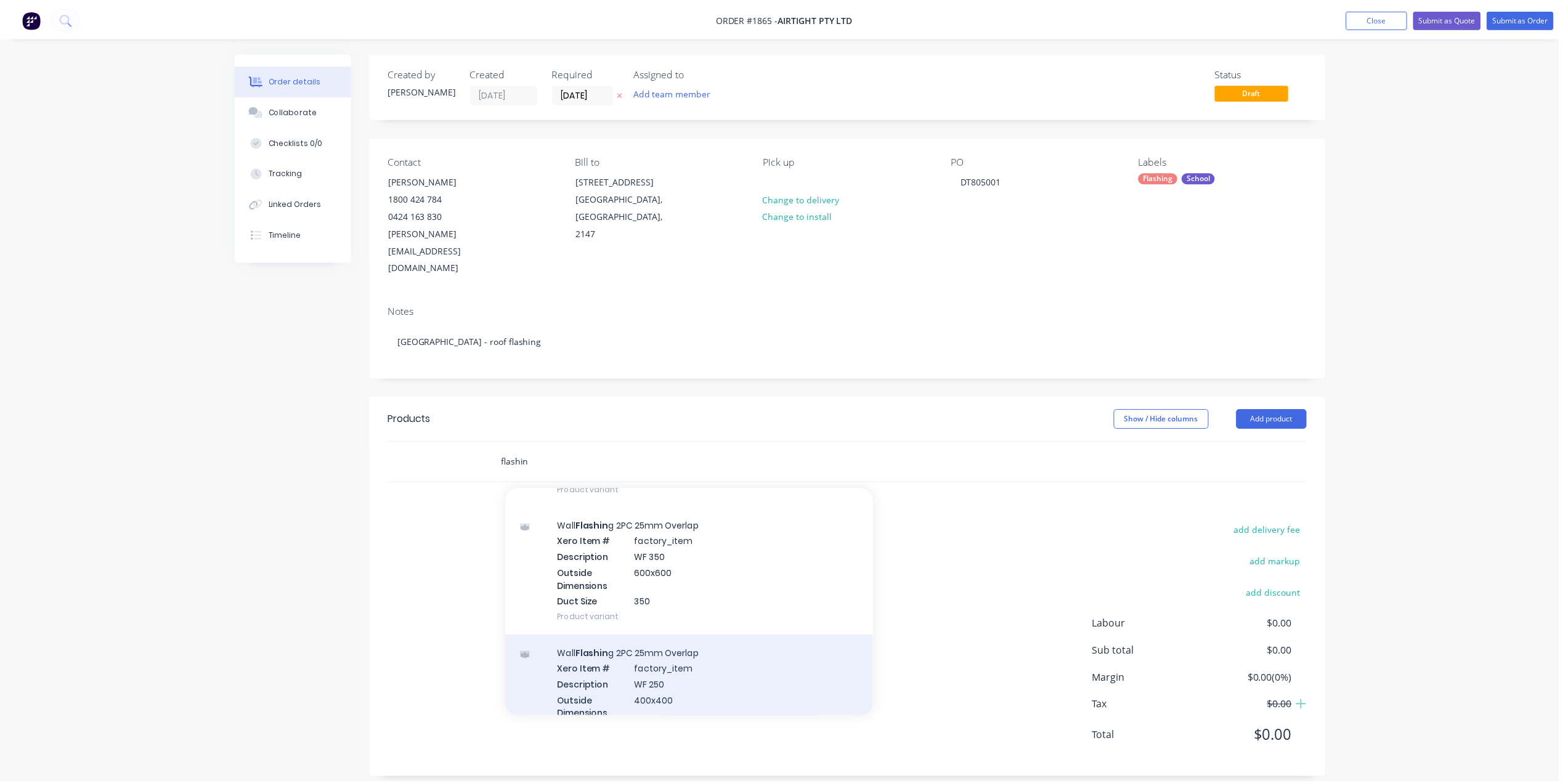
scroll to position [185, 0]
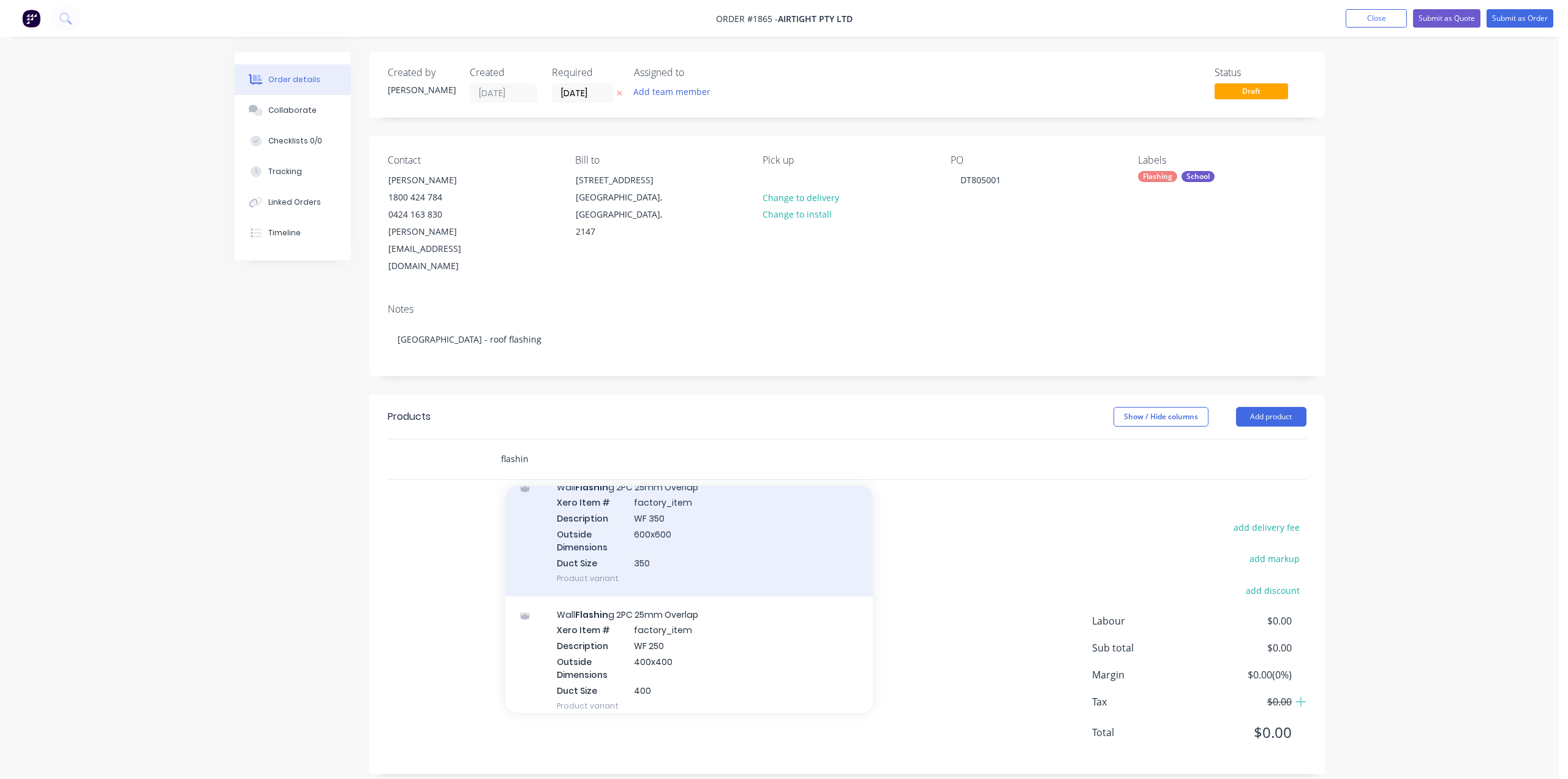
type input "flashin"
click at [675, 489] on div "Wall Flashin g 2PC 25mm Overlap Xero Item # factory_item Description WF 350 Out…" at bounding box center [689, 532] width 367 height 127
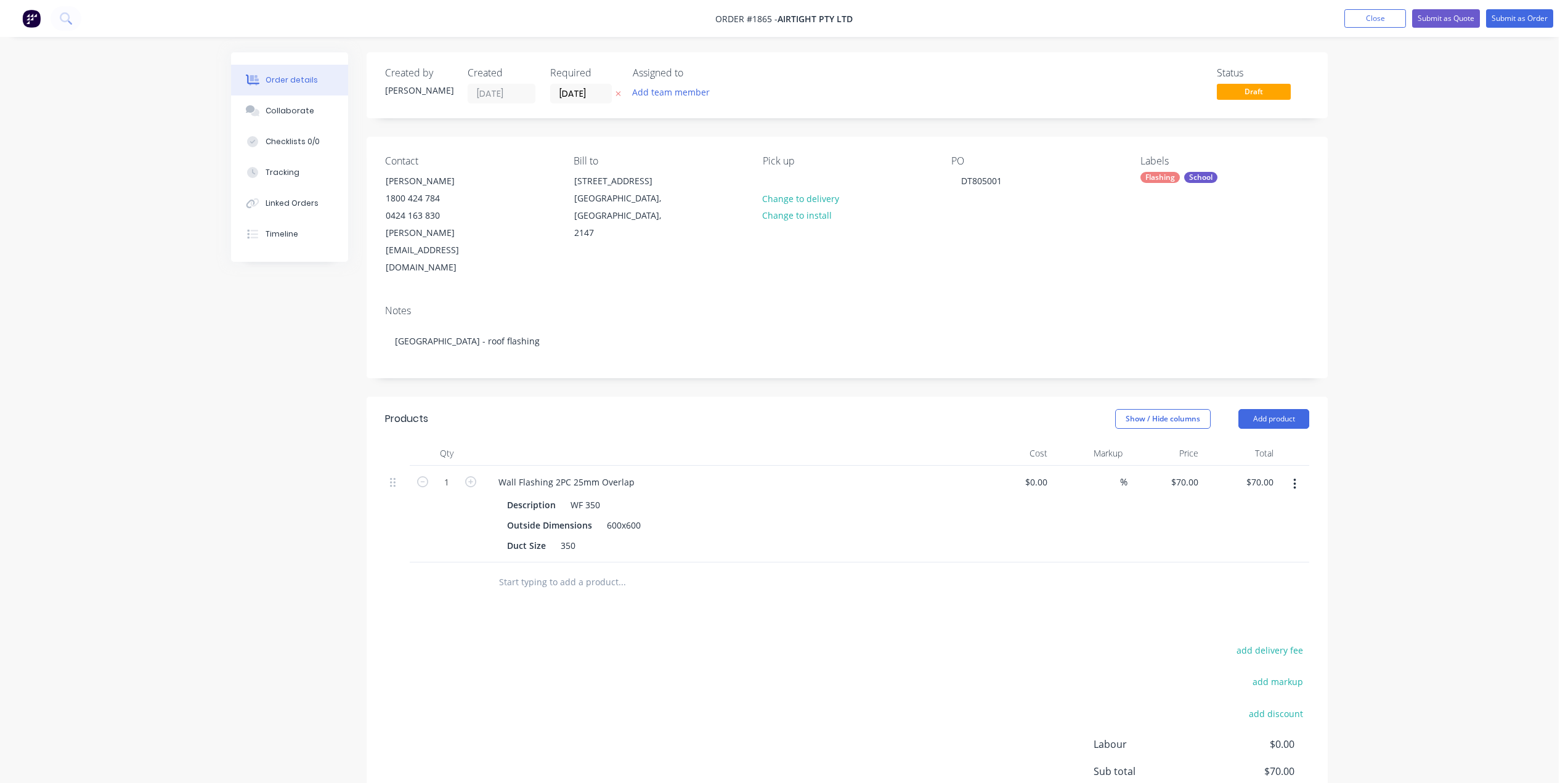
click at [556, 570] on input "text" at bounding box center [621, 582] width 246 height 25
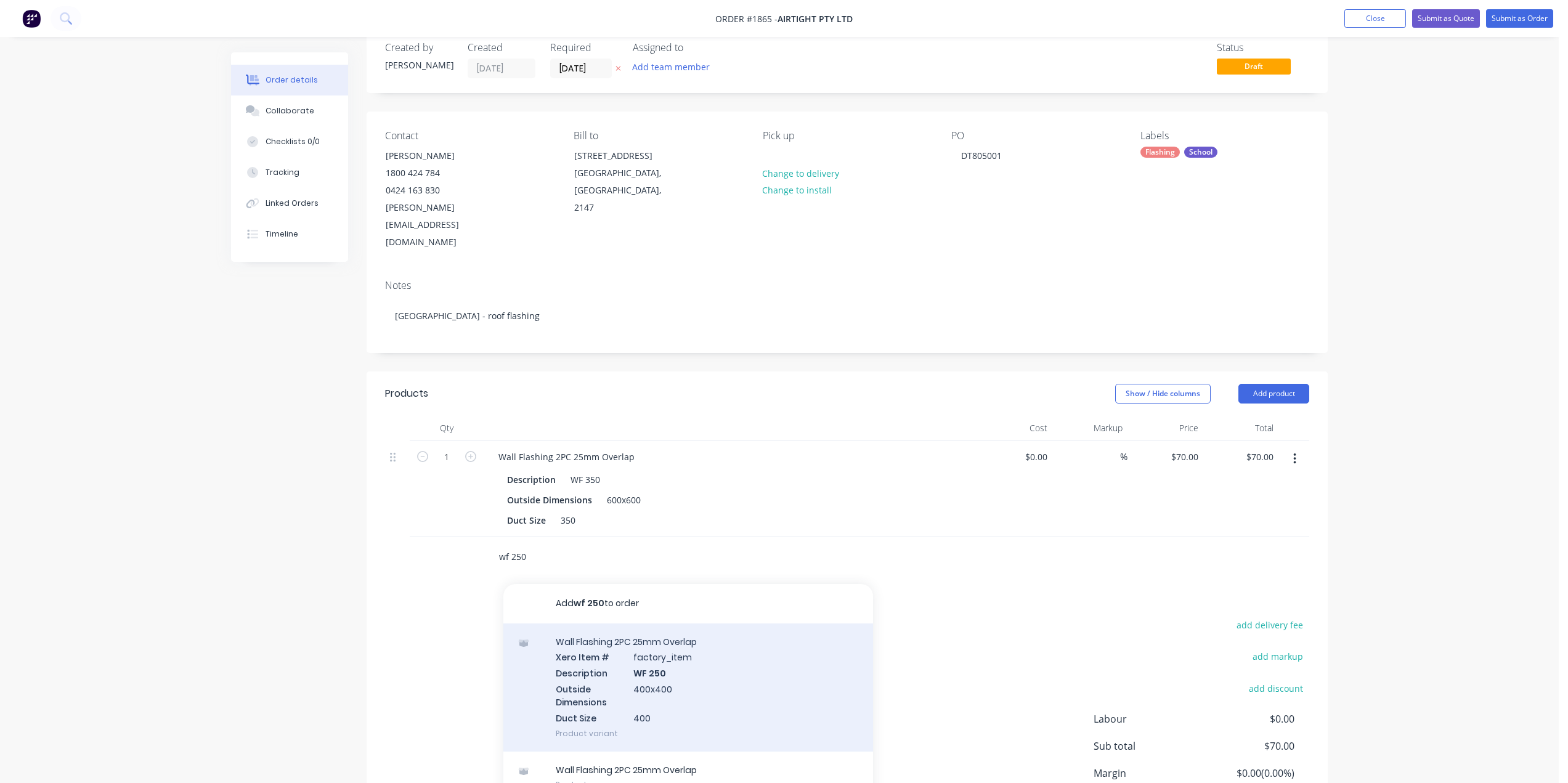
scroll to position [61, 0]
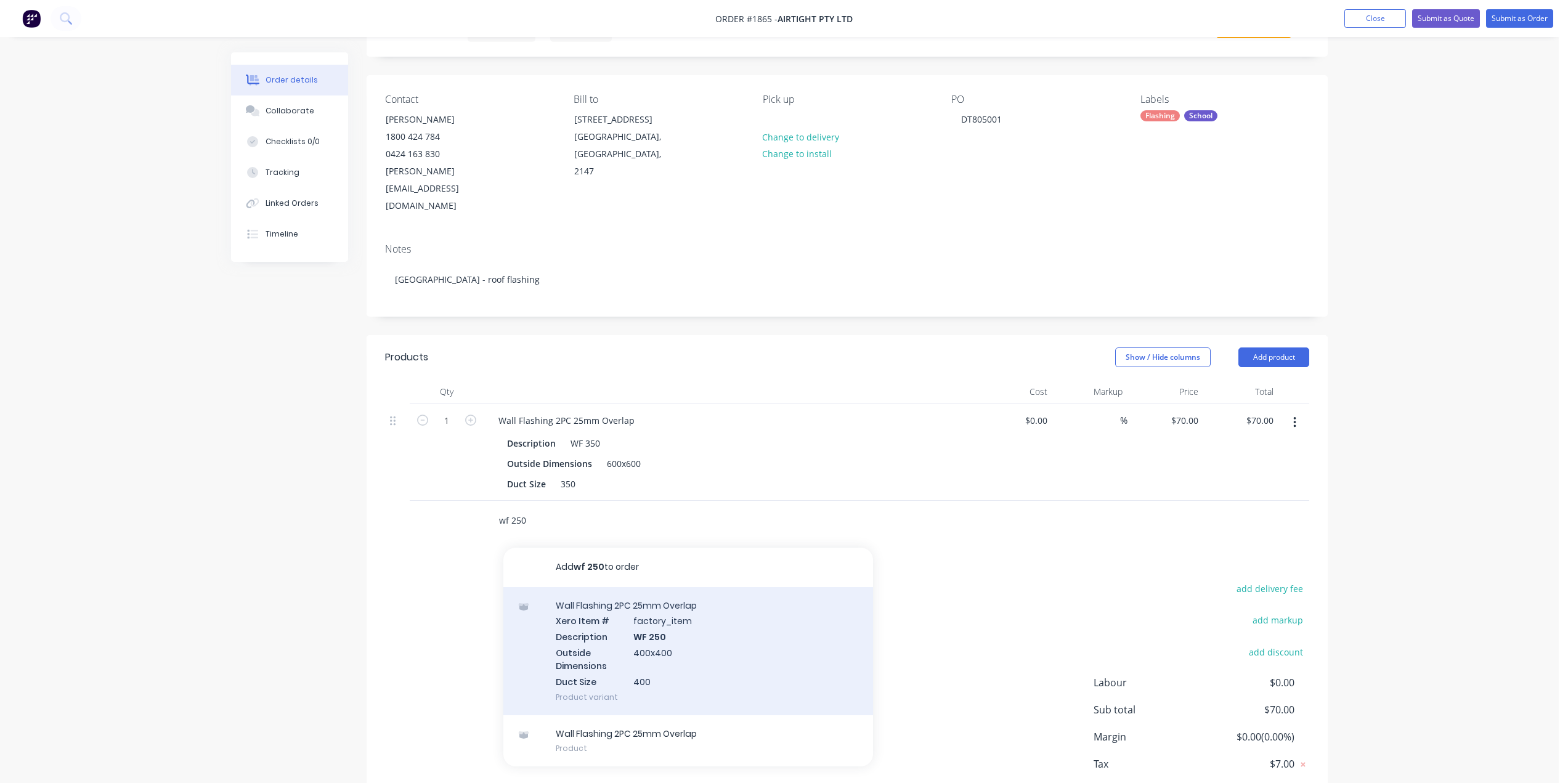
type input "wf 250"
click at [719, 599] on div "Wall Flashing 2PC 25mm Overlap Xero Item # factory_item Description WF 250 Outs…" at bounding box center [688, 651] width 370 height 128
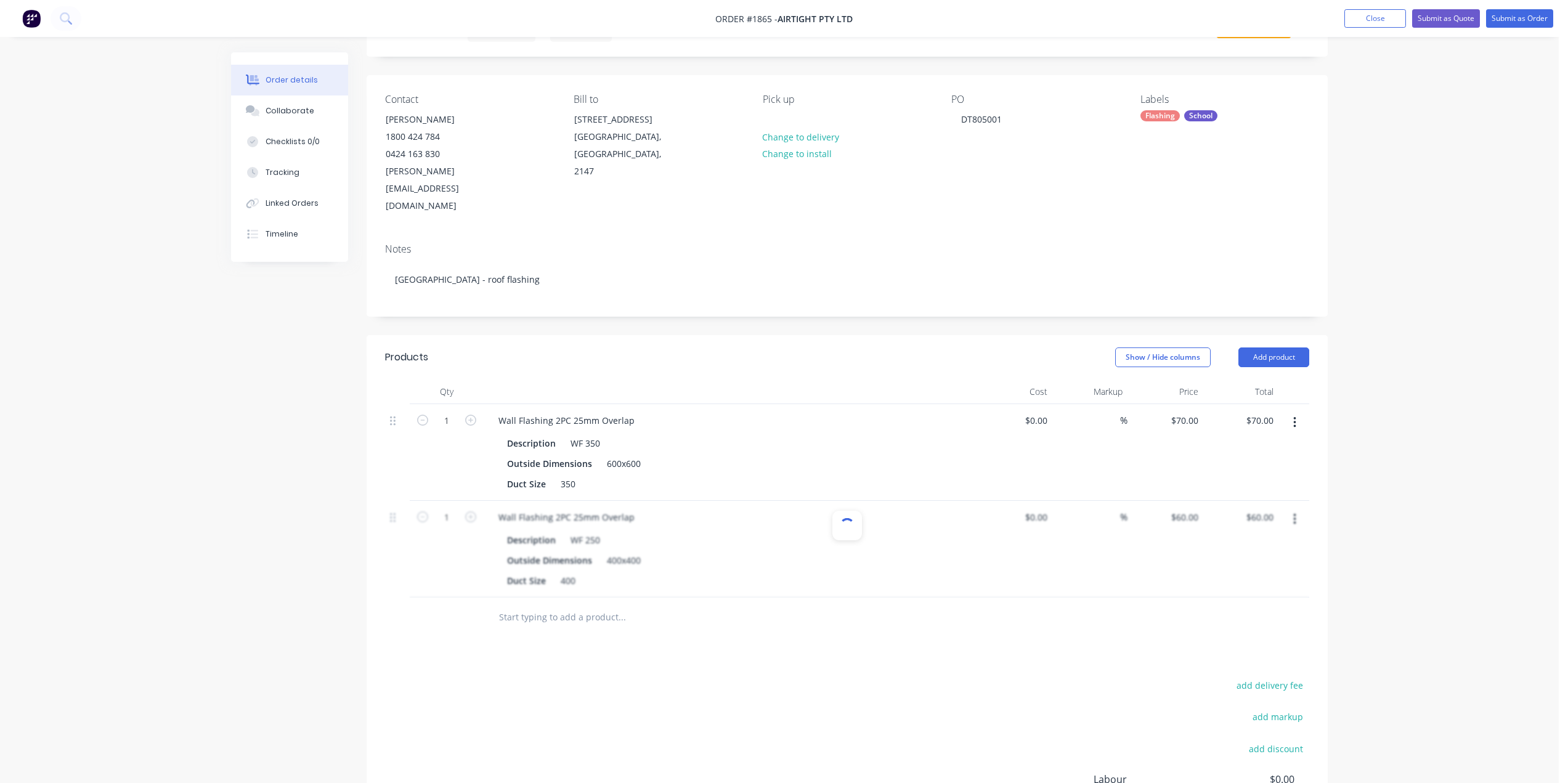
click at [1299, 412] on button "button" at bounding box center [1294, 423] width 29 height 22
drag, startPoint x: 1246, startPoint y: 498, endPoint x: 1258, endPoint y: 493, distance: 13.0
click at [1246, 520] on div "Delete" at bounding box center [1251, 529] width 95 height 18
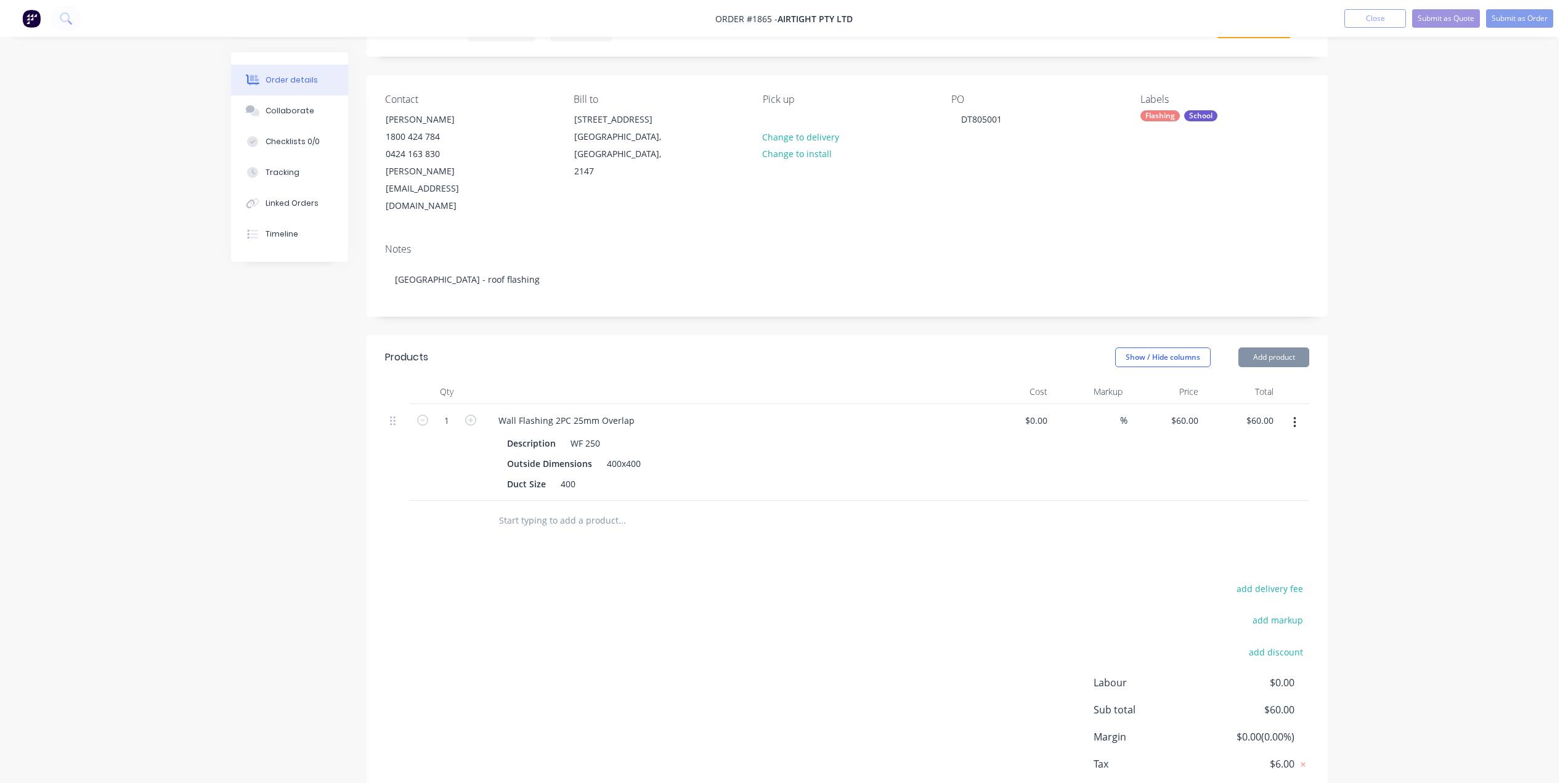
click at [1394, 351] on div "Order details Collaborate Checklists 0/0 Tracking Linked Orders Timeline Order …" at bounding box center [779, 397] width 1559 height 917
click at [626, 455] on div "400x400" at bounding box center [624, 464] width 44 height 18
drag, startPoint x: 652, startPoint y: 531, endPoint x: 601, endPoint y: 505, distance: 57.2
click at [651, 531] on div "Products Show / Hide columns Add product Qty Cost Markup Price Total 1 Wall Fla…" at bounding box center [847, 585] width 961 height 501
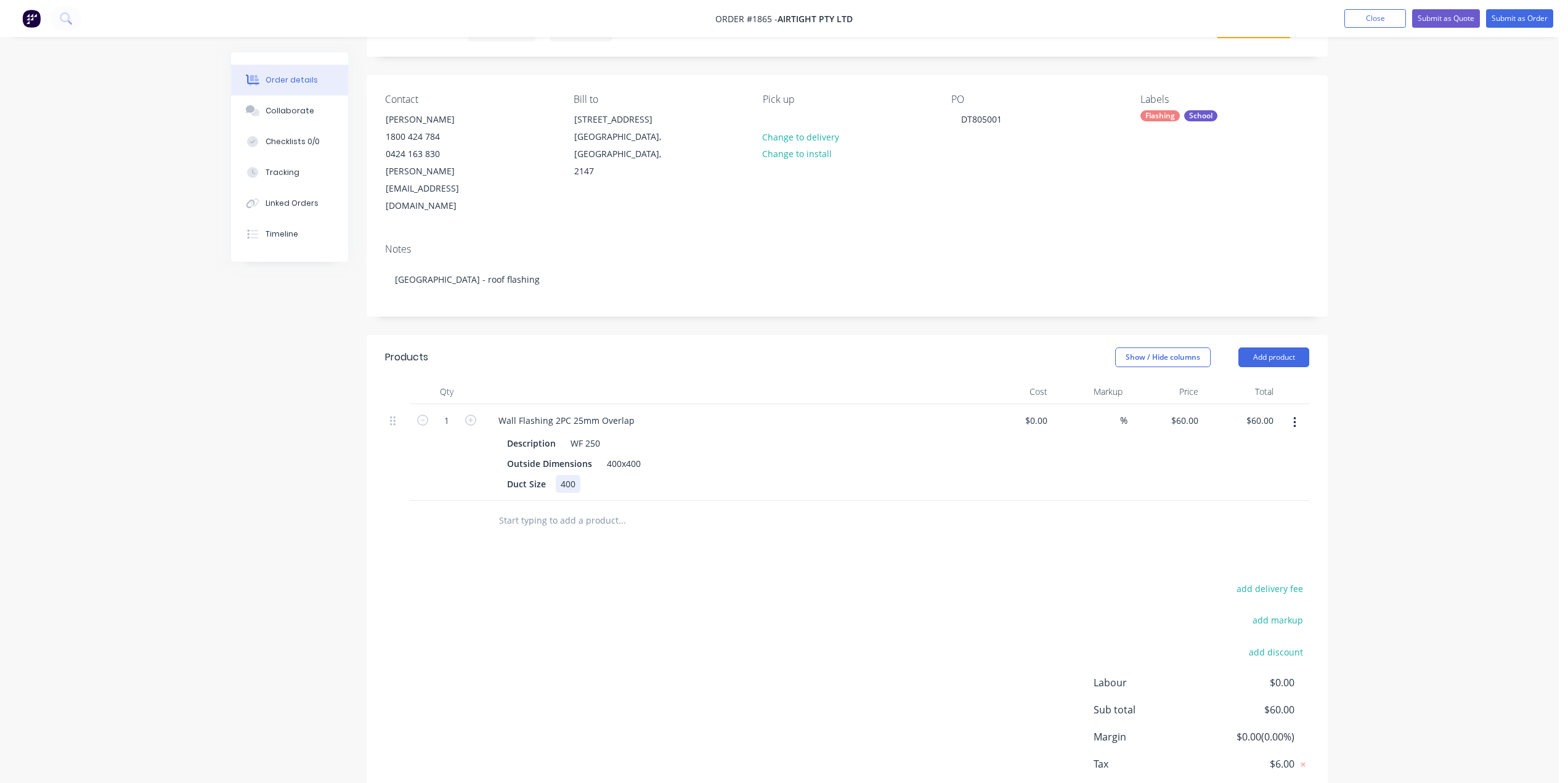
click at [569, 475] on div "400" at bounding box center [567, 484] width 25 height 18
click at [633, 455] on div "400x400" at bounding box center [624, 464] width 44 height 18
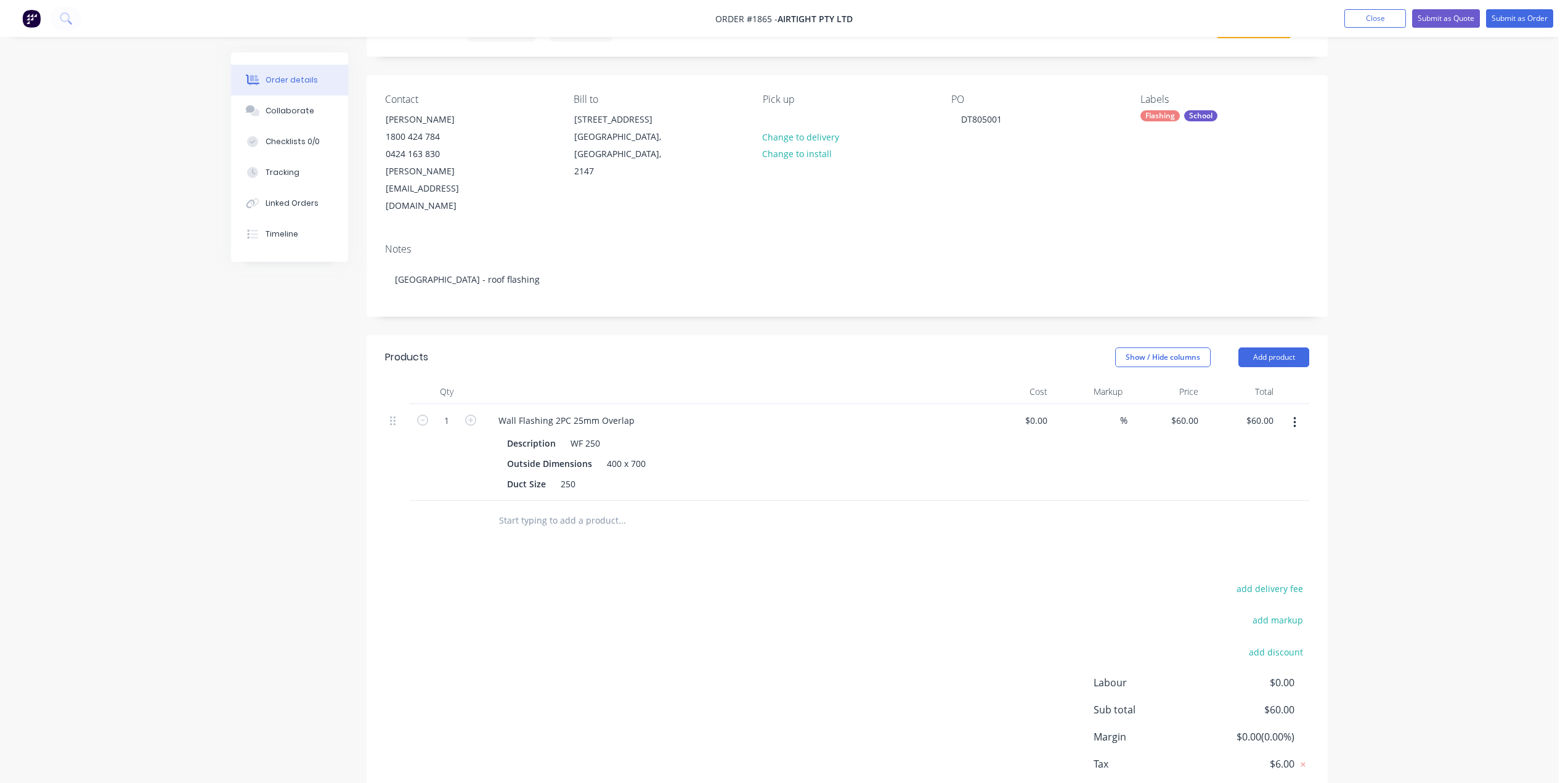
click at [748, 509] on div at bounding box center [673, 520] width 370 height 25
click at [1193, 412] on input "60" at bounding box center [1196, 421] width 16 height 18
type input "$81.00"
click at [1358, 386] on div "Order details Collaborate Checklists 0/0 Tracking Linked Orders Timeline Order …" at bounding box center [779, 397] width 1559 height 917
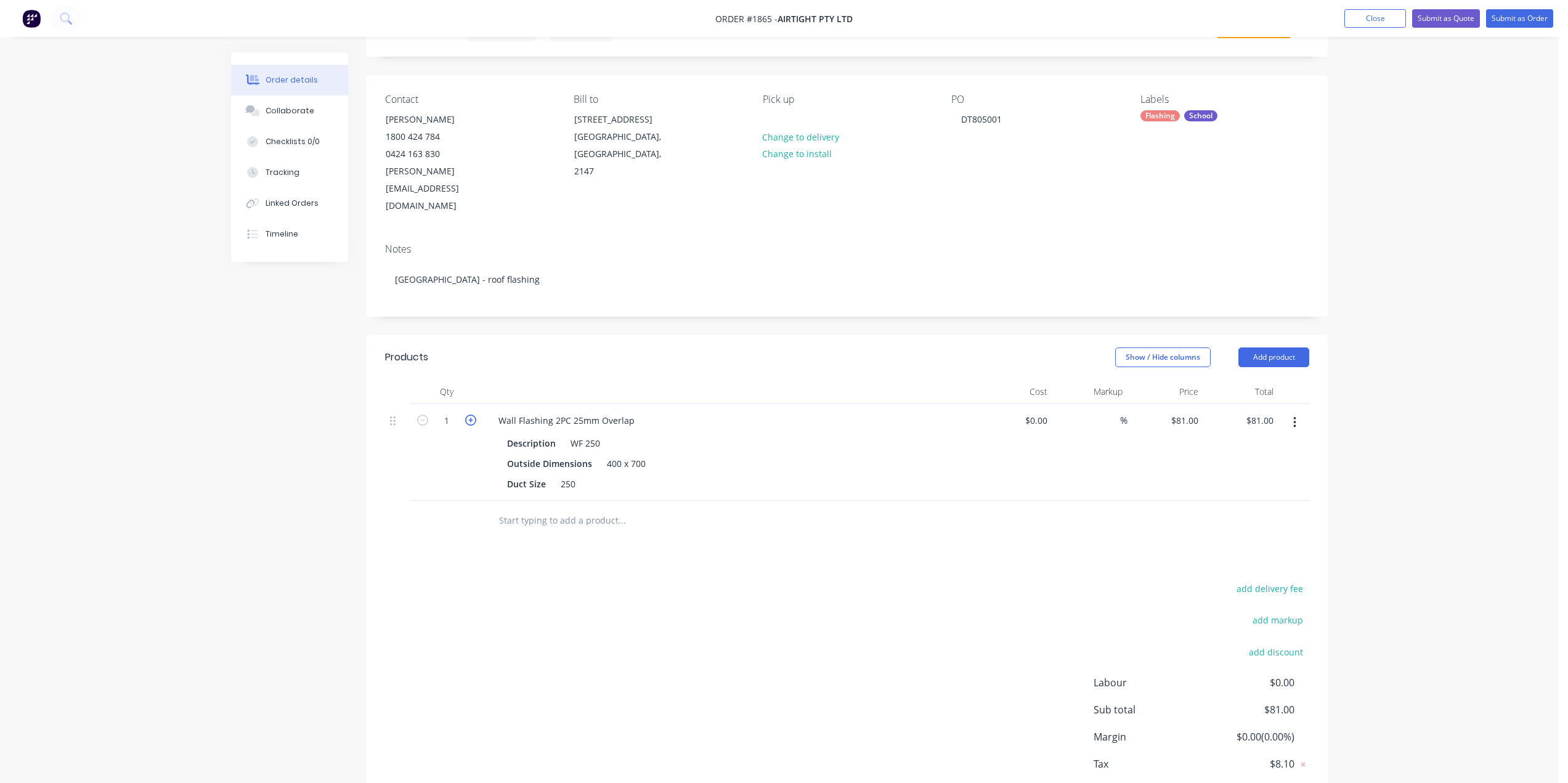
click at [473, 414] on icon "button" at bounding box center [470, 420] width 11 height 11
type input "2"
type input "$162.00"
click at [497, 527] on div "Products Show / Hide columns Add product Qty Cost Markup Price Total 2 Wall Fla…" at bounding box center [847, 585] width 961 height 501
click at [736, 580] on div "add delivery fee add markup add discount Labour $0.00 Sub total $162.00 Margin …" at bounding box center [847, 699] width 924 height 238
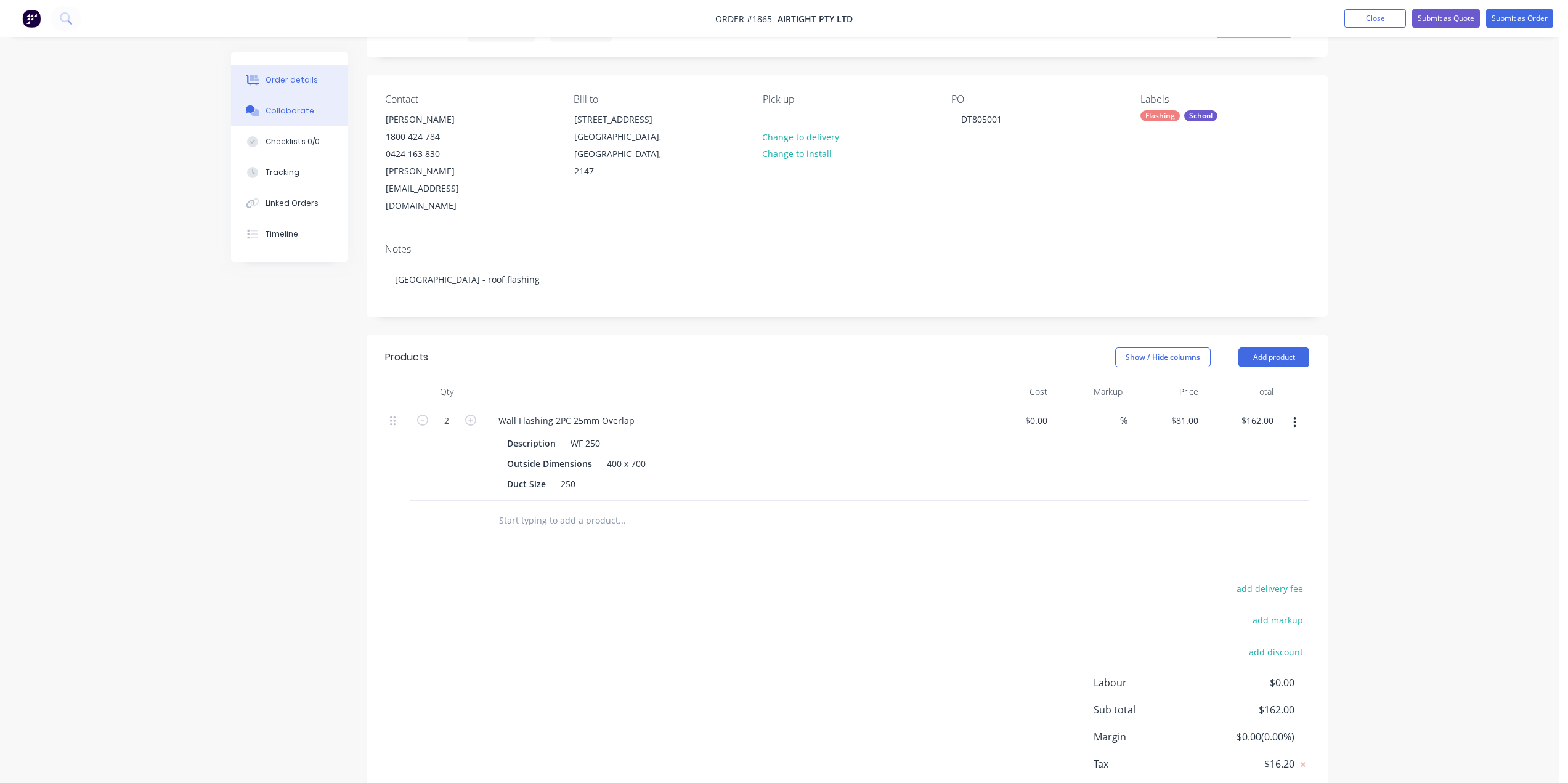
click at [290, 118] on button "Collaborate" at bounding box center [290, 111] width 117 height 31
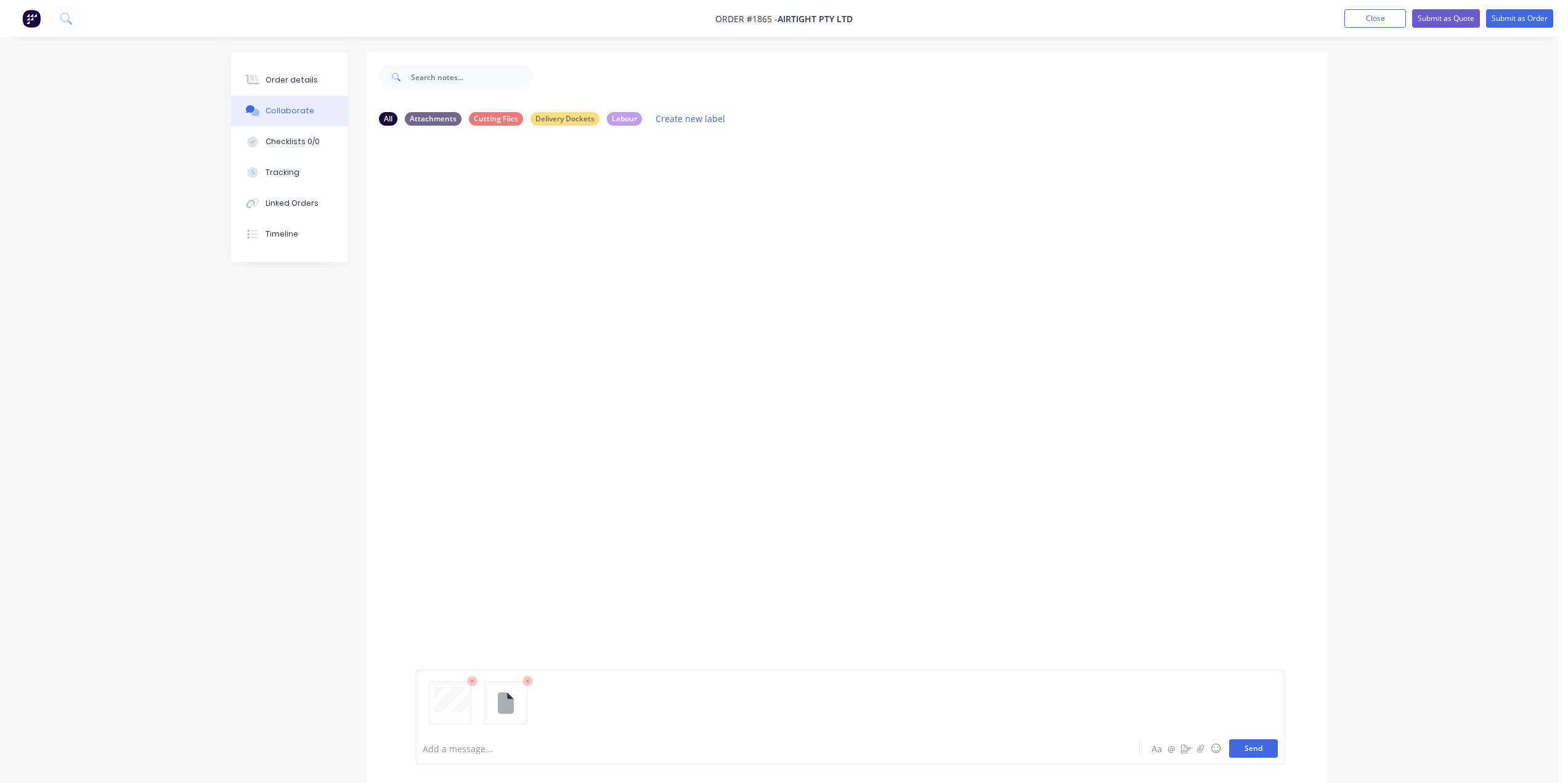
click at [1259, 754] on button "Send" at bounding box center [1253, 748] width 48 height 18
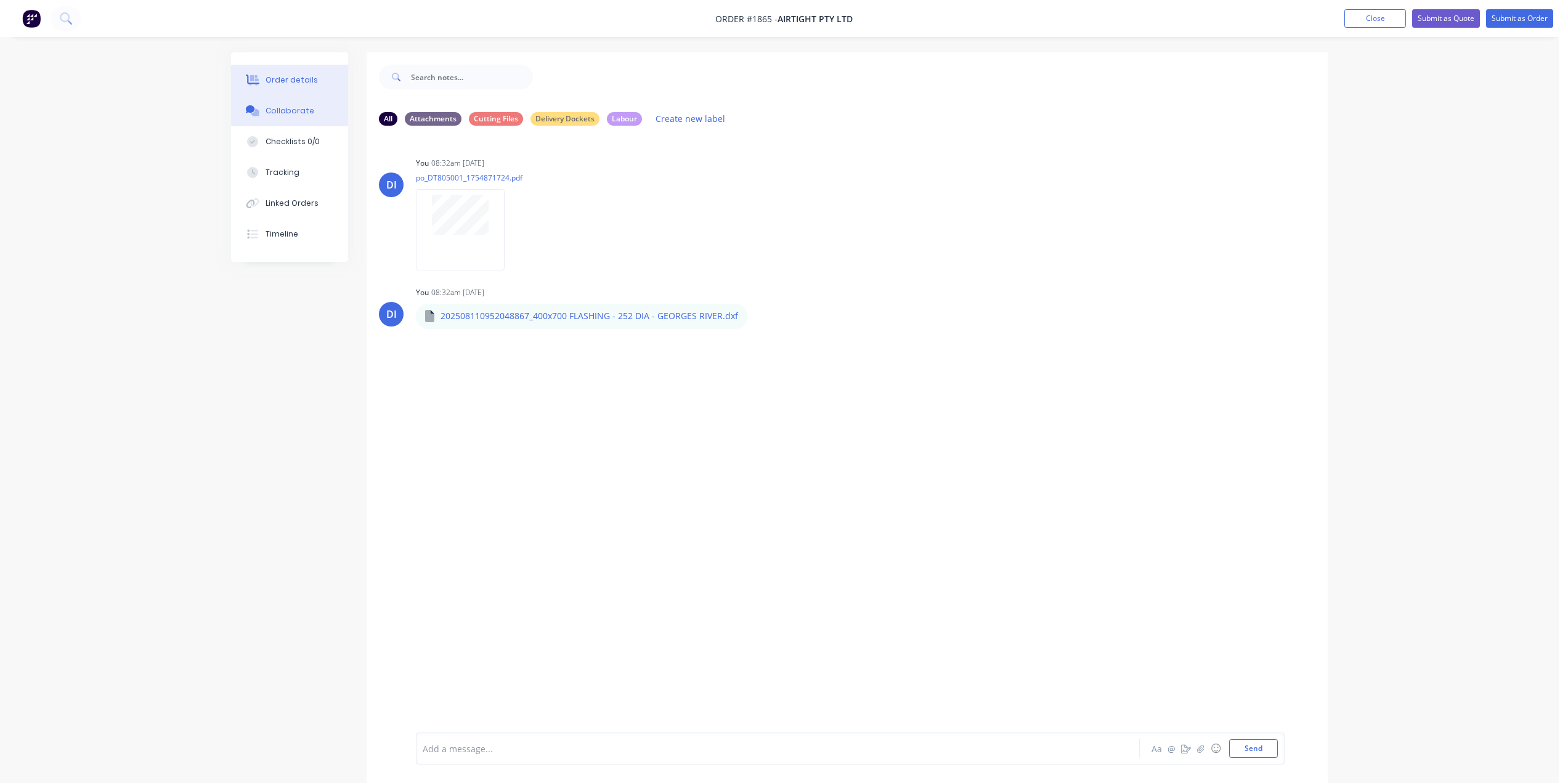
click at [266, 71] on button "Order details" at bounding box center [290, 80] width 117 height 31
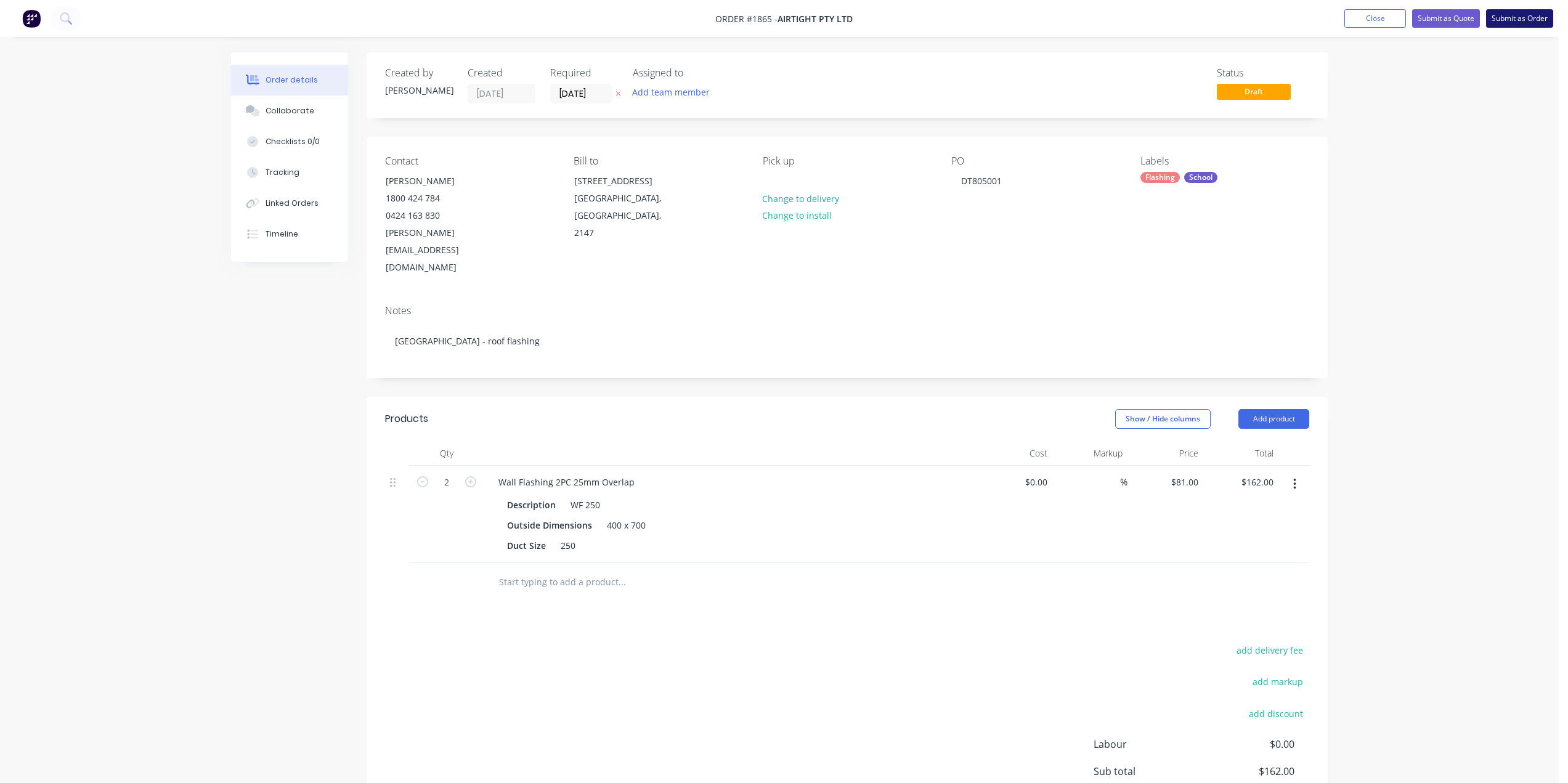
click at [1520, 24] on button "Submit as Order" at bounding box center [1519, 18] width 67 height 18
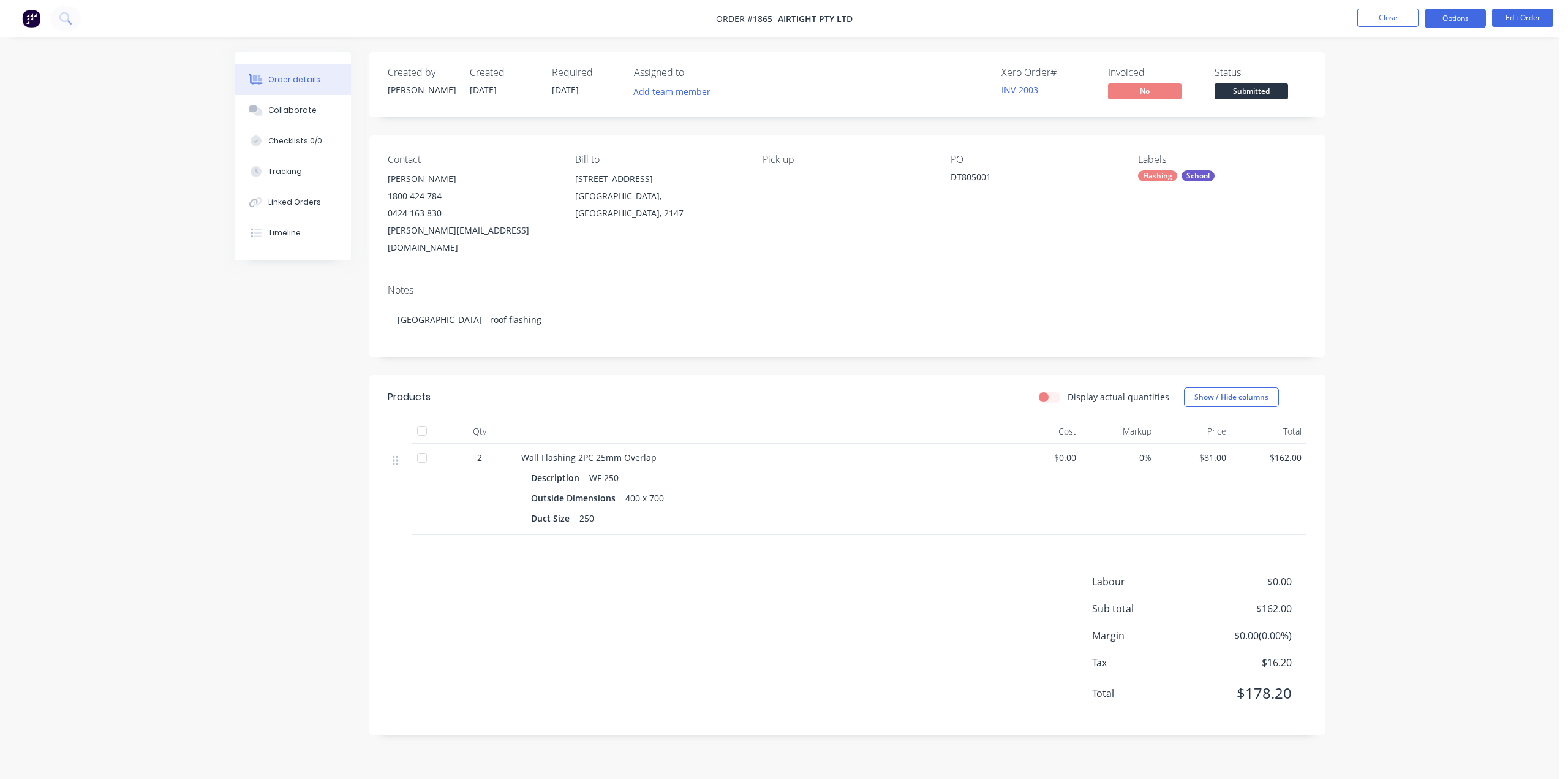
click at [1458, 21] on button "Options" at bounding box center [1454, 18] width 61 height 20
click at [1392, 140] on div "Work Order" at bounding box center [1419, 148] width 113 height 18
click at [1382, 117] on div "Without pricing" at bounding box center [1419, 124] width 113 height 18
click at [937, 36] on div "Order details Collaborate Checklists 0/0 Tracking Linked Orders Timeline Order …" at bounding box center [779, 390] width 1559 height 779
click at [1382, 19] on button "Close" at bounding box center [1387, 17] width 61 height 18
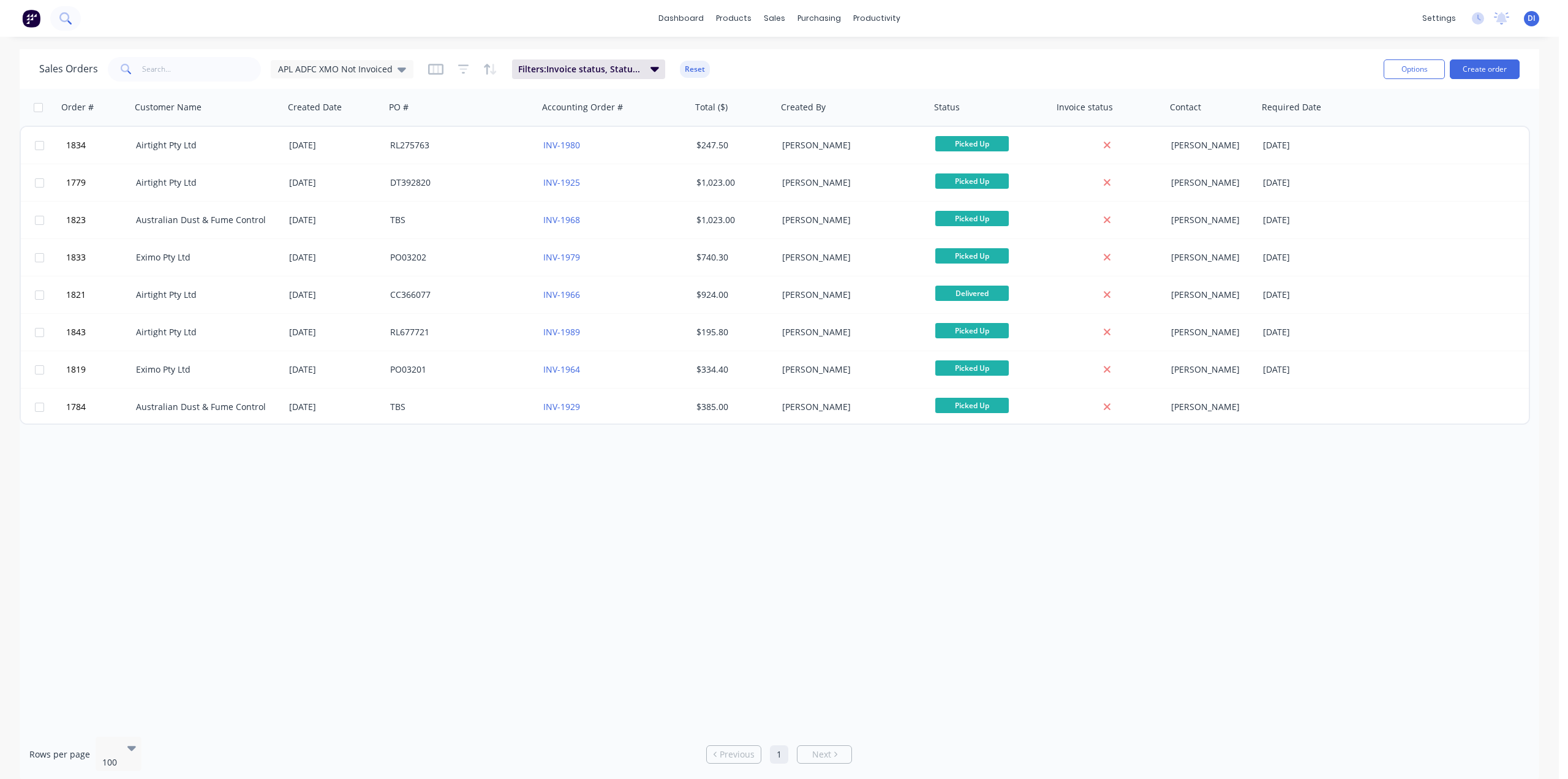
click at [64, 13] on icon at bounding box center [64, 16] width 10 height 10
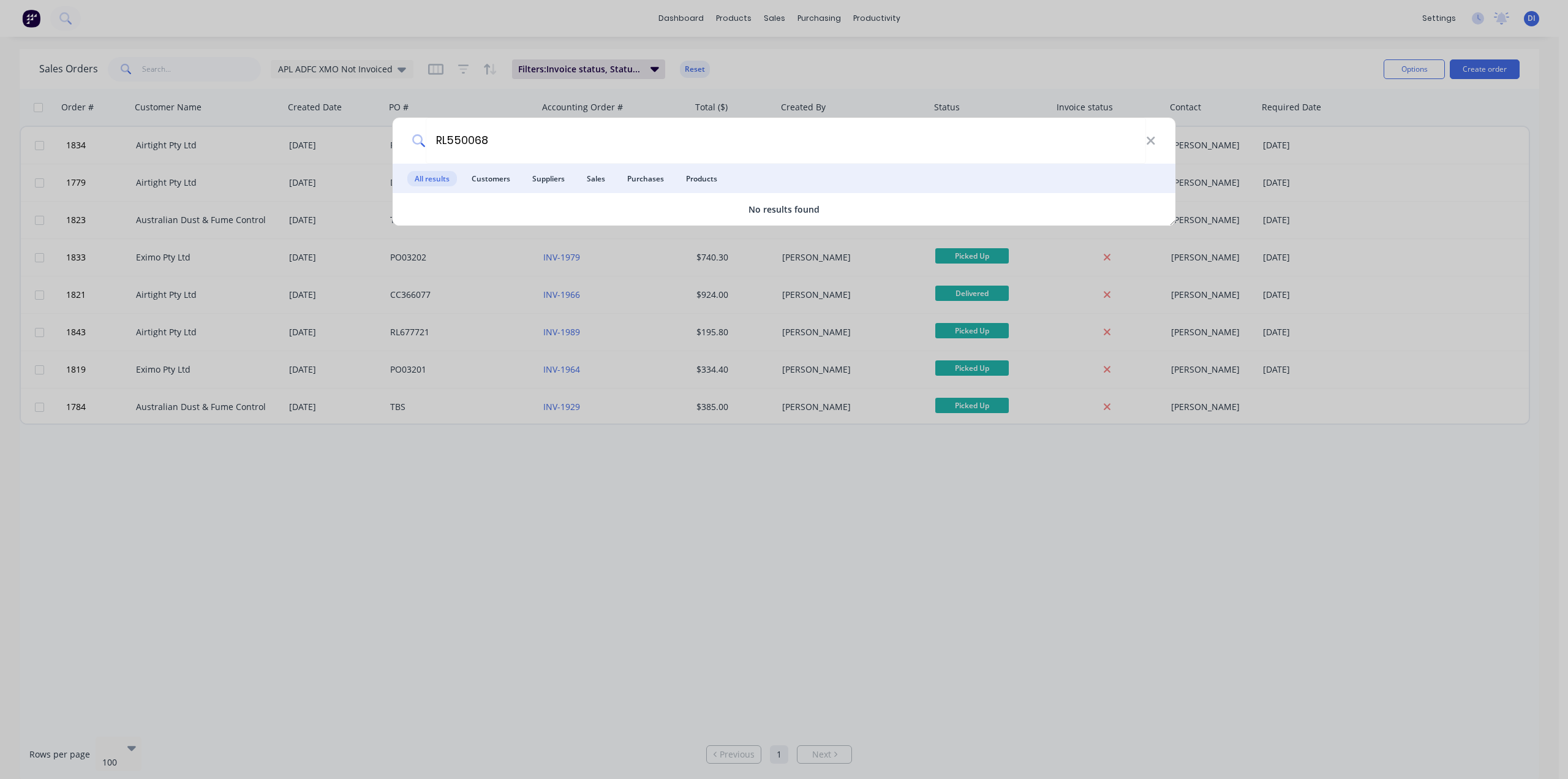
type input "RL550068"
click at [777, 57] on div "RL550068 All results Customers Suppliers Sales Purchases Products No results fo…" at bounding box center [784, 390] width 1568 height 779
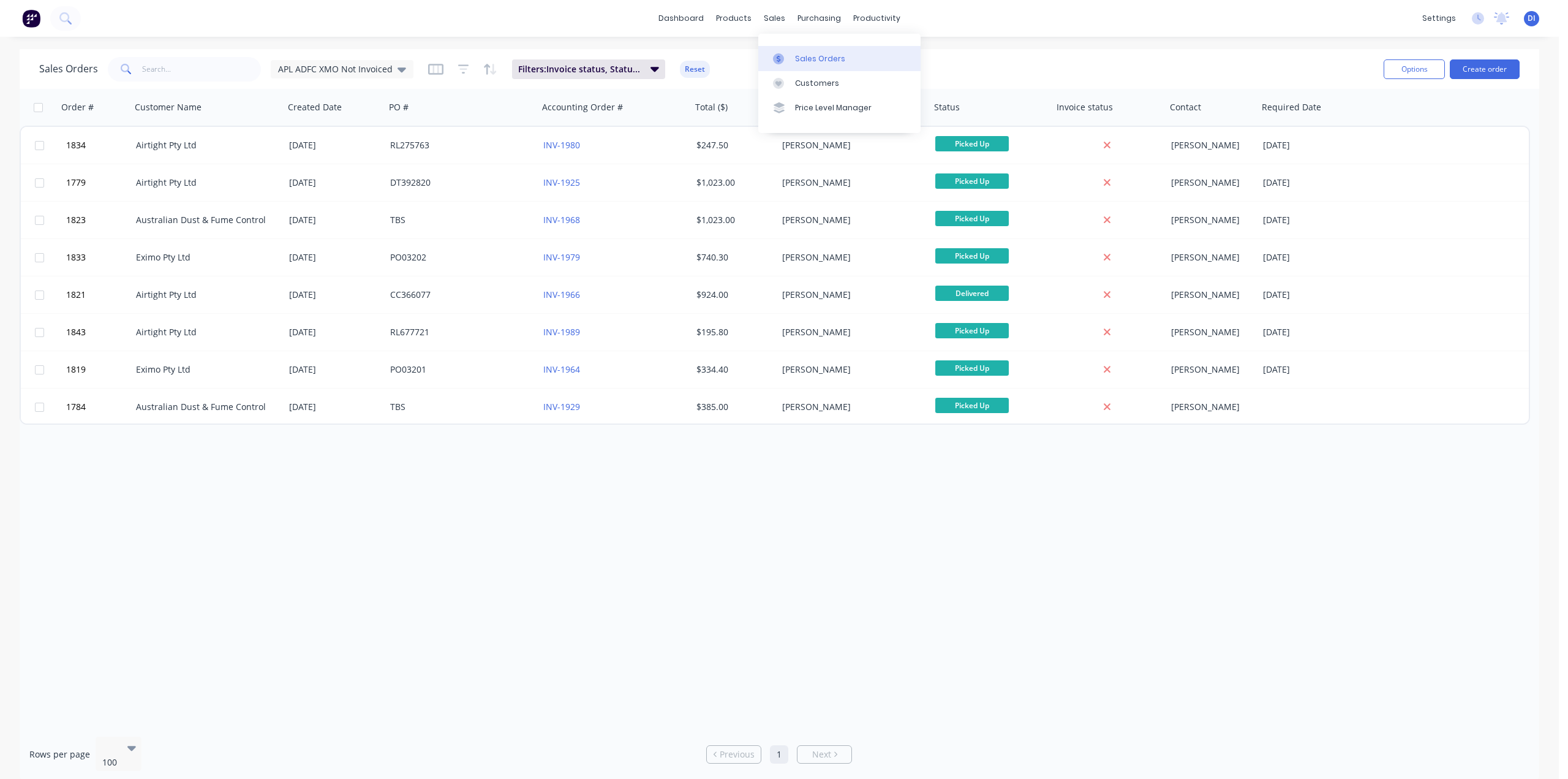
click at [804, 59] on div "Sales Orders" at bounding box center [819, 59] width 50 height 11
click at [806, 75] on link "Customers" at bounding box center [839, 83] width 162 height 25
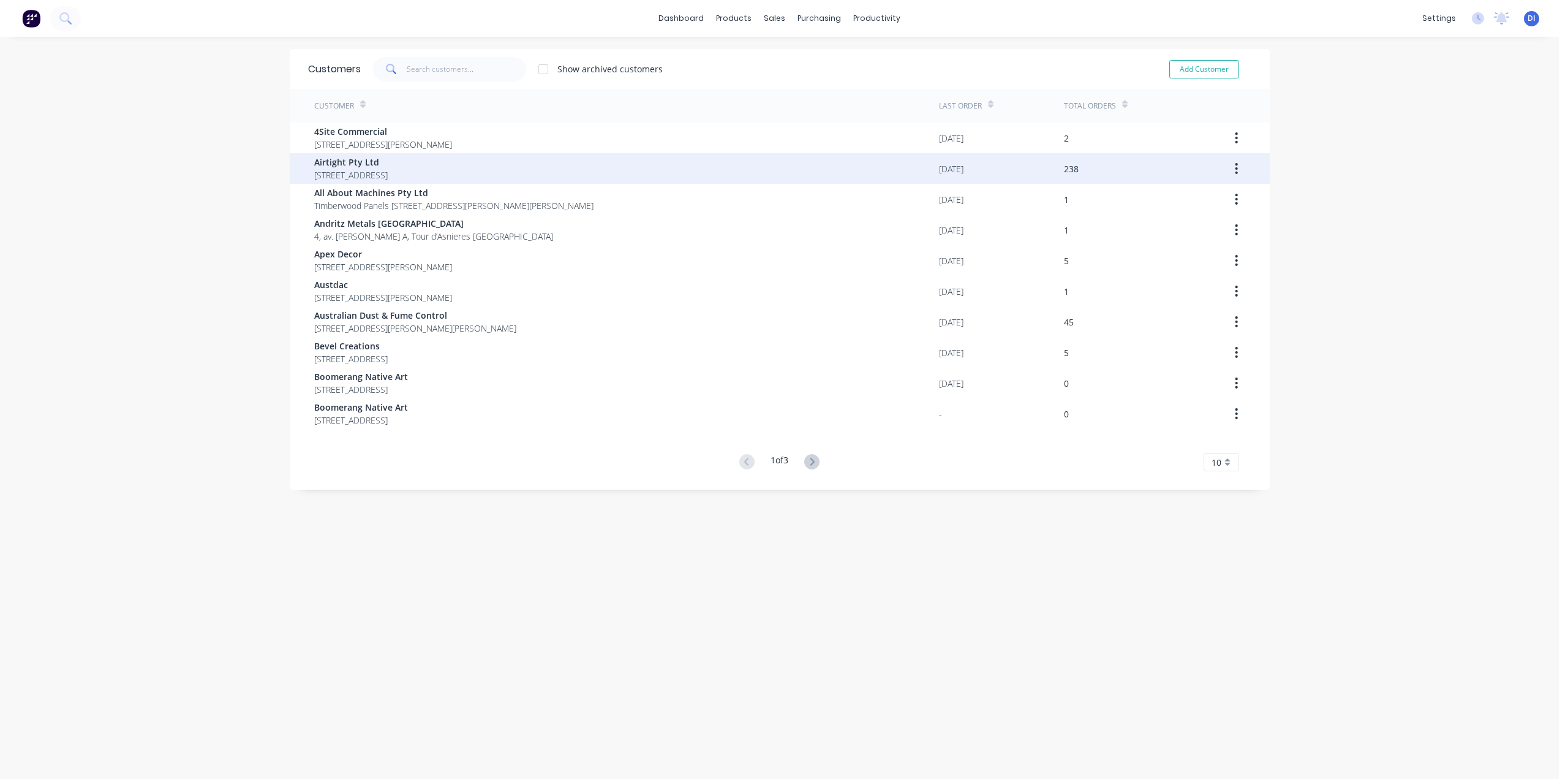
click at [387, 172] on span "18 / 167 Prospect Highway Seven Hills New South Wales 2147" at bounding box center [350, 175] width 74 height 13
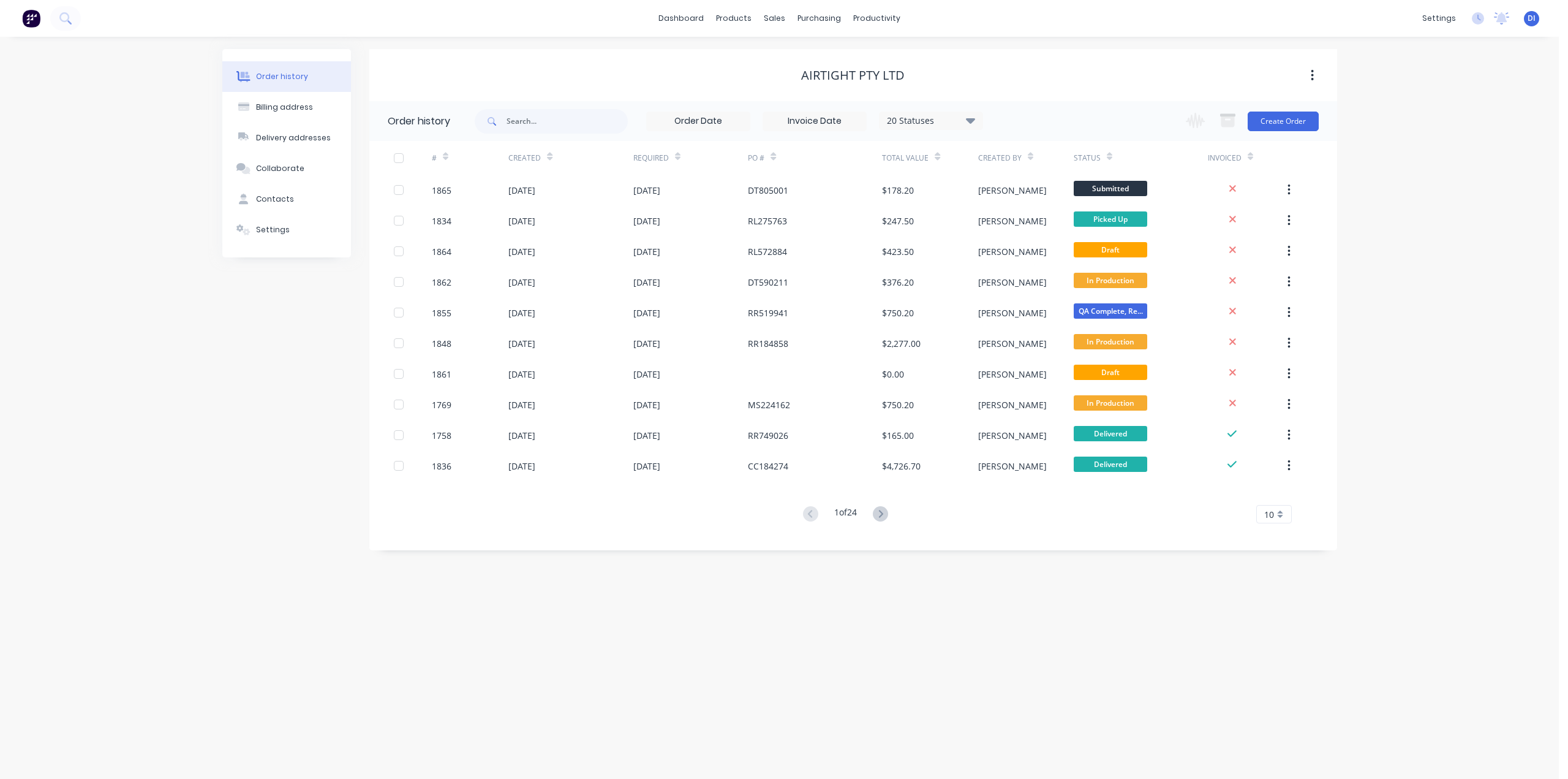
click at [1416, 211] on div "Order history Billing address Delivery addresses Collaborate Contacts Settings …" at bounding box center [779, 408] width 1559 height 743
click at [1399, 213] on div "Order history Billing address Delivery addresses Collaborate Contacts Settings …" at bounding box center [779, 408] width 1559 height 743
click at [30, 18] on img at bounding box center [31, 18] width 18 height 18
